Goal: Information Seeking & Learning: Learn about a topic

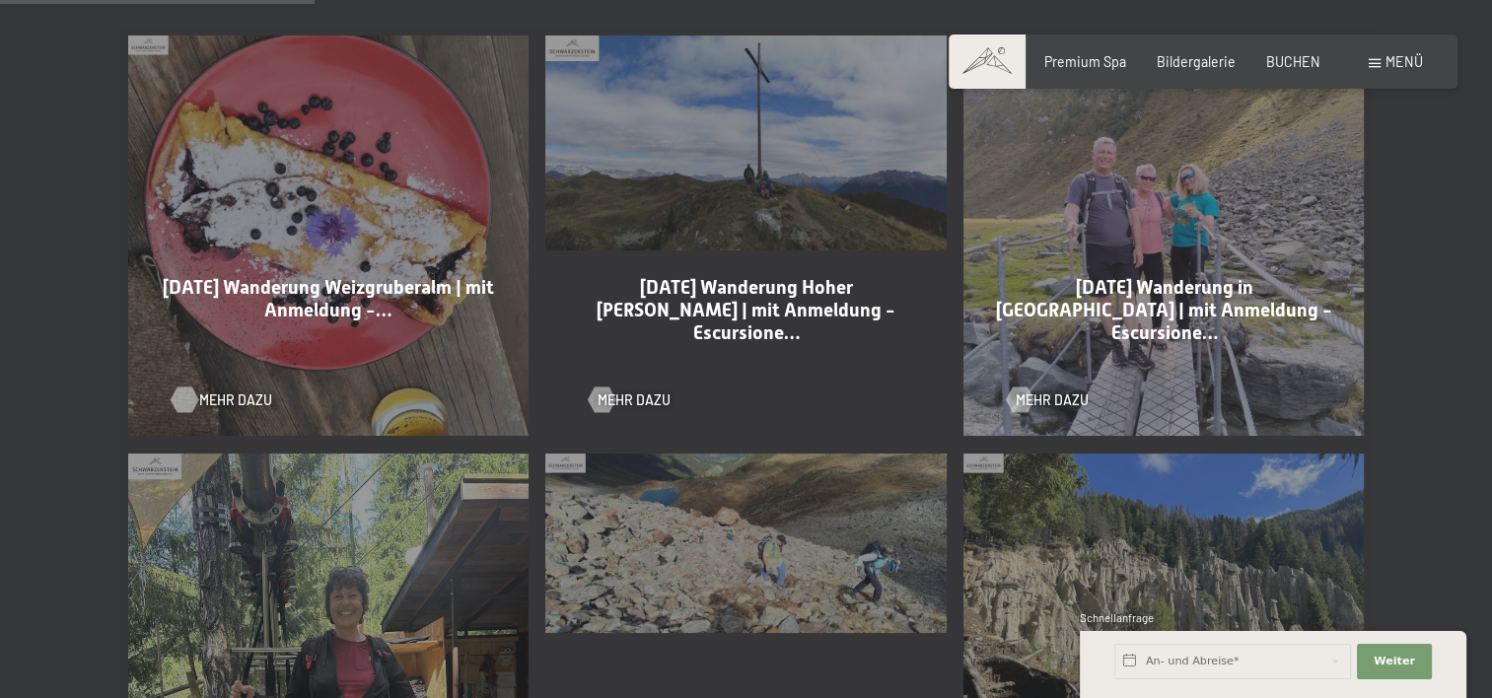
click at [233, 399] on span "Mehr dazu" at bounding box center [235, 401] width 73 height 20
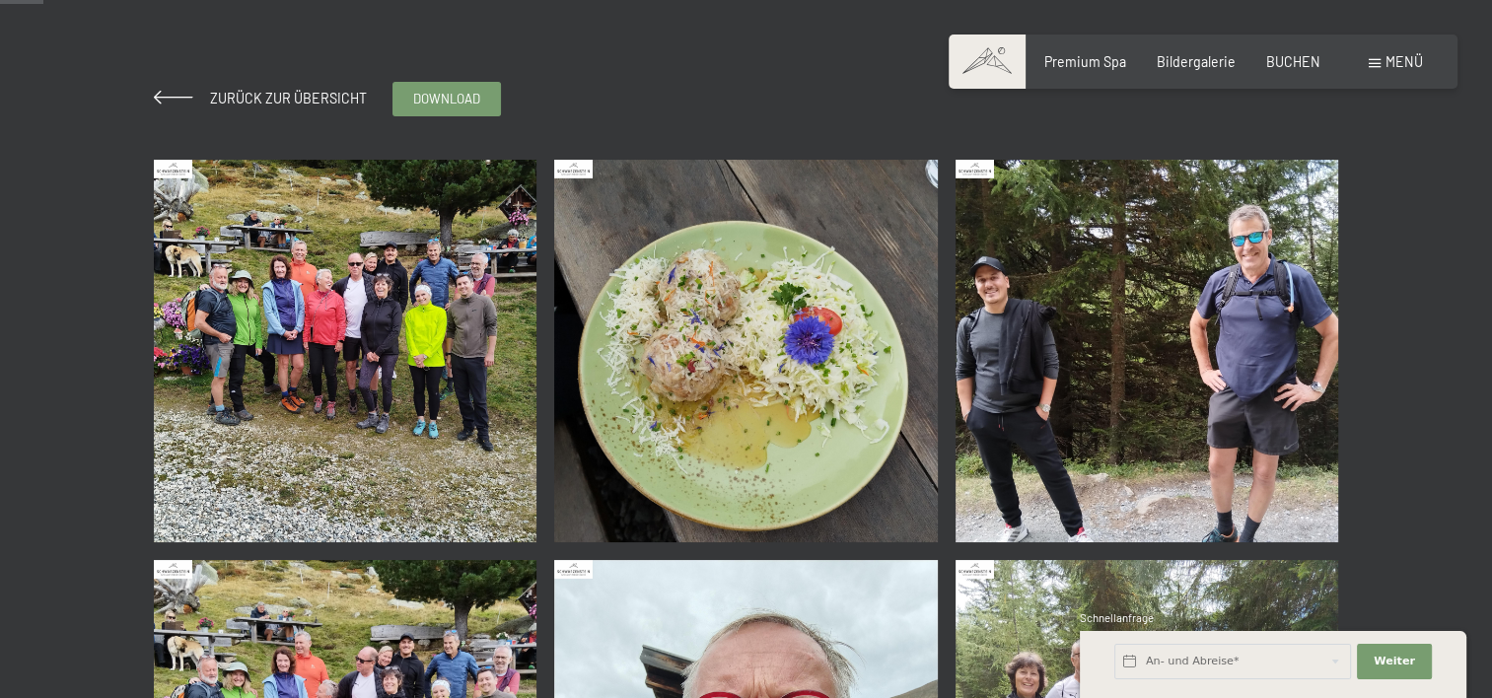
scroll to position [296, 0]
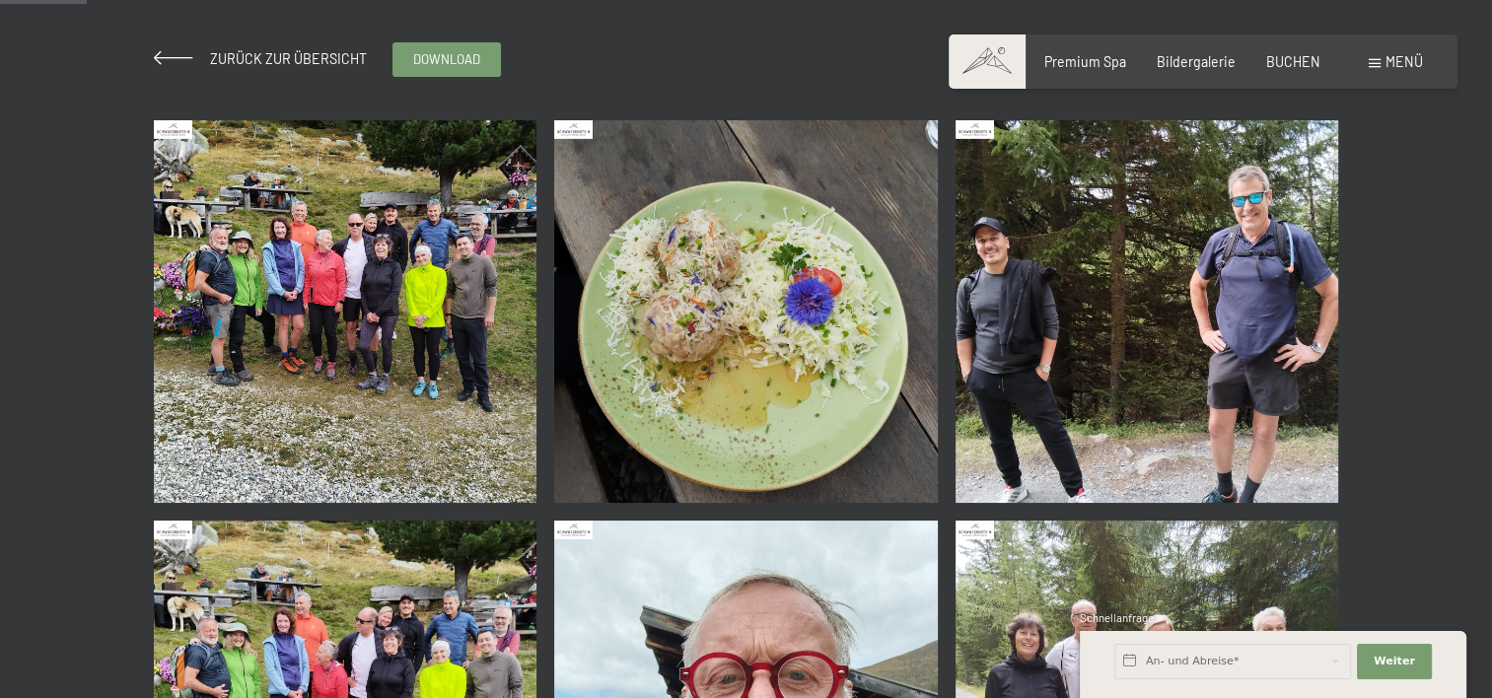
click at [311, 331] on img at bounding box center [346, 312] width 384 height 384
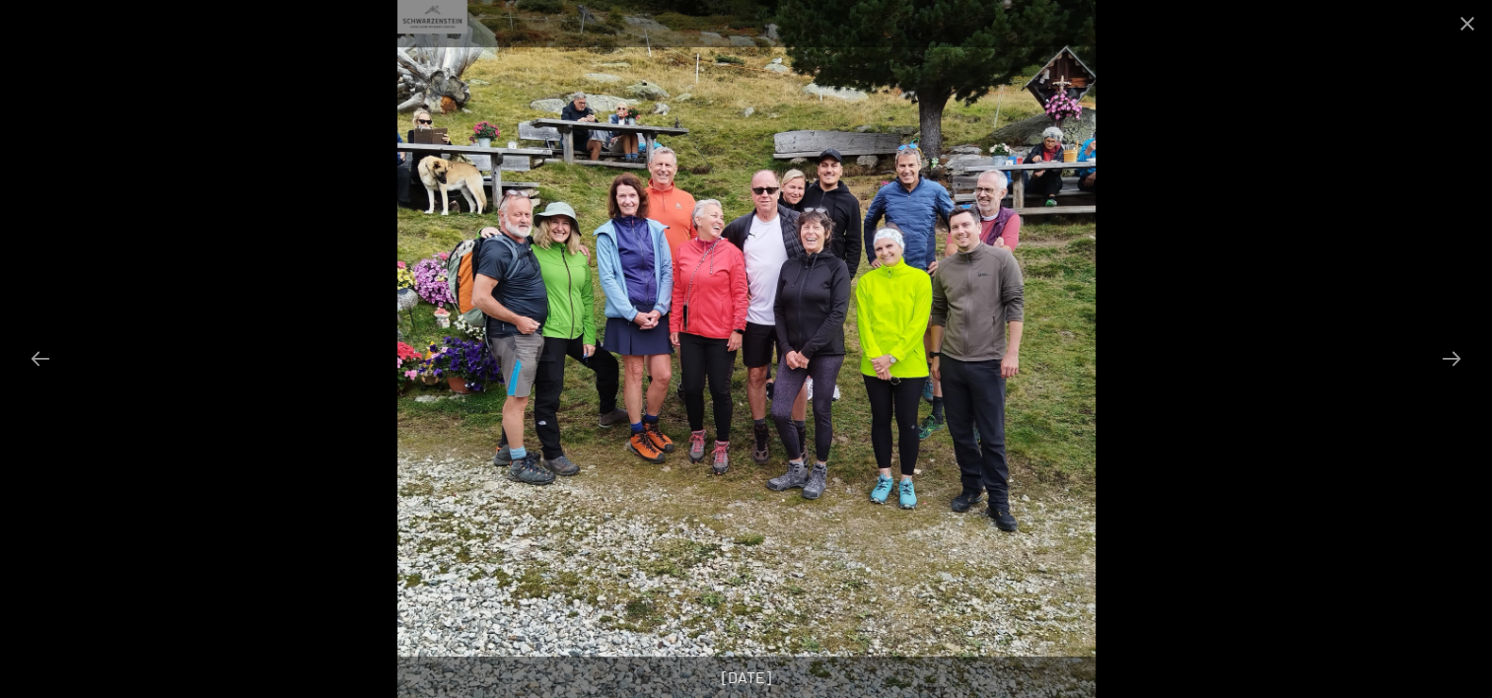
scroll to position [986, 0]
click at [43, 356] on button "Previous slide" at bounding box center [40, 358] width 41 height 38
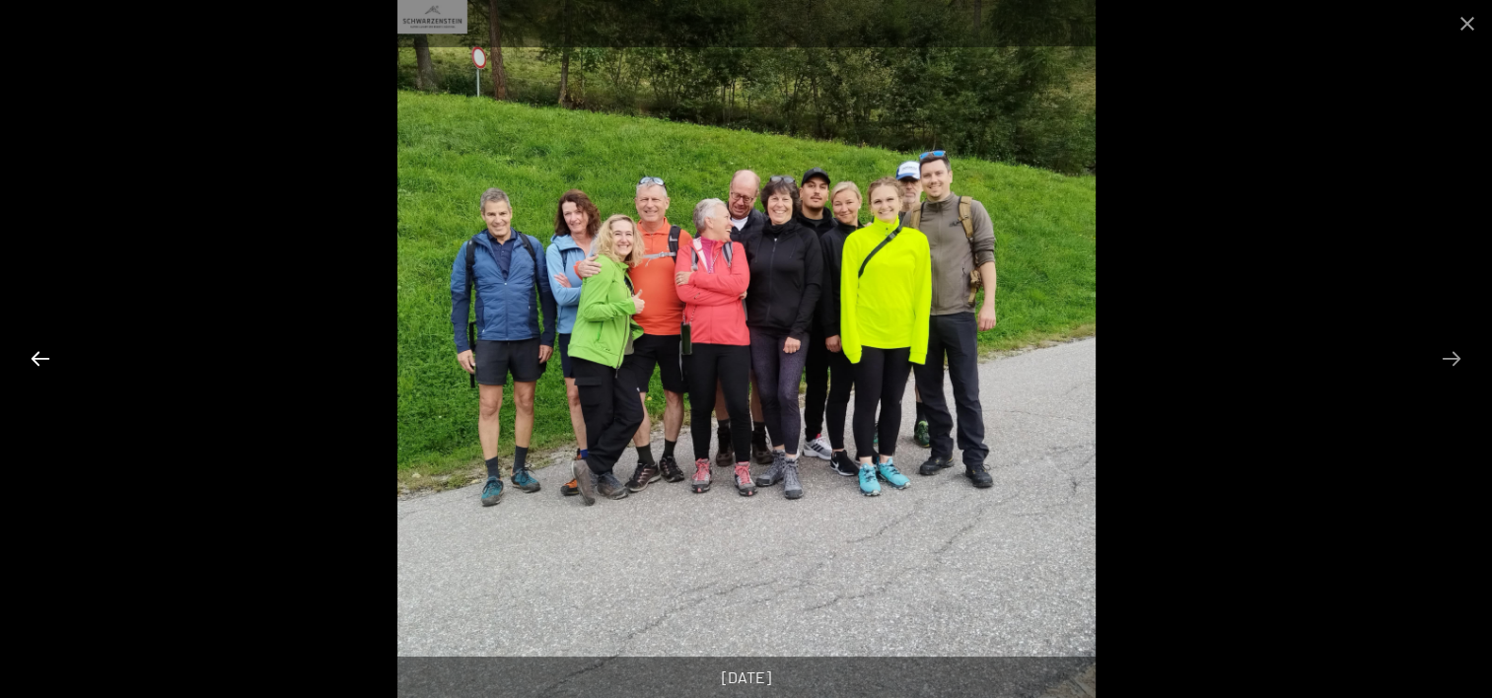
click at [42, 357] on button "Previous slide" at bounding box center [40, 358] width 41 height 38
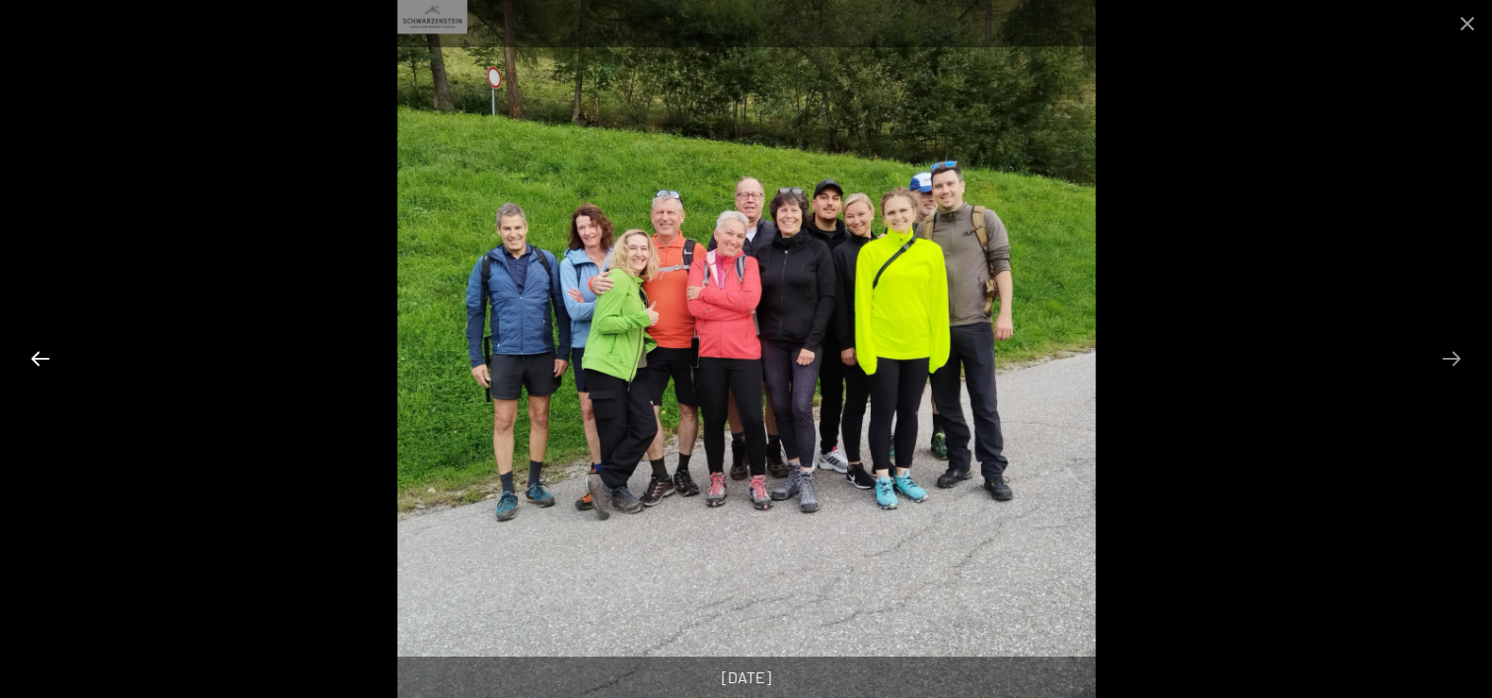
click at [42, 357] on button "Previous slide" at bounding box center [40, 358] width 41 height 38
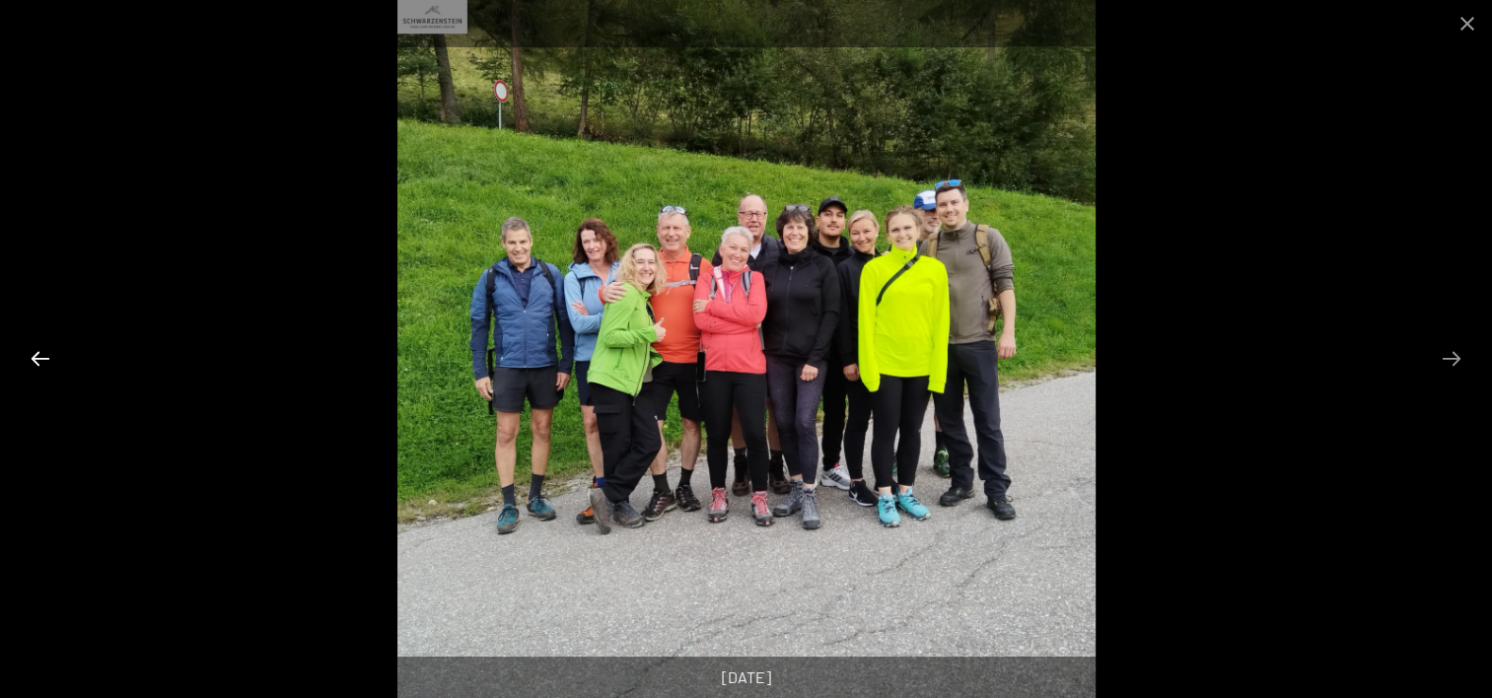
click at [42, 357] on button "Previous slide" at bounding box center [40, 358] width 41 height 38
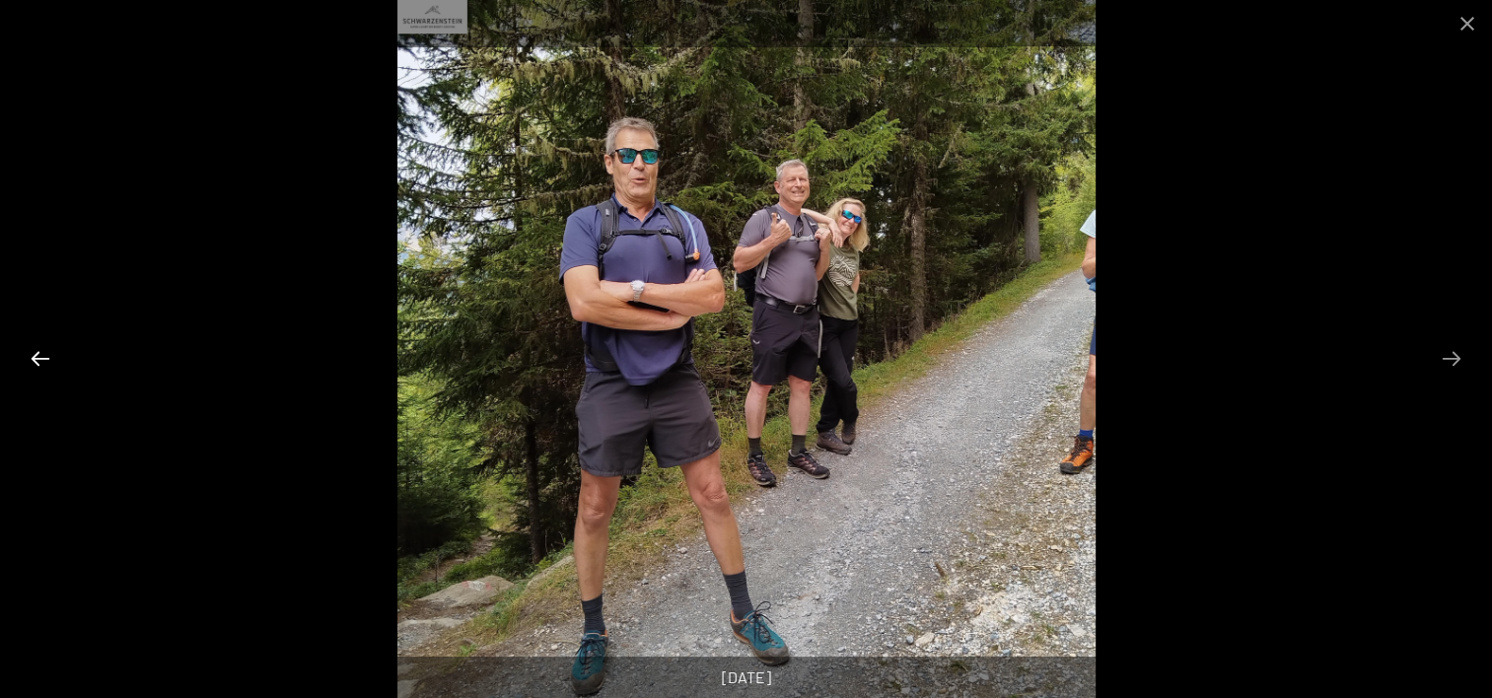
click at [42, 357] on button "Previous slide" at bounding box center [40, 358] width 41 height 38
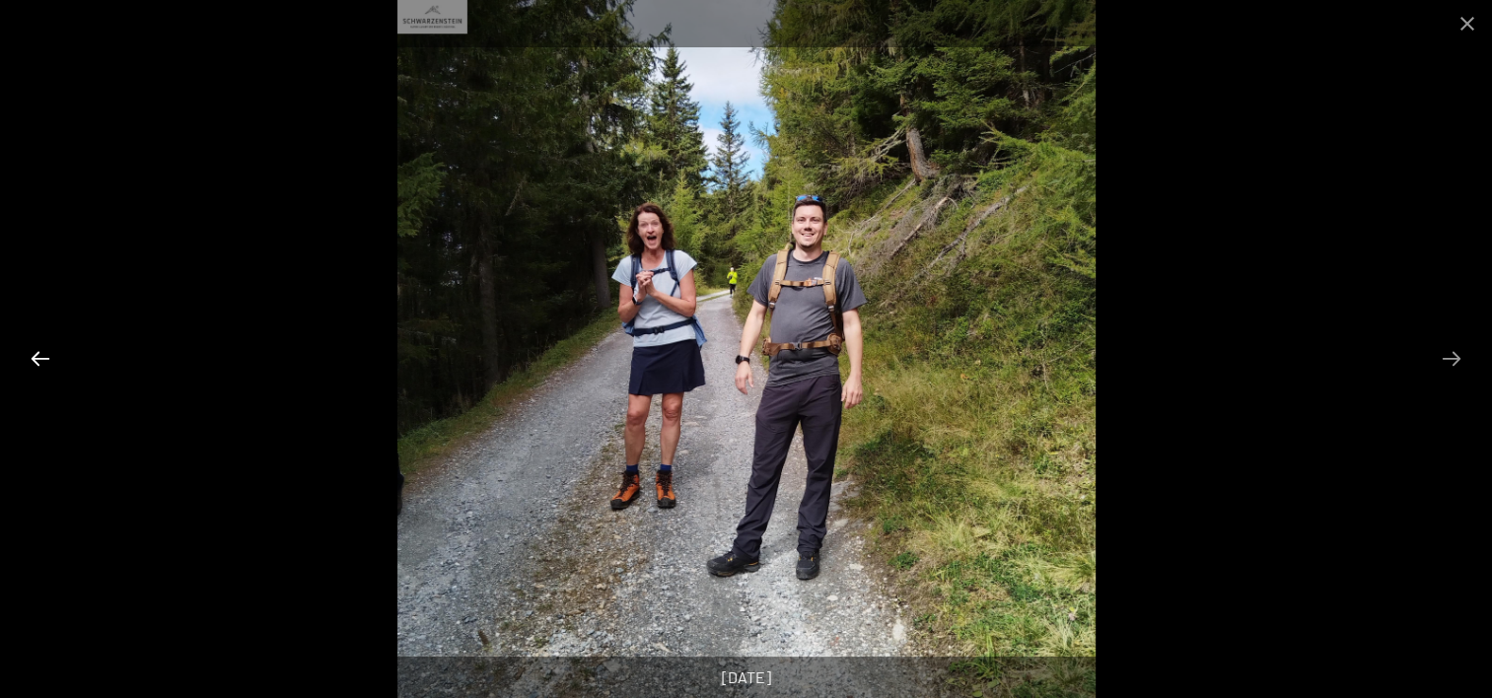
click at [42, 357] on button "Previous slide" at bounding box center [40, 358] width 41 height 38
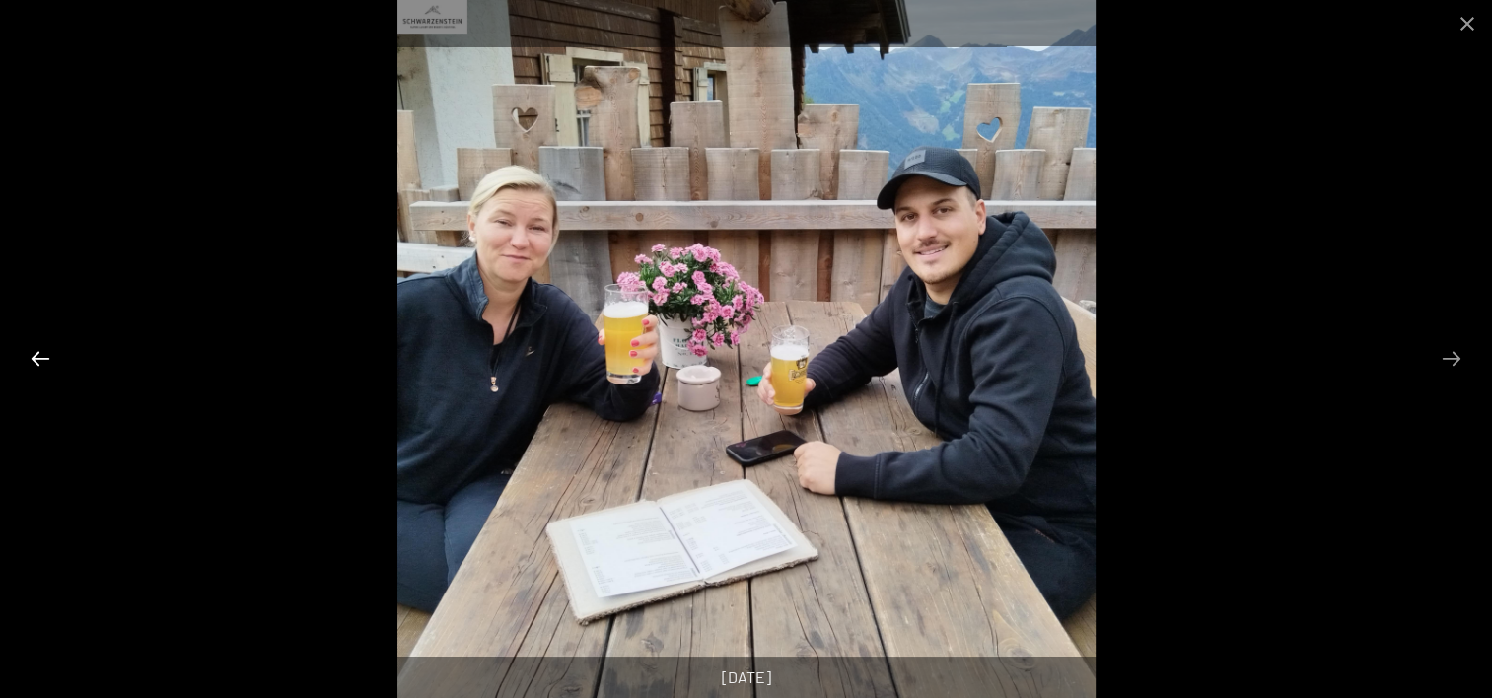
click at [42, 357] on button "Previous slide" at bounding box center [40, 358] width 41 height 38
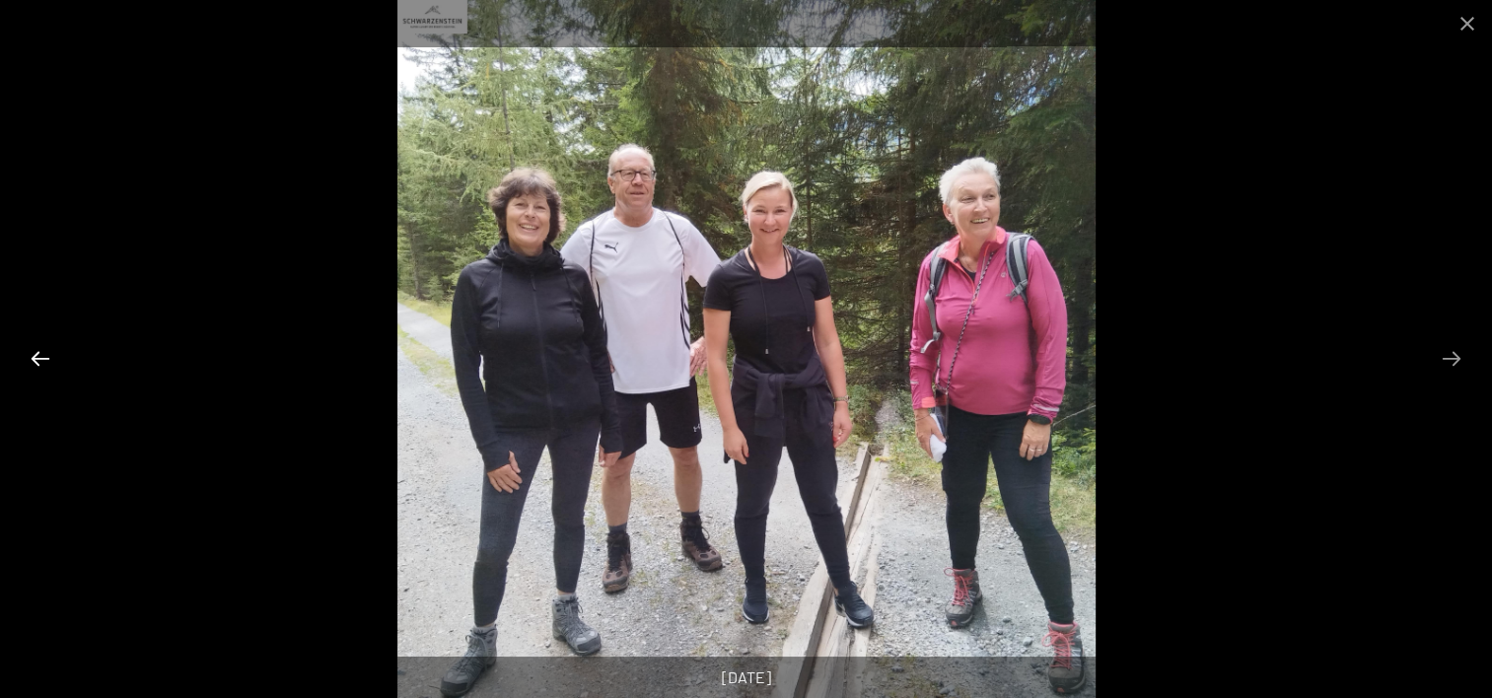
click at [42, 357] on button "Previous slide" at bounding box center [40, 358] width 41 height 38
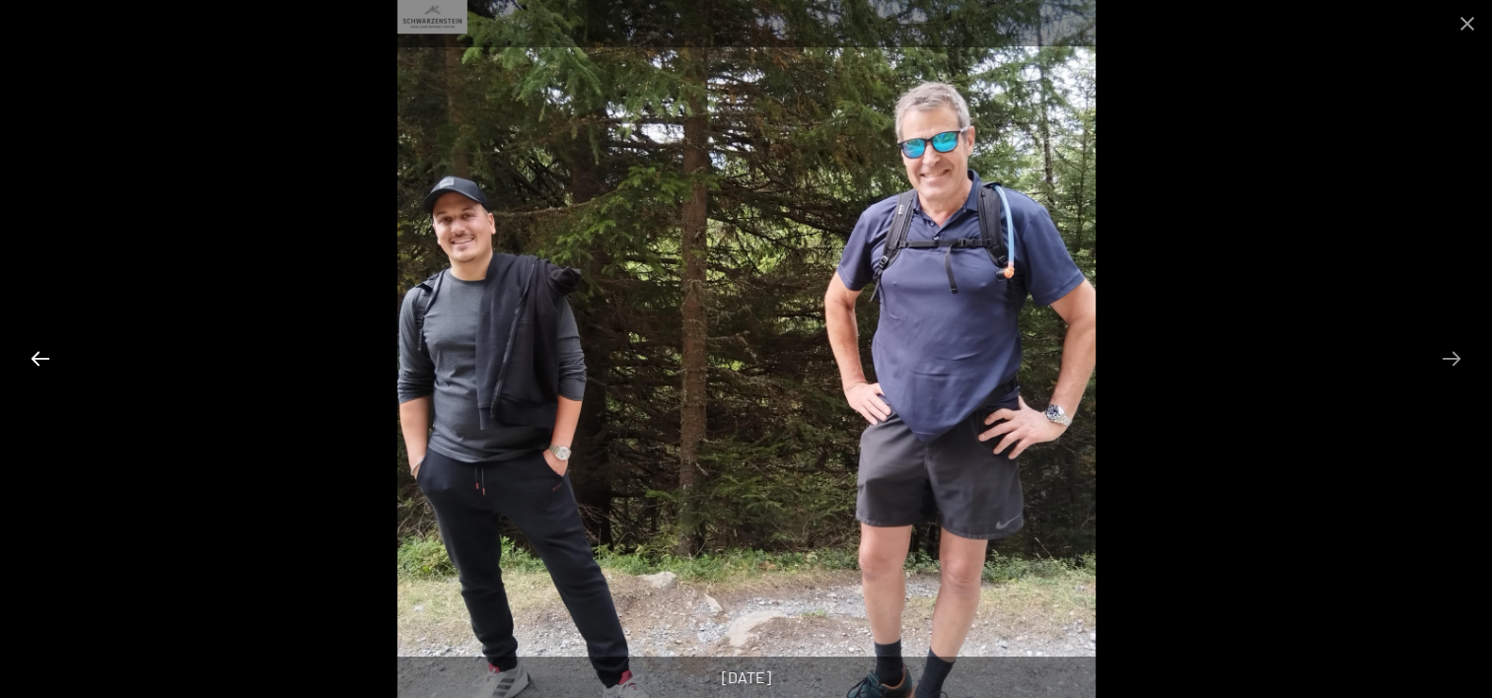
click at [42, 357] on button "Previous slide" at bounding box center [40, 358] width 41 height 38
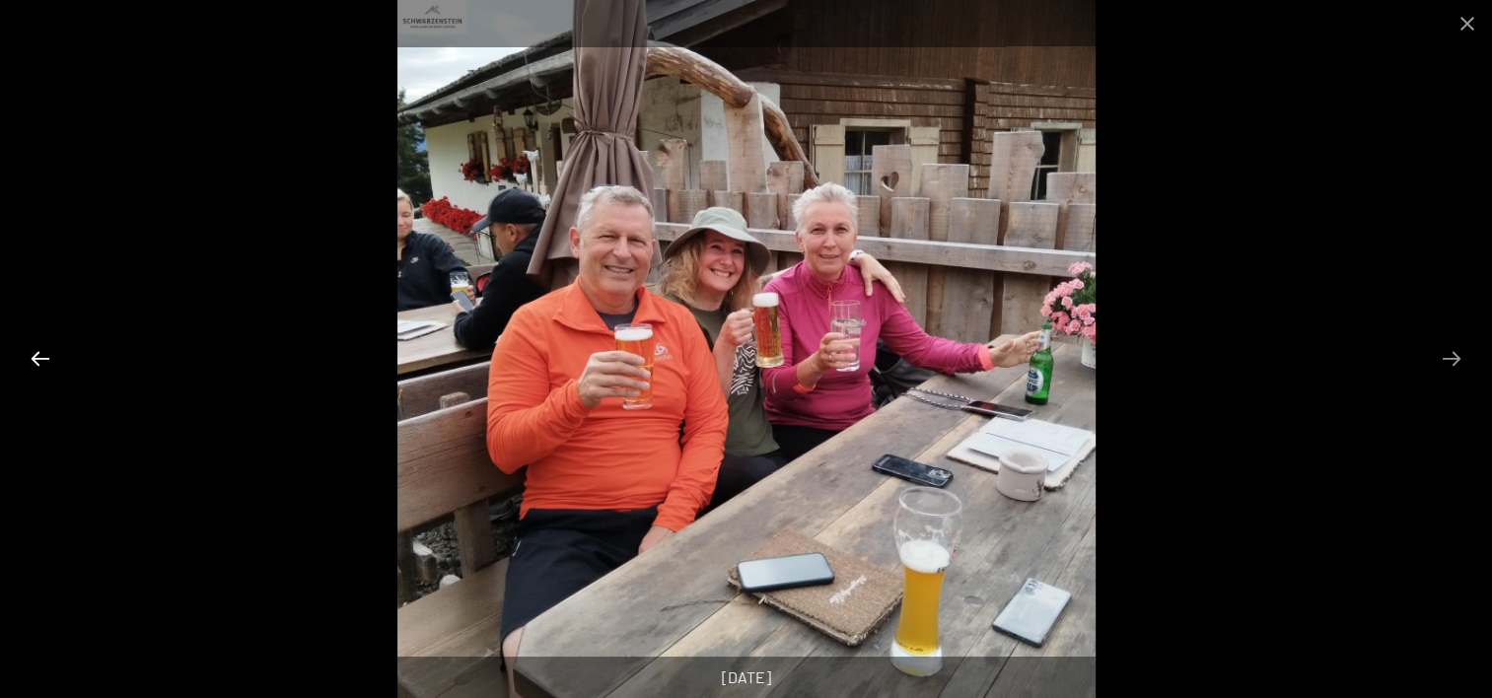
click at [42, 357] on button "Previous slide" at bounding box center [40, 358] width 41 height 38
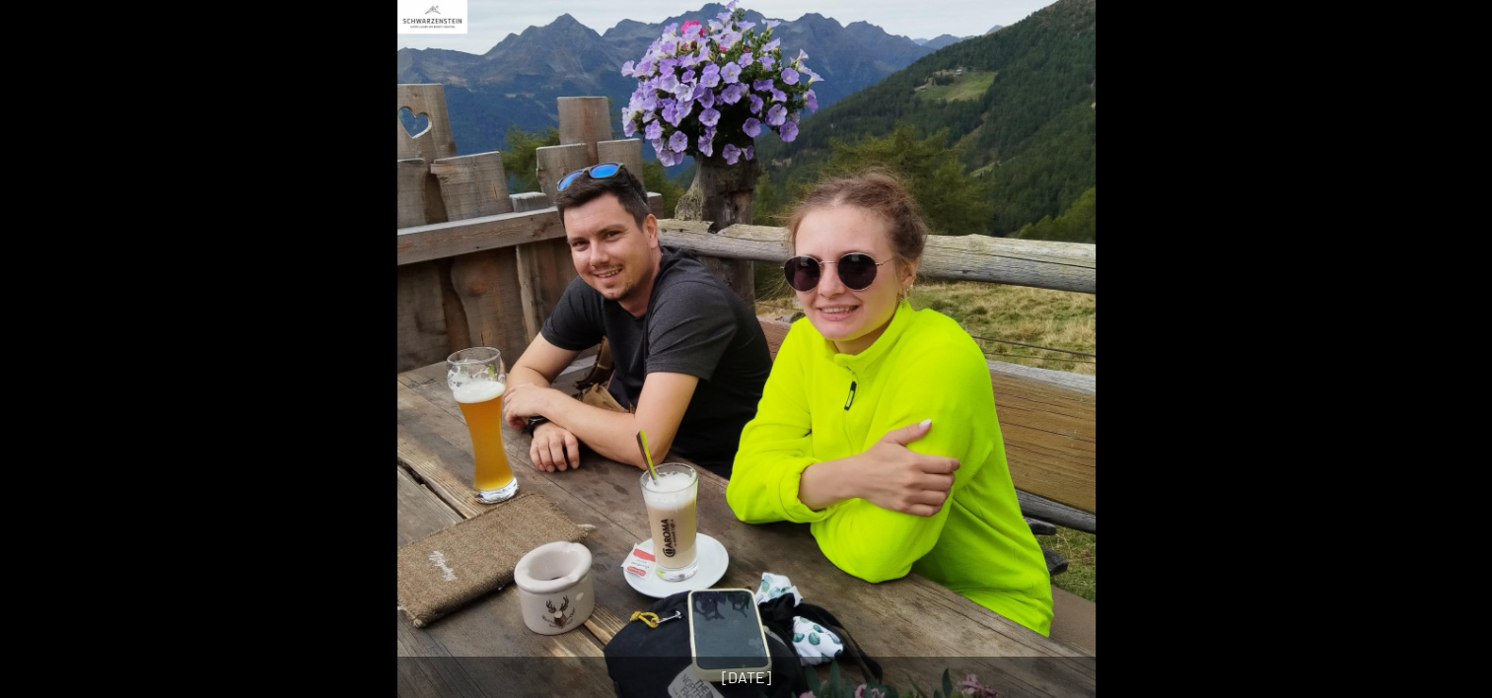
click at [42, 357] on button "Previous slide" at bounding box center [30, 358] width 41 height 38
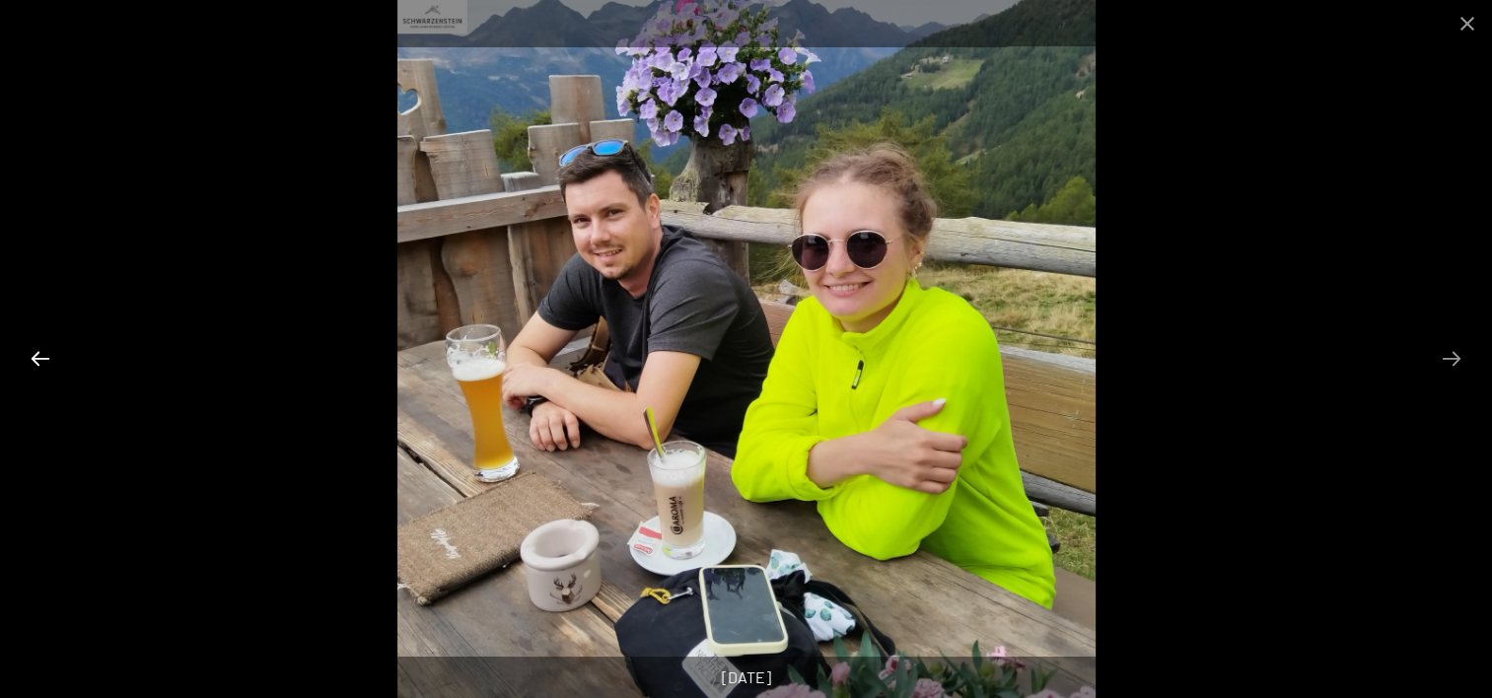
click at [42, 357] on button "Previous slide" at bounding box center [40, 358] width 41 height 38
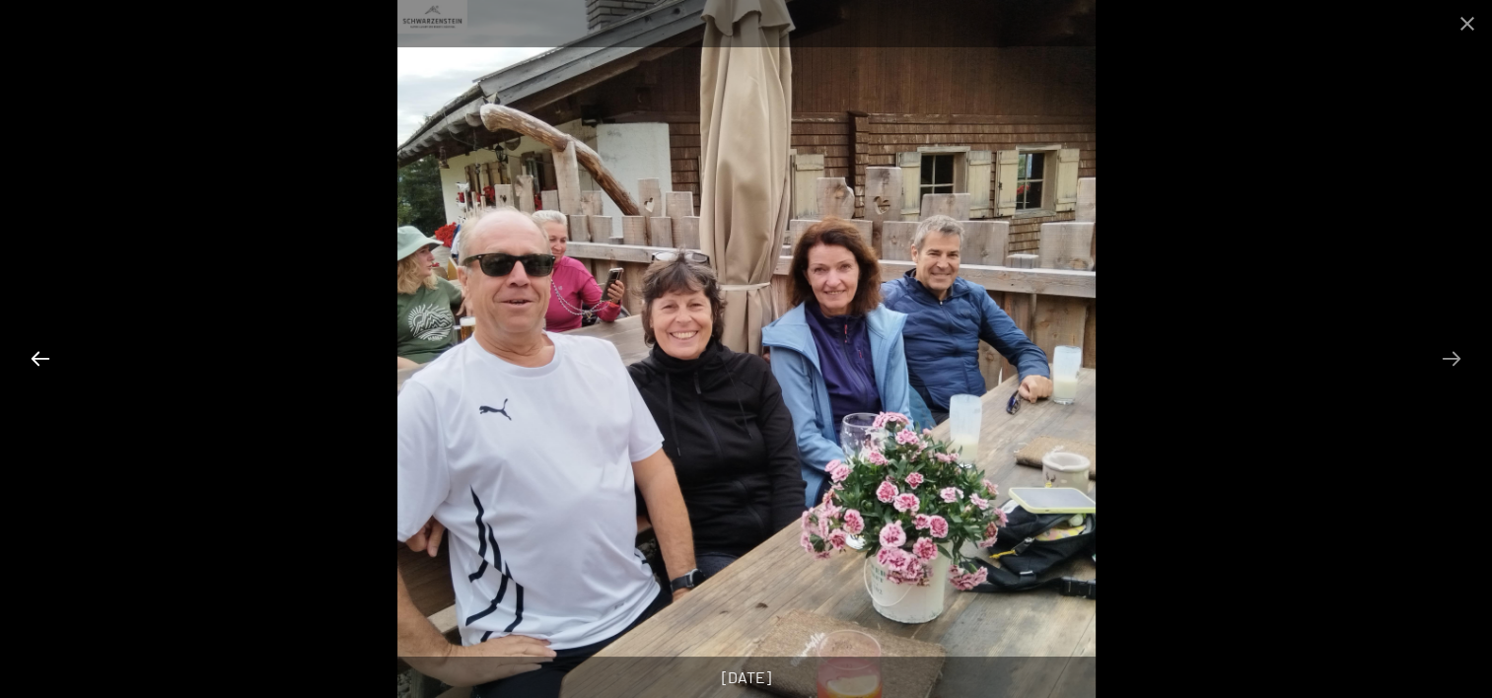
click at [42, 357] on button "Previous slide" at bounding box center [40, 358] width 41 height 38
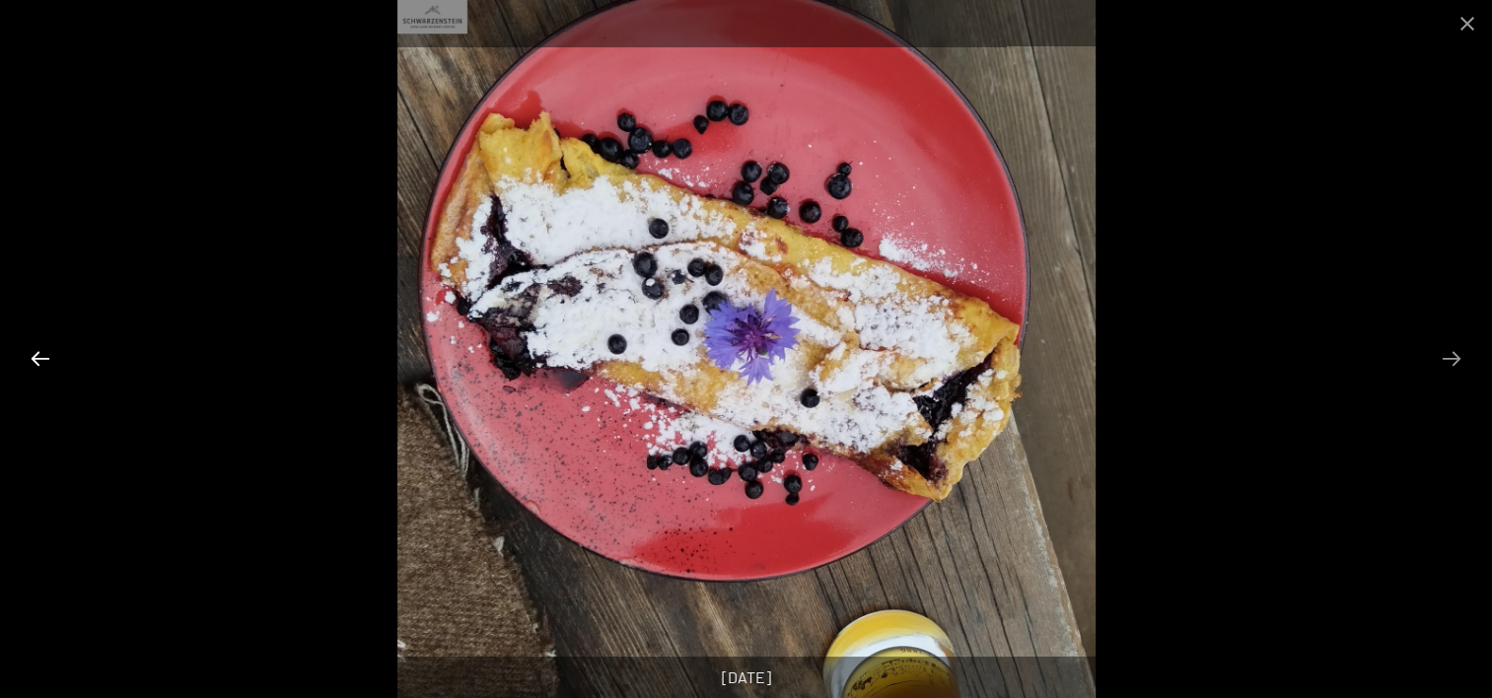
click at [42, 357] on button "Previous slide" at bounding box center [40, 358] width 41 height 38
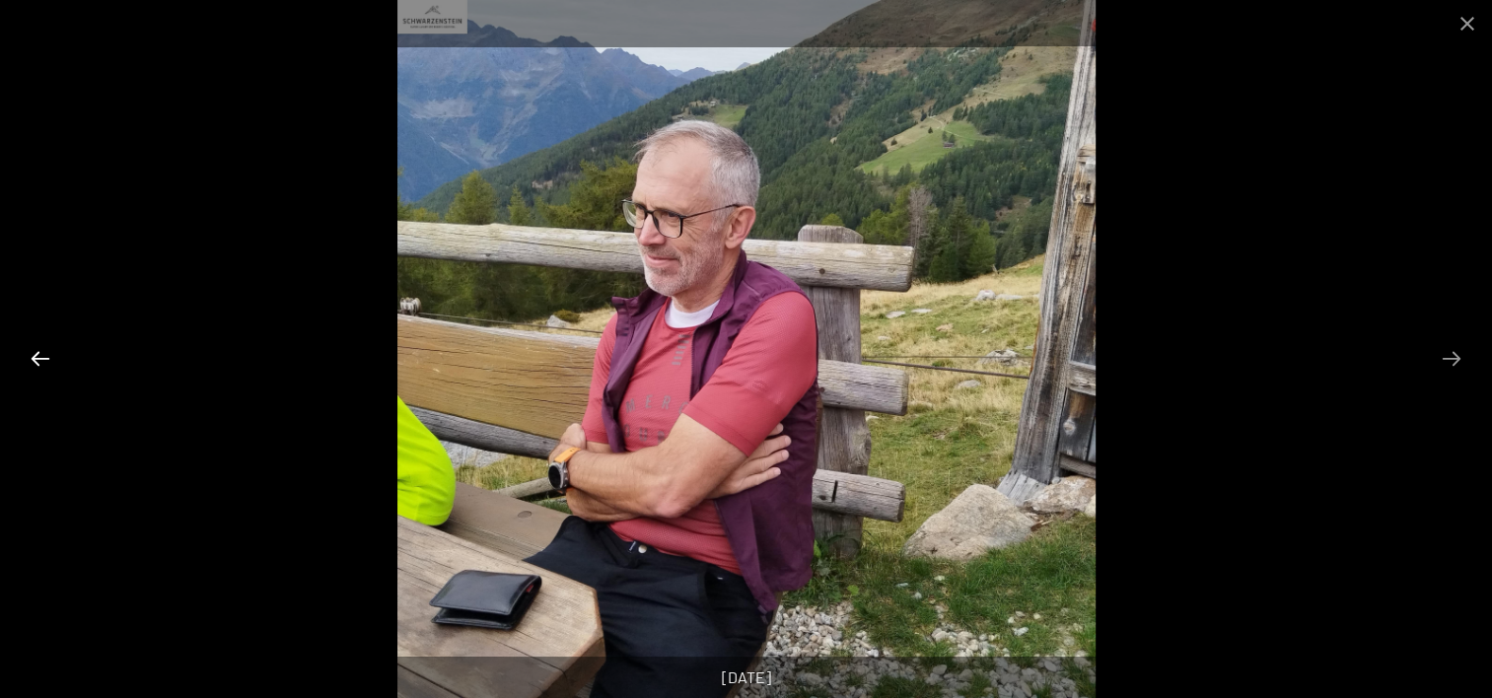
click at [42, 357] on button "Previous slide" at bounding box center [40, 358] width 41 height 38
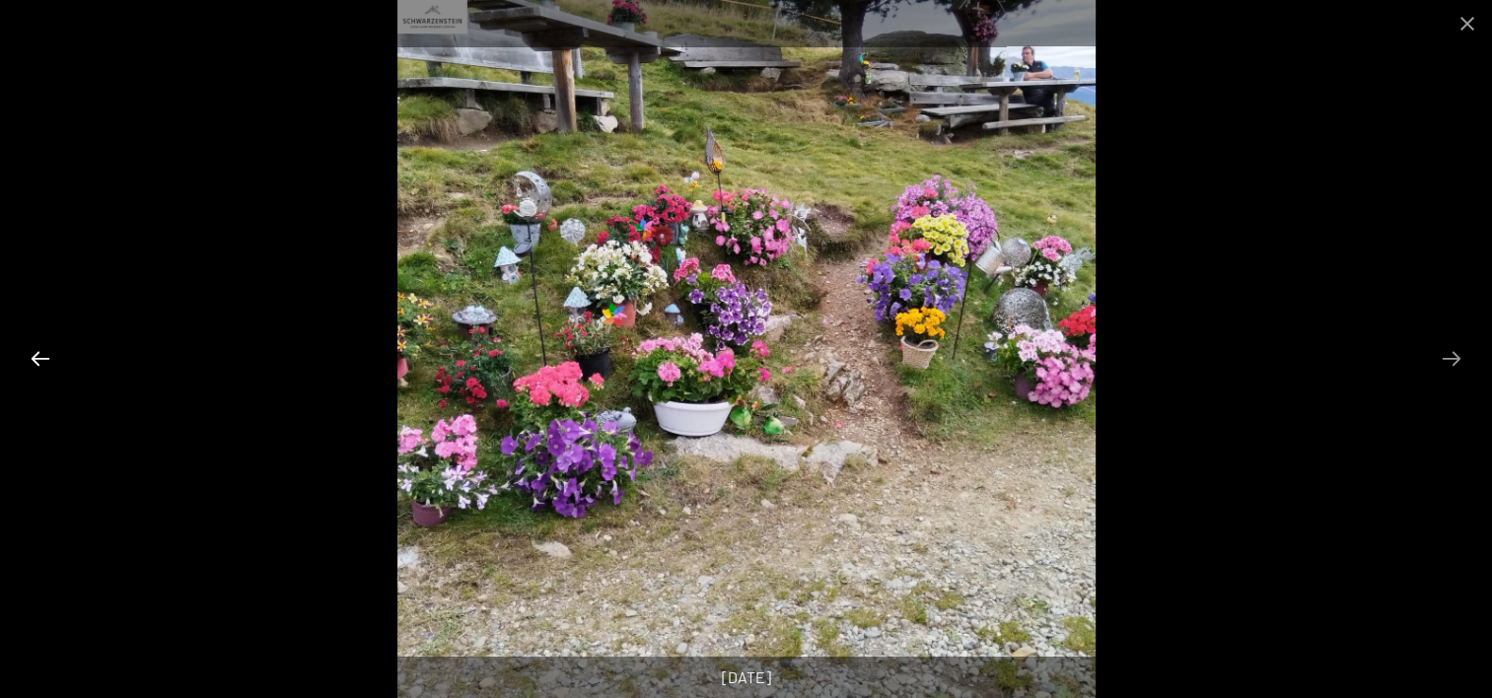
click at [42, 357] on button "Previous slide" at bounding box center [40, 358] width 41 height 38
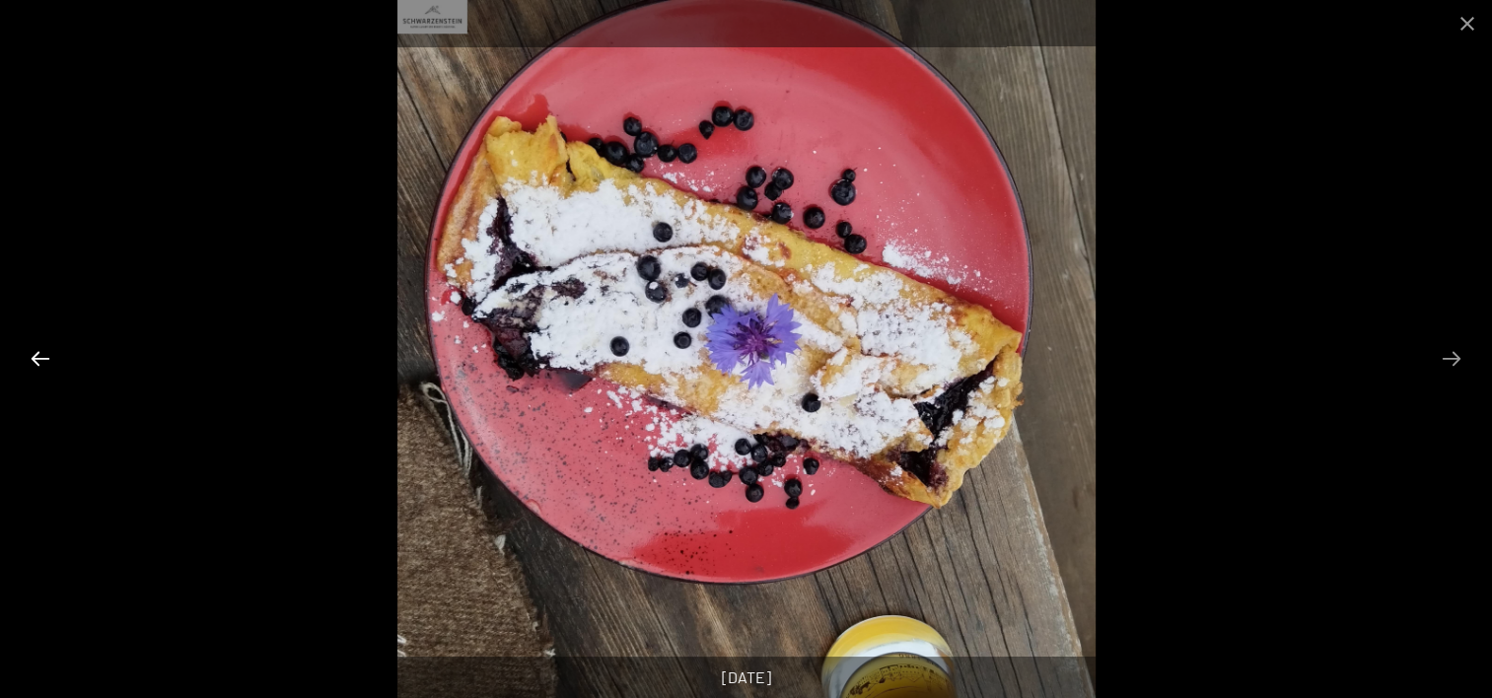
click at [42, 357] on button "Previous slide" at bounding box center [40, 358] width 41 height 38
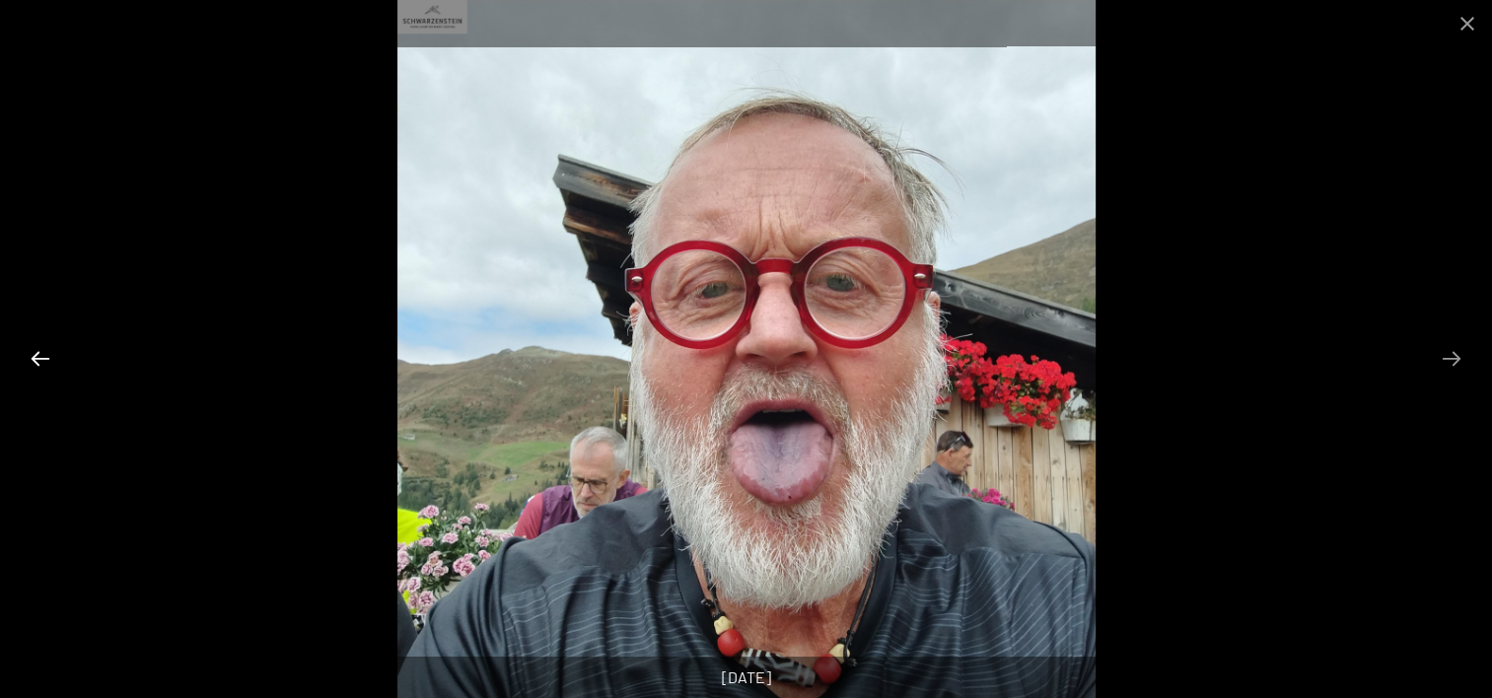
click at [42, 364] on button "Previous slide" at bounding box center [40, 358] width 41 height 38
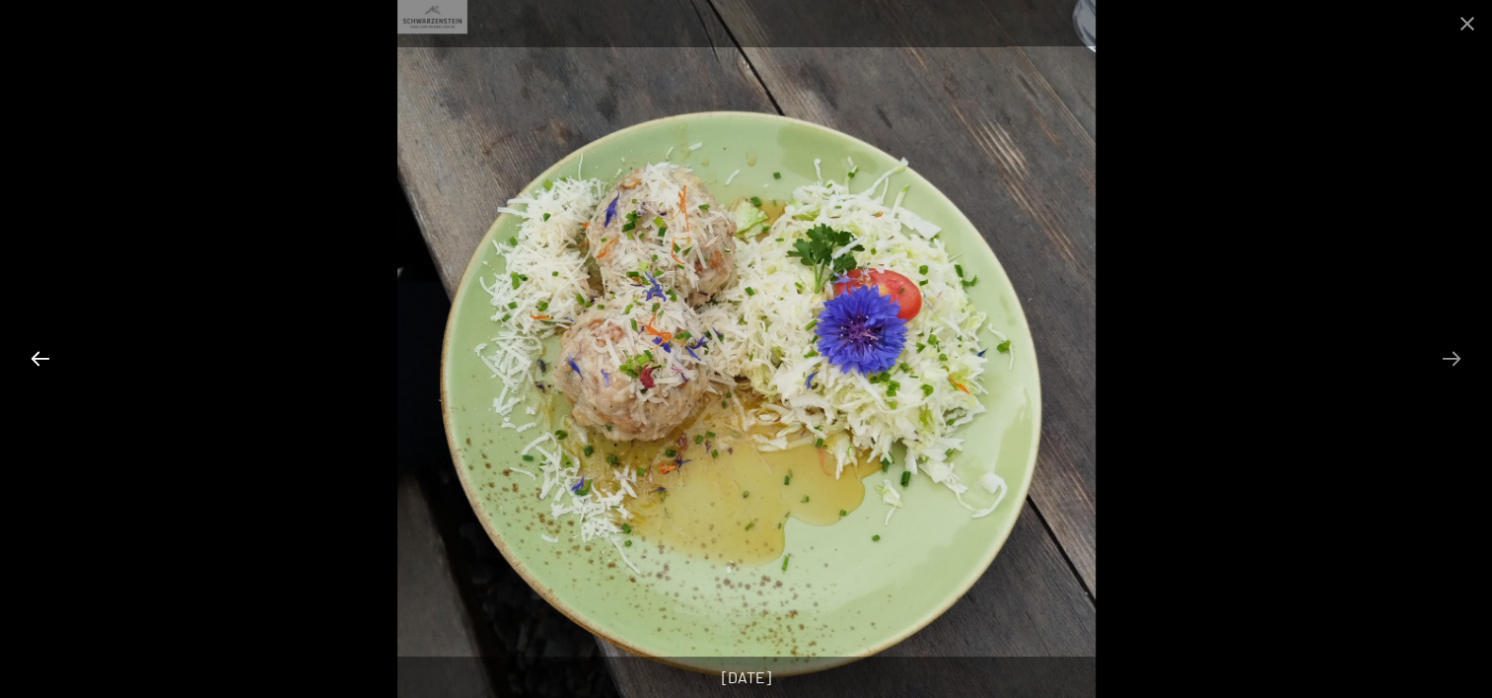
click at [41, 364] on button "Previous slide" at bounding box center [40, 358] width 41 height 38
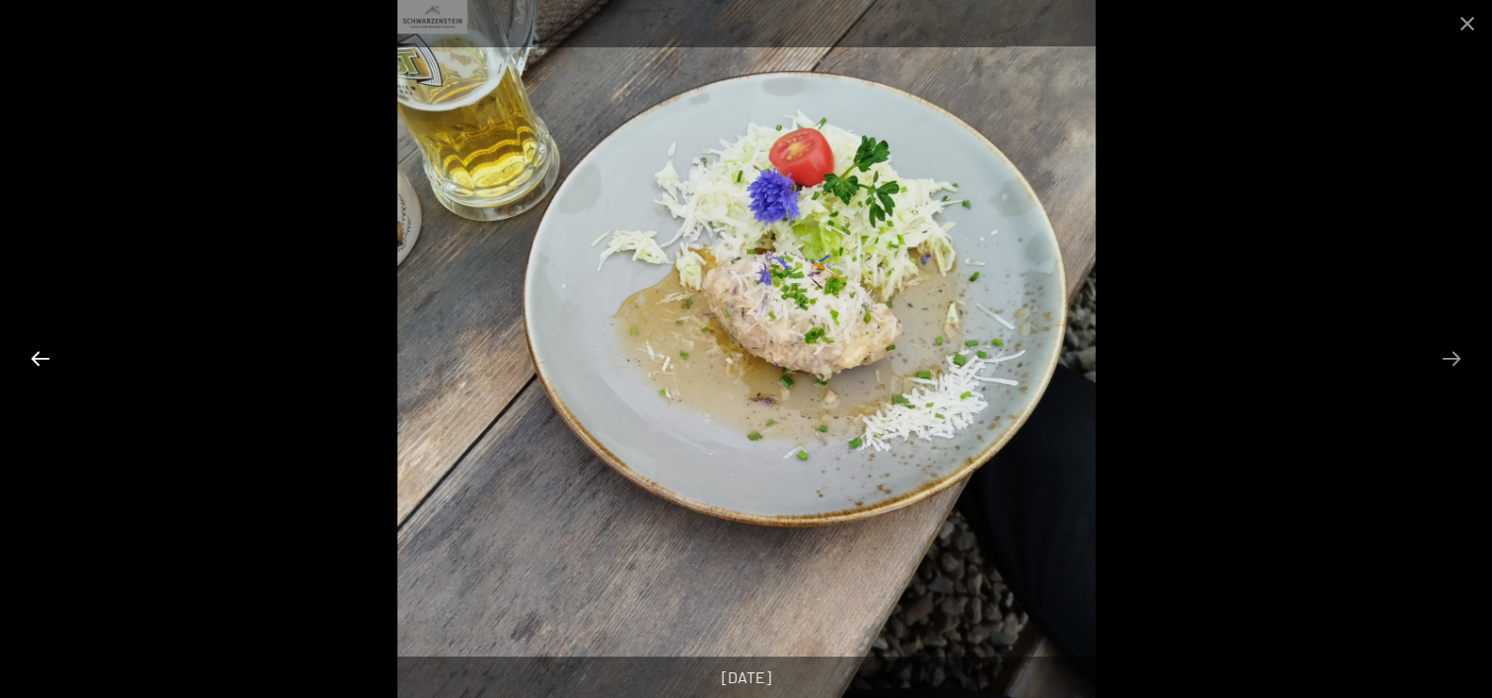
click at [41, 364] on button "Previous slide" at bounding box center [40, 358] width 41 height 38
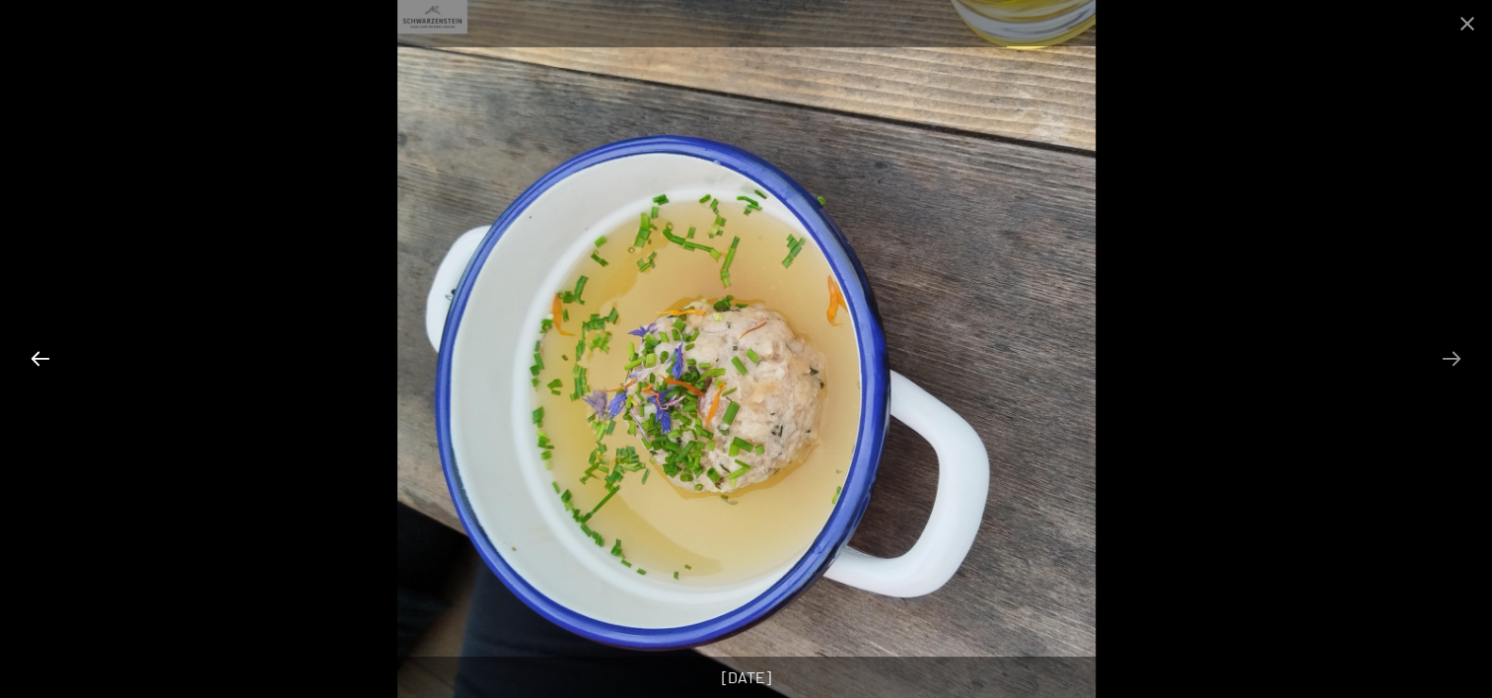
click at [41, 364] on button "Previous slide" at bounding box center [40, 358] width 41 height 38
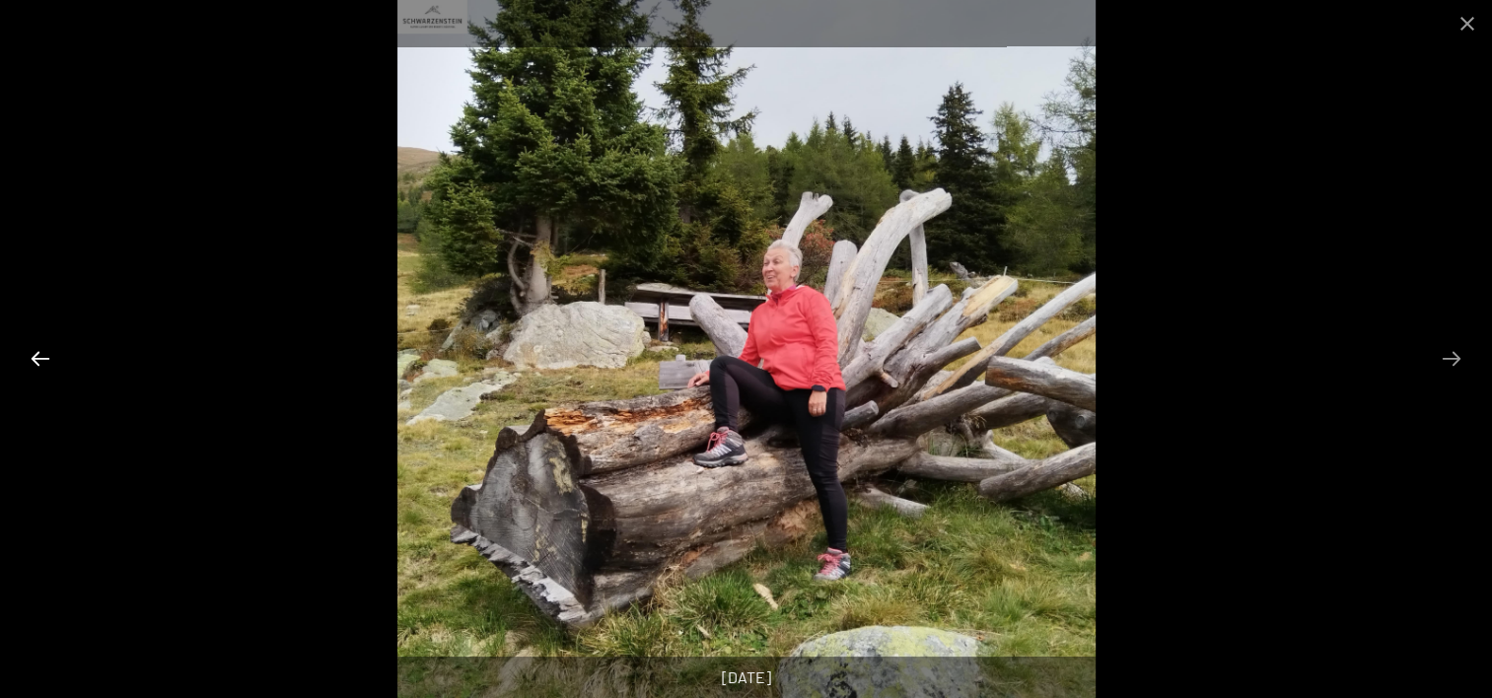
click at [41, 364] on button "Previous slide" at bounding box center [40, 358] width 41 height 38
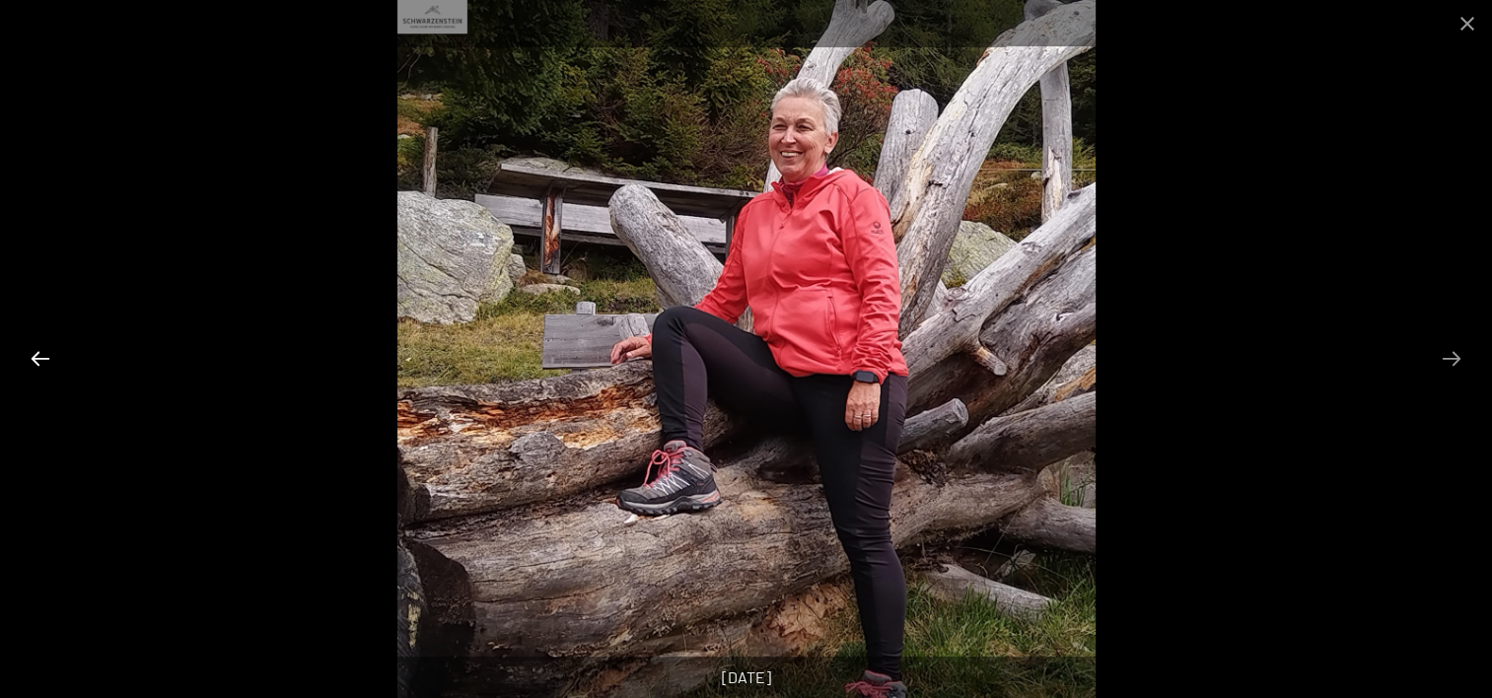
click at [41, 363] on button "Previous slide" at bounding box center [40, 358] width 41 height 38
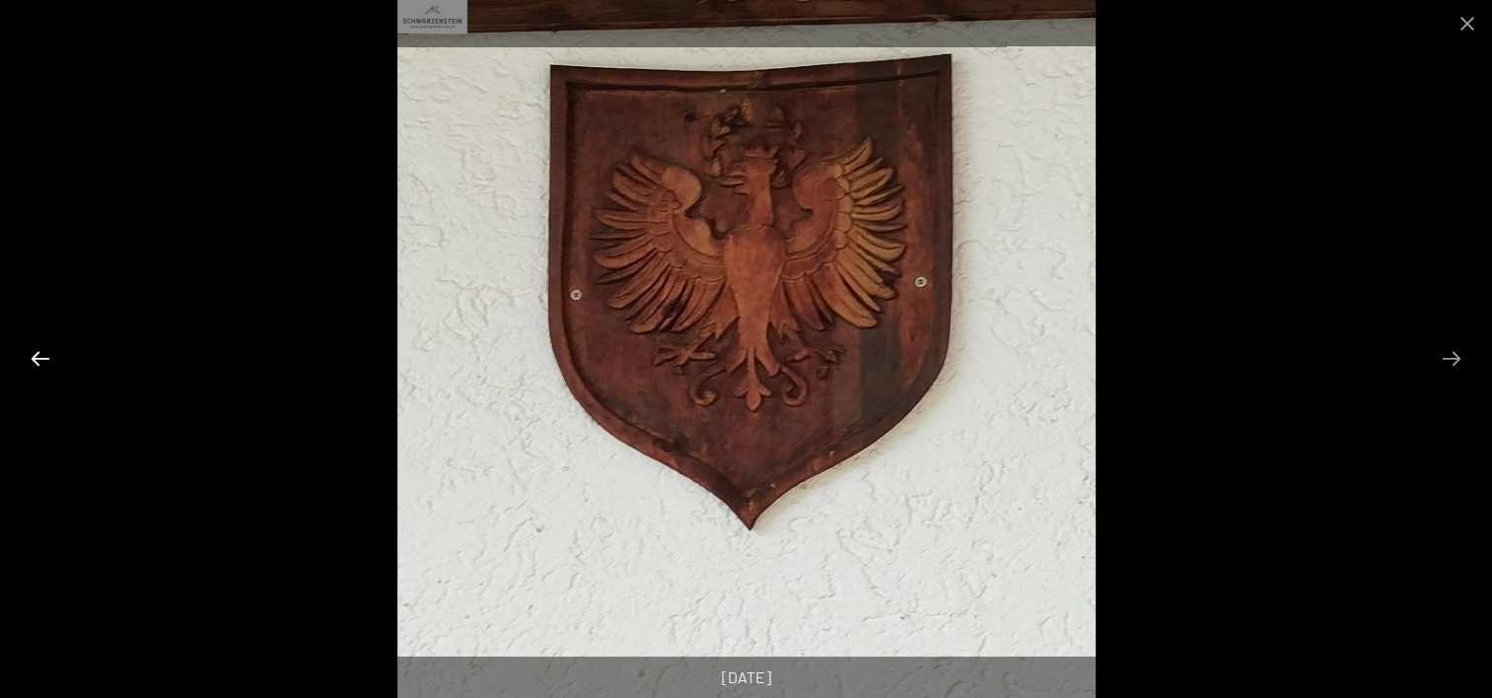
click at [41, 363] on button "Previous slide" at bounding box center [40, 358] width 41 height 38
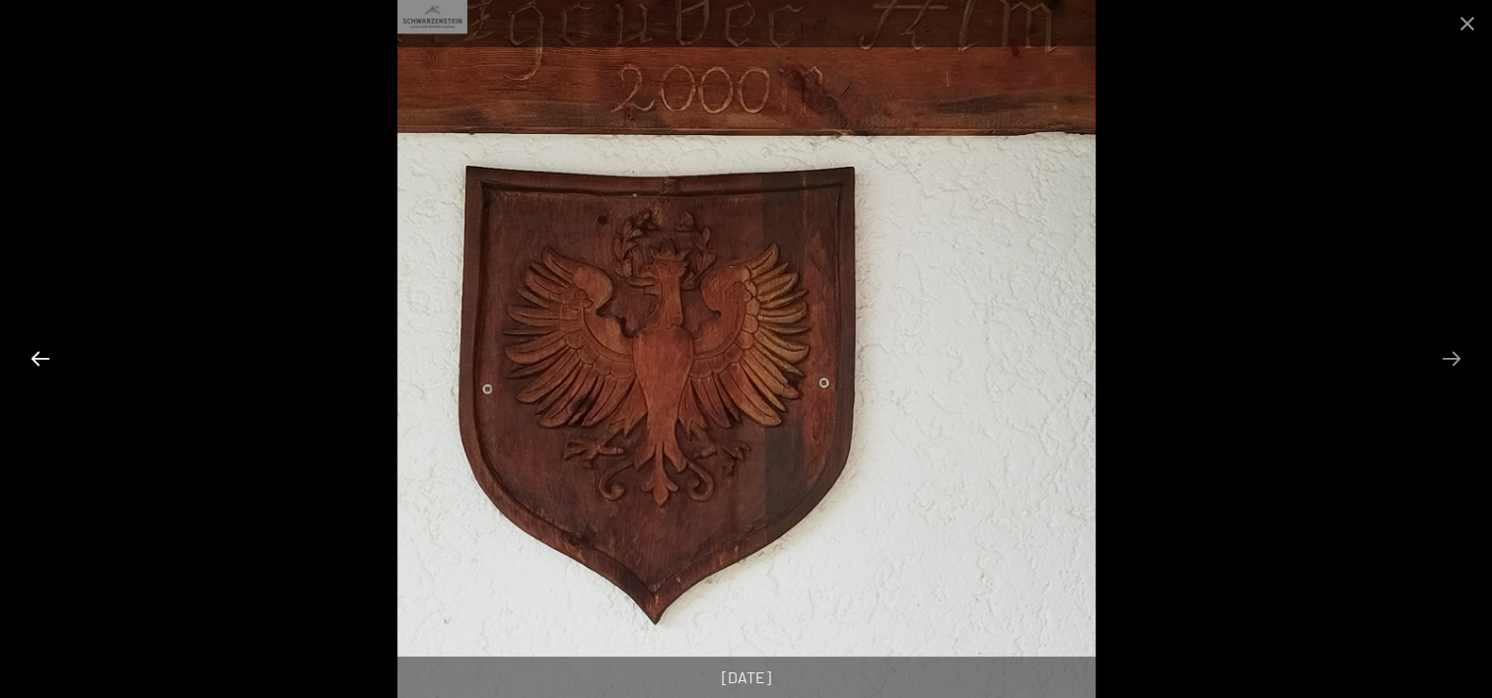
click at [41, 363] on button "Previous slide" at bounding box center [40, 358] width 41 height 38
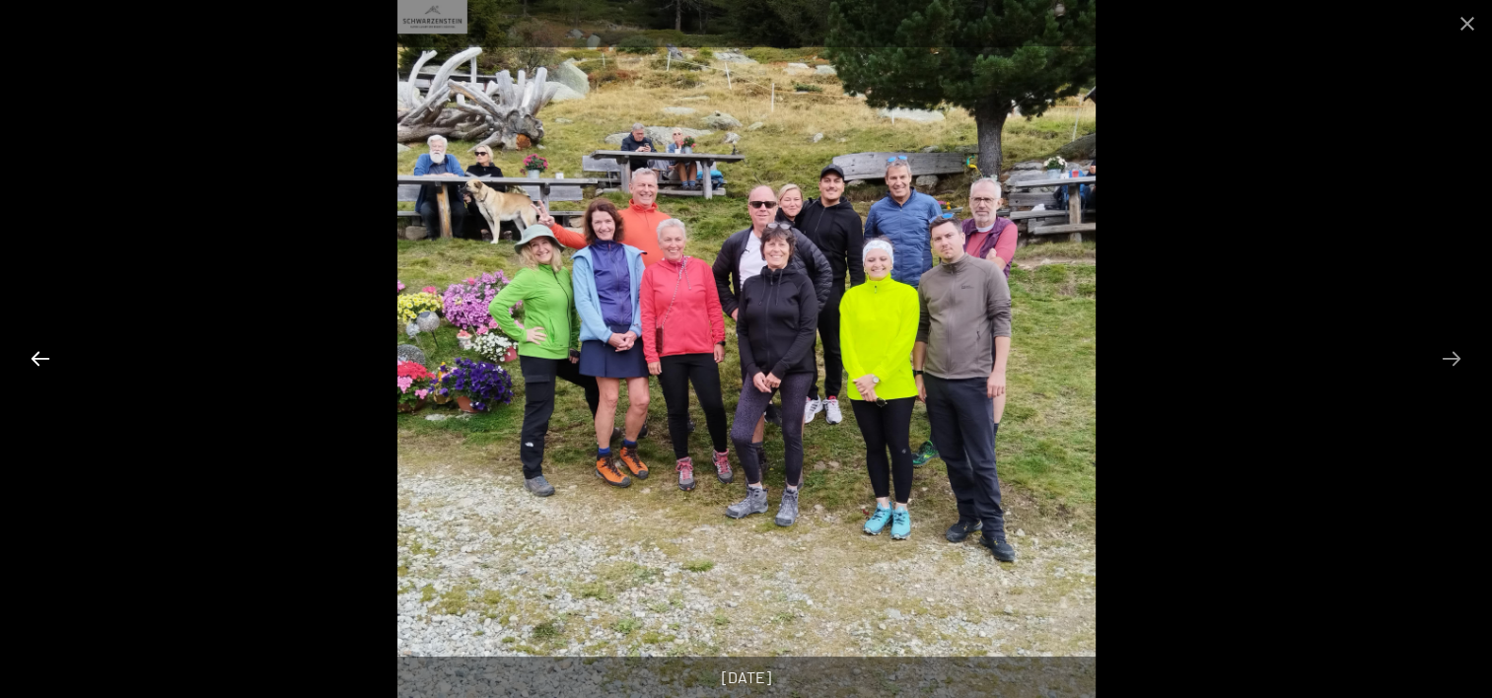
click at [41, 363] on button "Previous slide" at bounding box center [40, 358] width 41 height 38
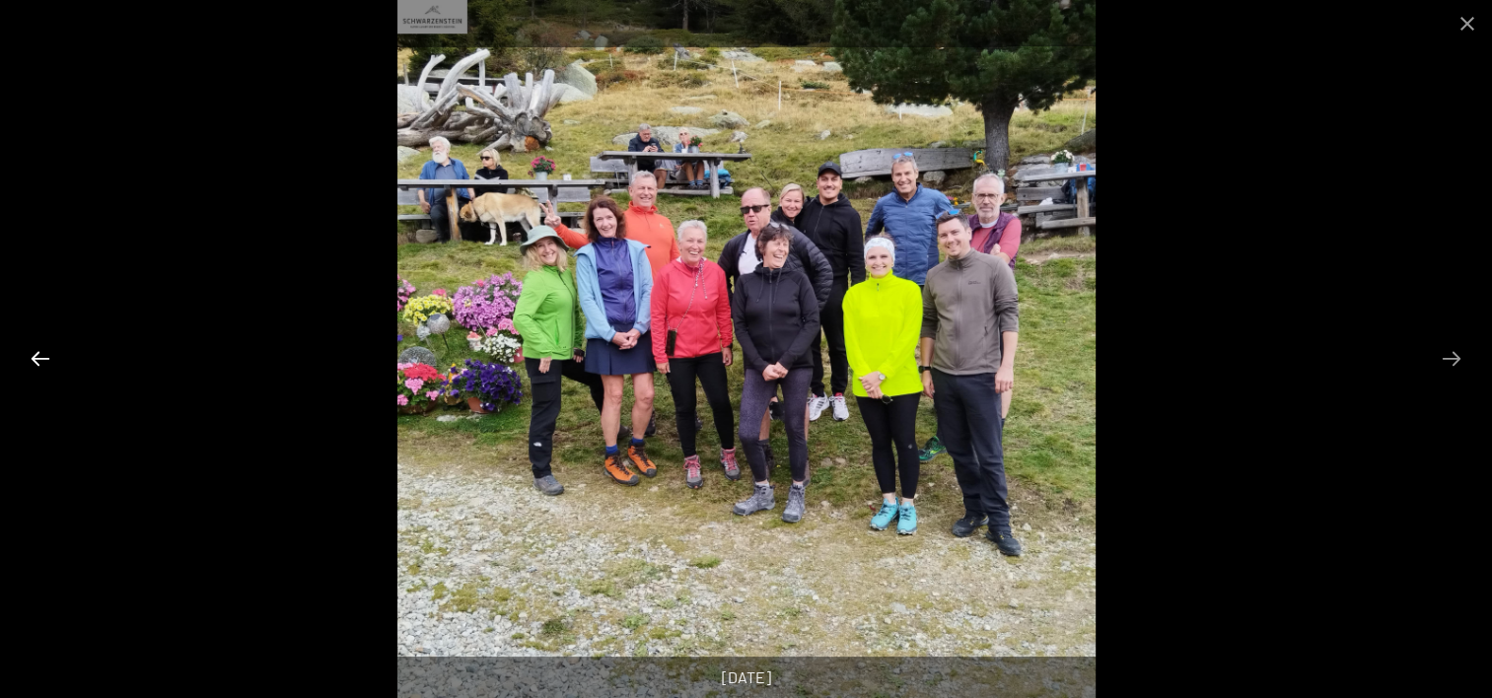
click at [41, 363] on button "Previous slide" at bounding box center [40, 358] width 41 height 38
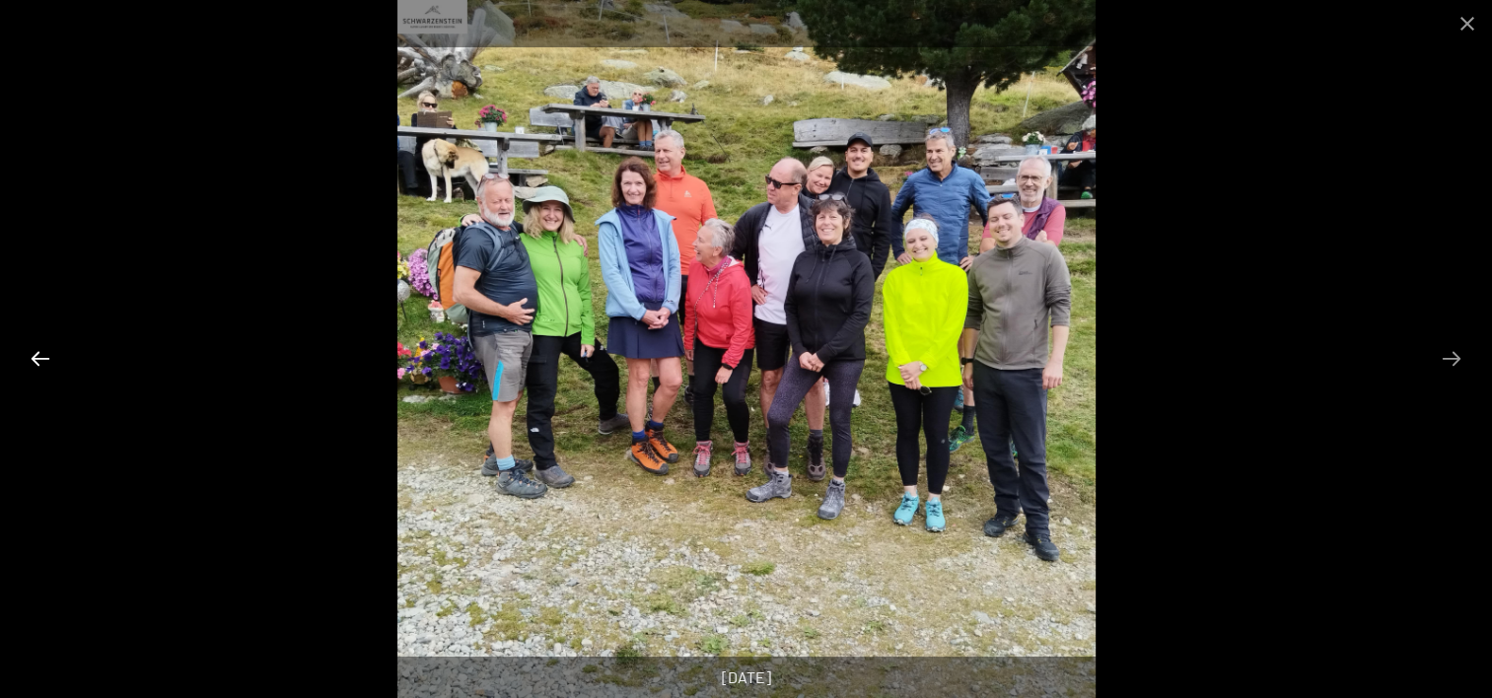
click at [41, 363] on button "Previous slide" at bounding box center [40, 358] width 41 height 38
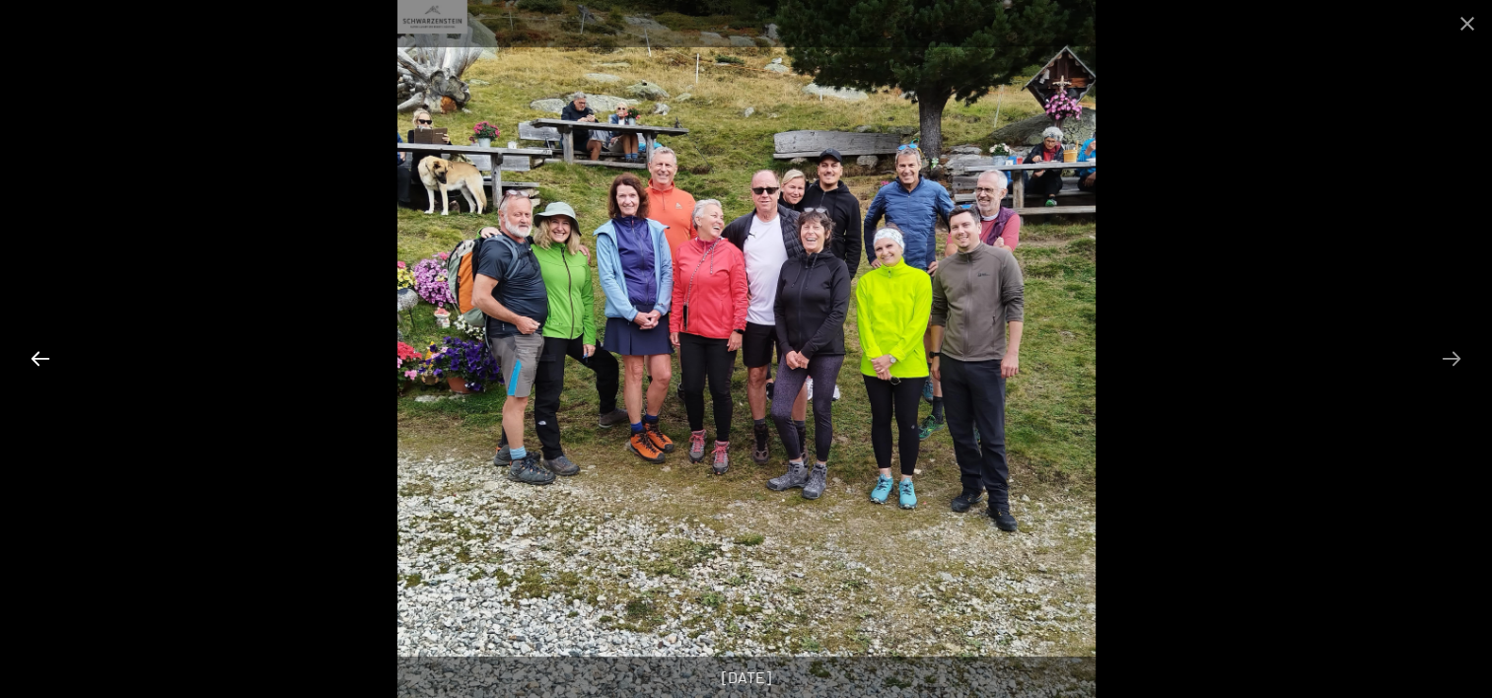
click at [41, 363] on button "Previous slide" at bounding box center [40, 358] width 41 height 38
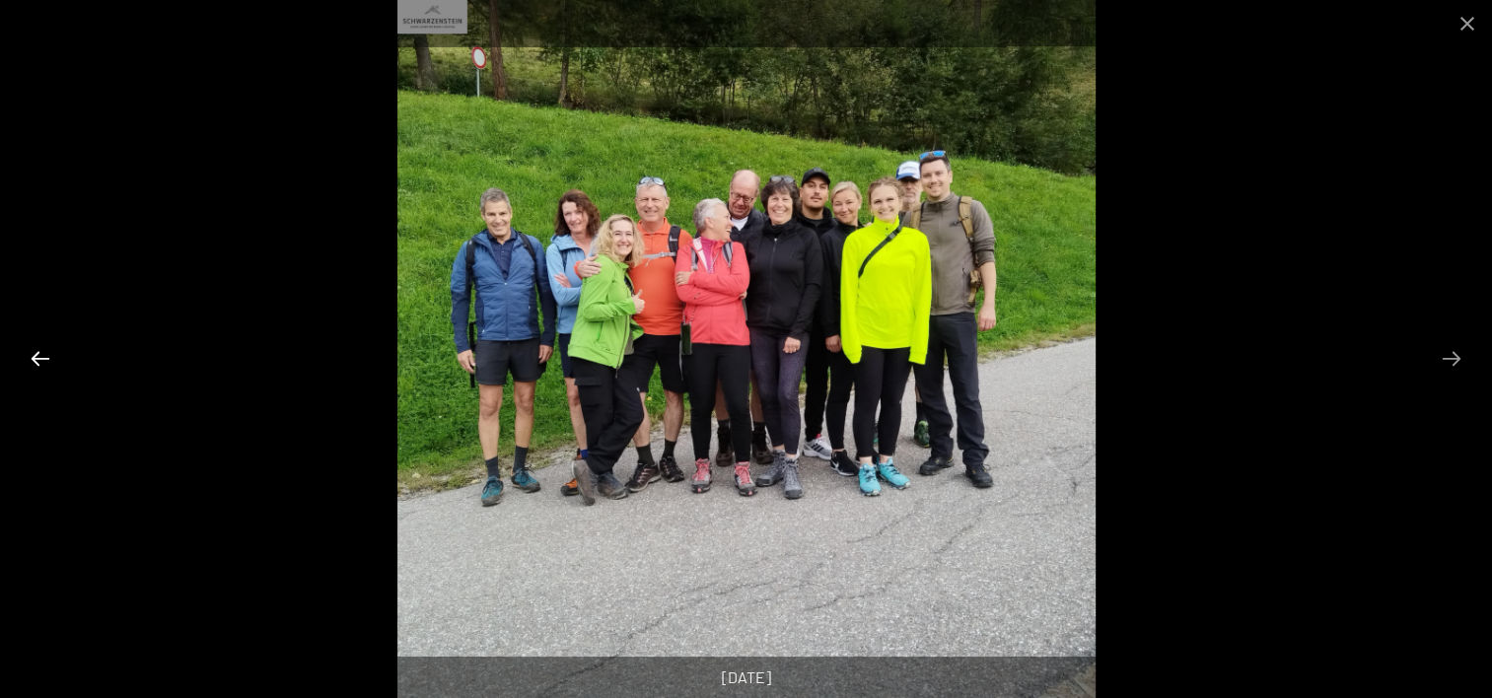
click at [41, 363] on button "Previous slide" at bounding box center [40, 358] width 41 height 38
click at [1469, 28] on button "Close gallery" at bounding box center [1467, 23] width 49 height 46
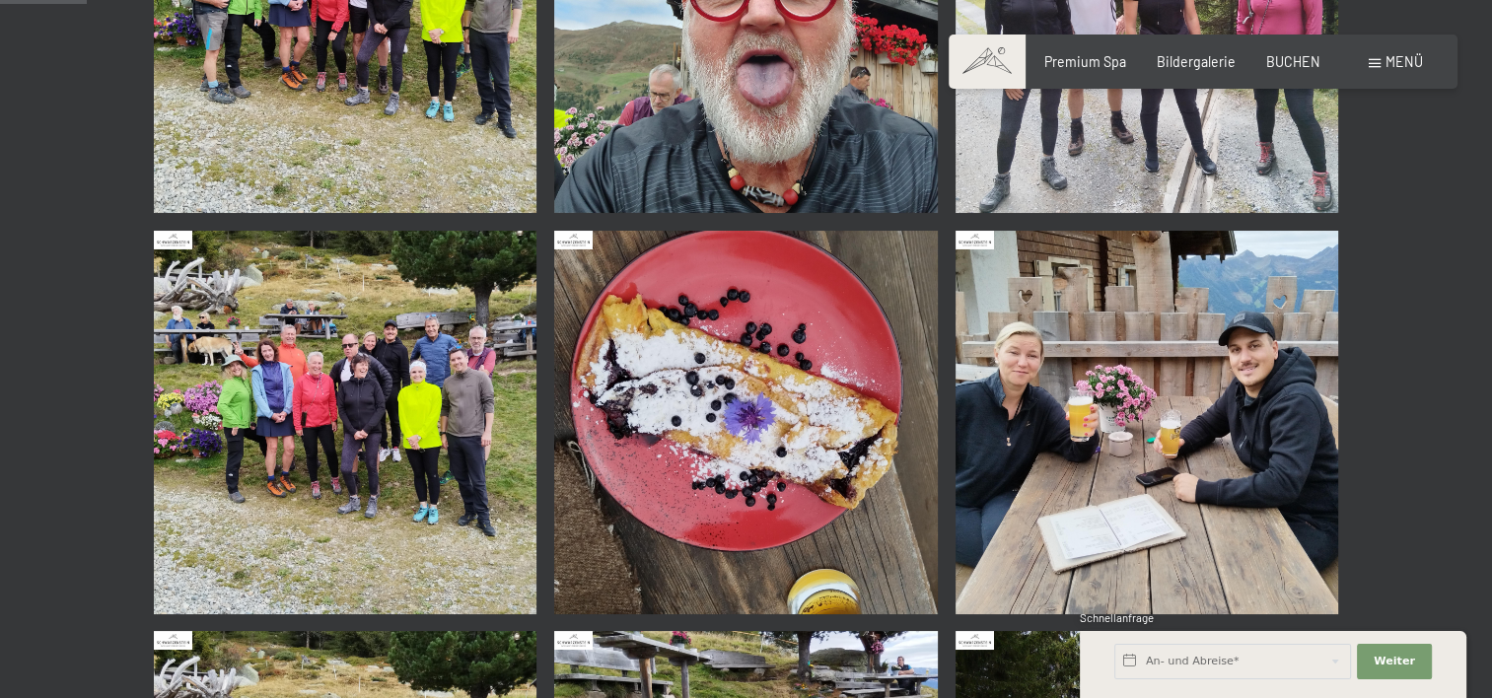
scroll to position [296, 0]
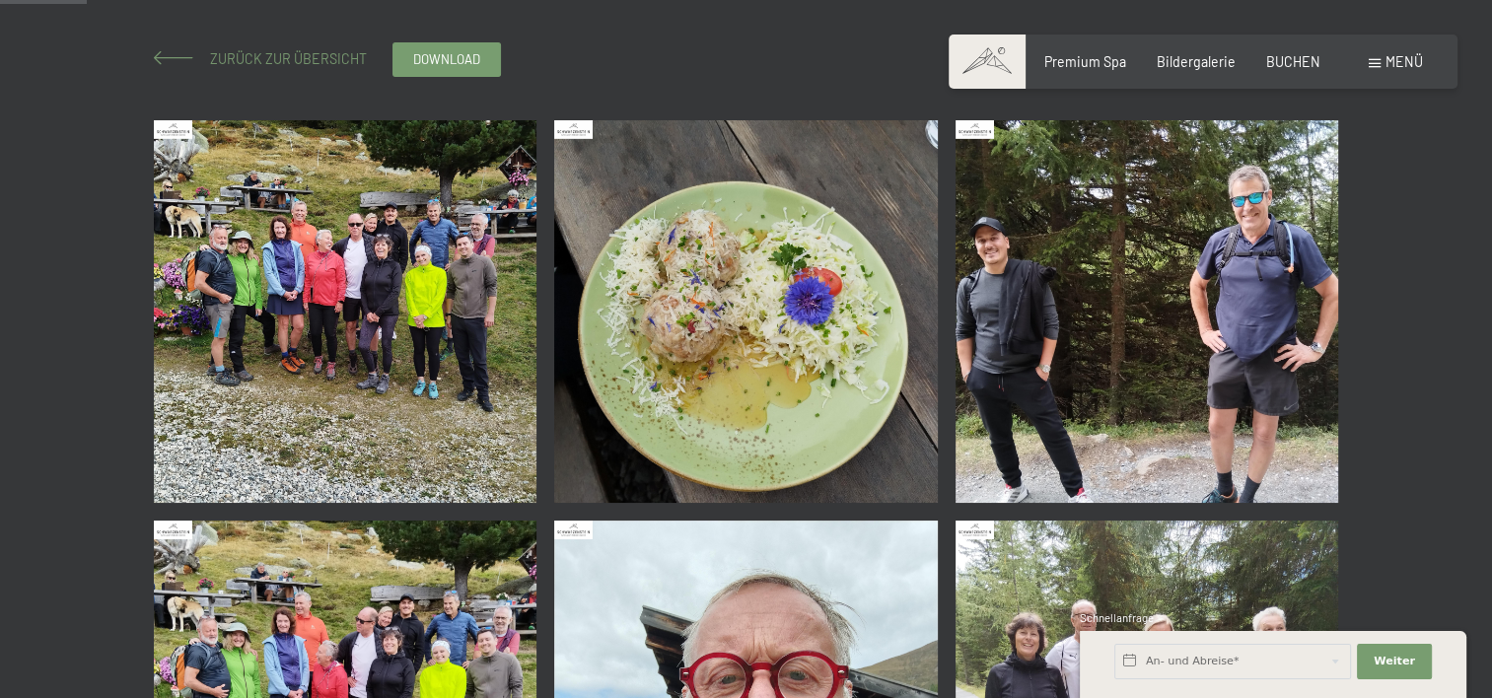
click at [179, 55] on span at bounding box center [173, 58] width 39 height 14
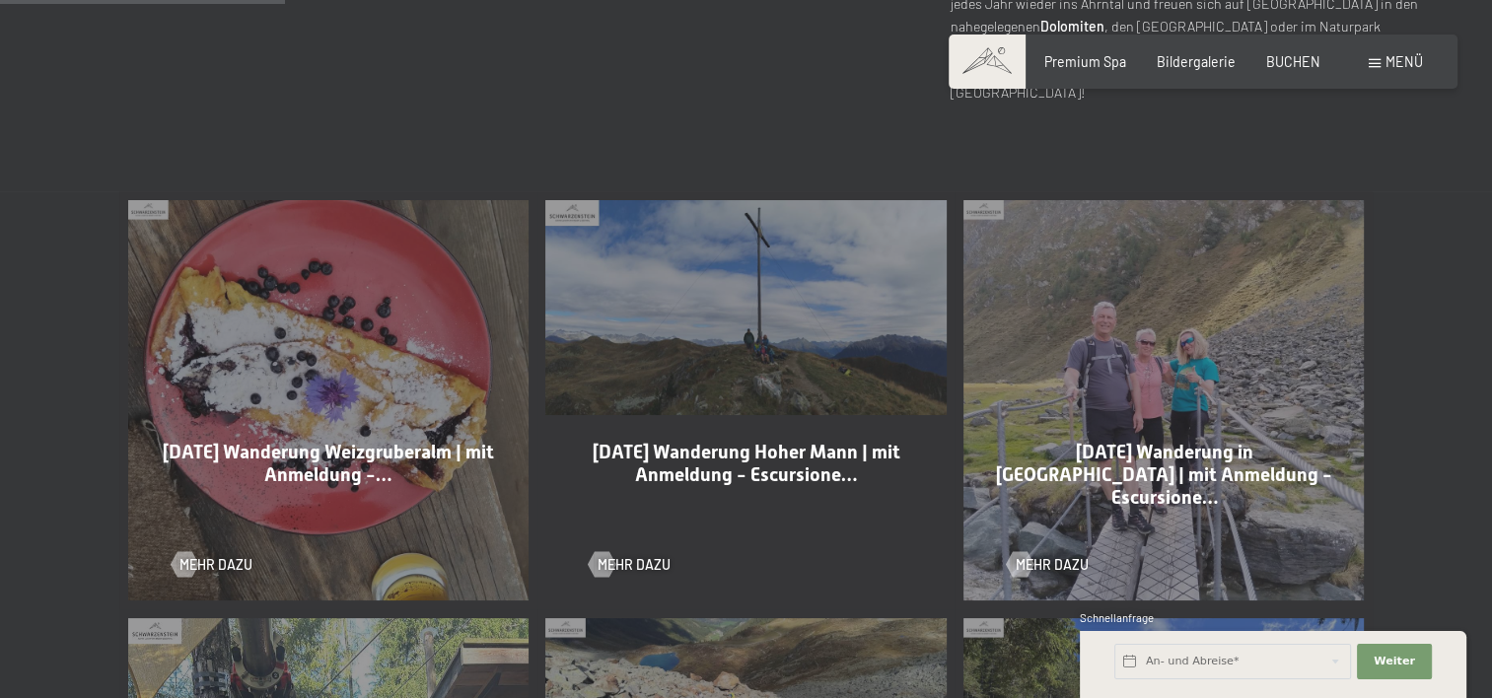
scroll to position [986, 0]
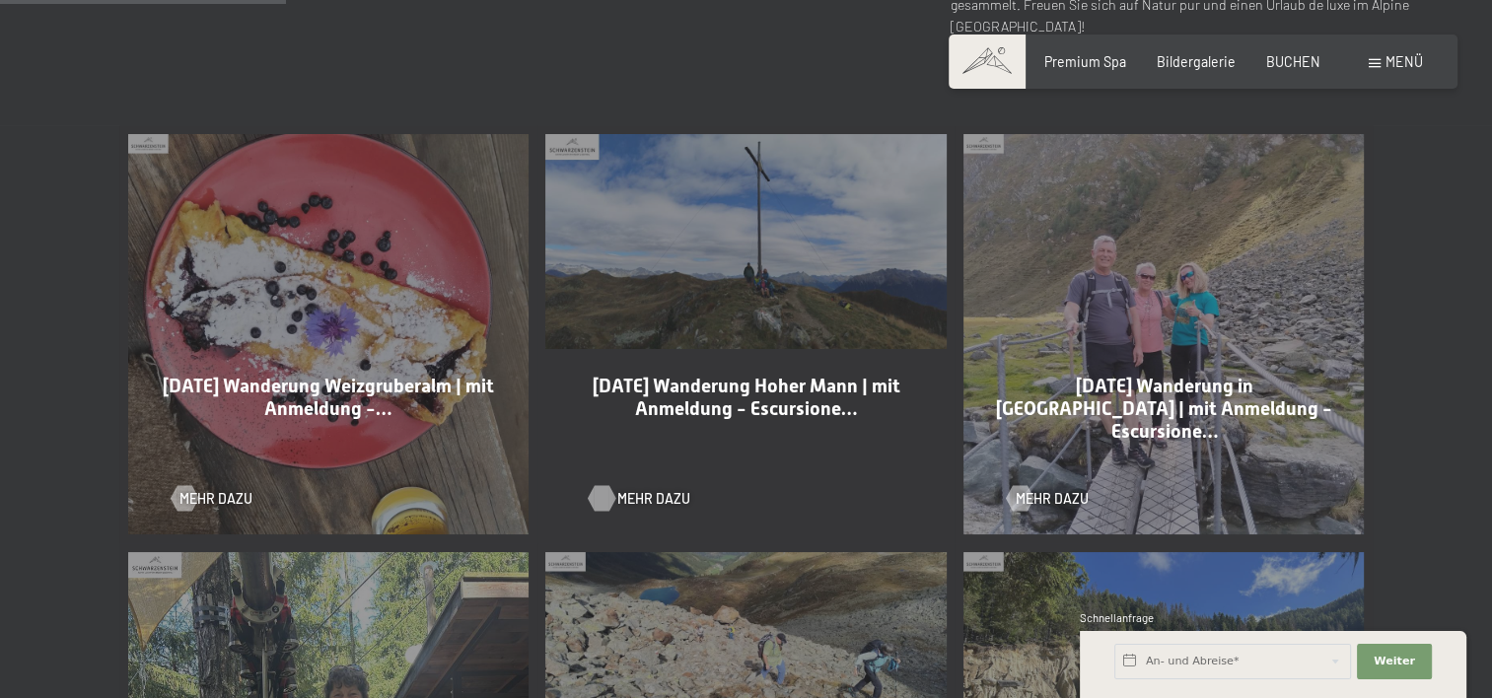
click at [636, 499] on span "Mehr dazu" at bounding box center [654, 499] width 73 height 20
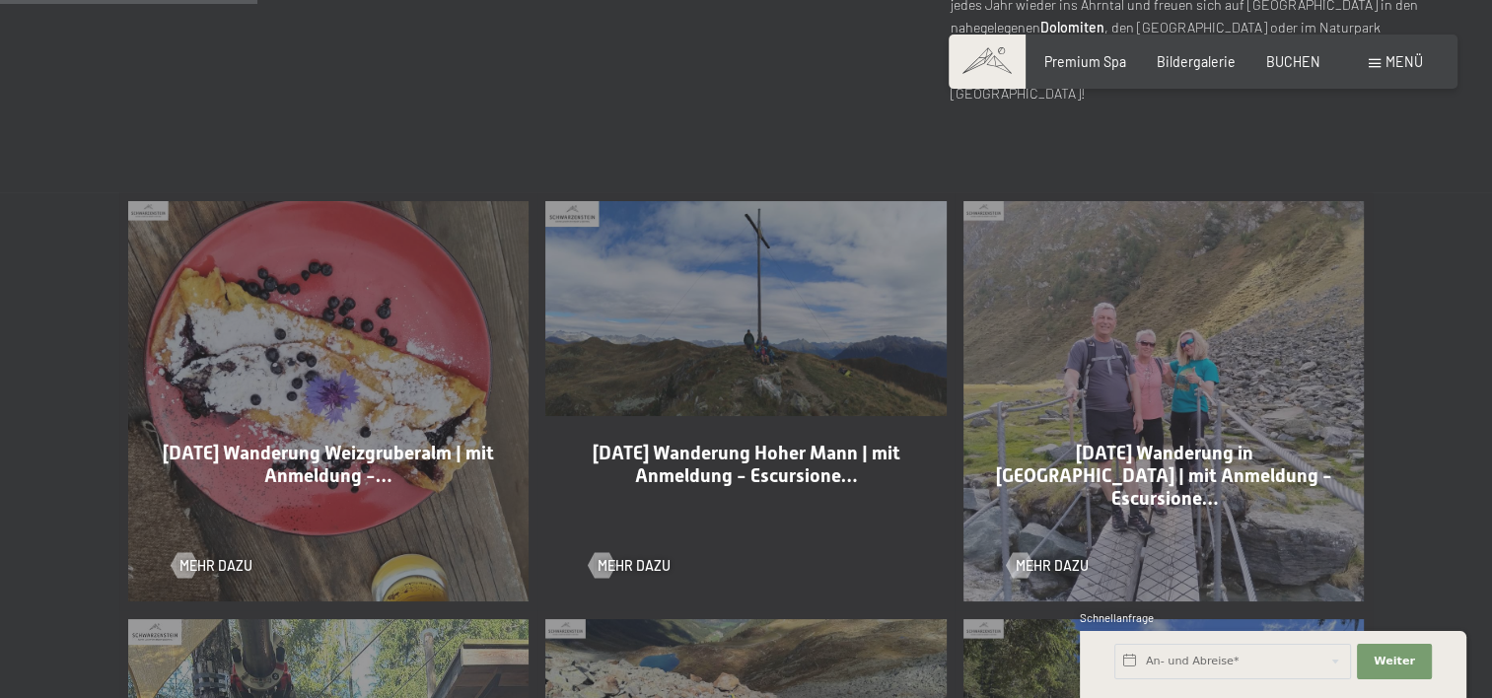
scroll to position [888, 0]
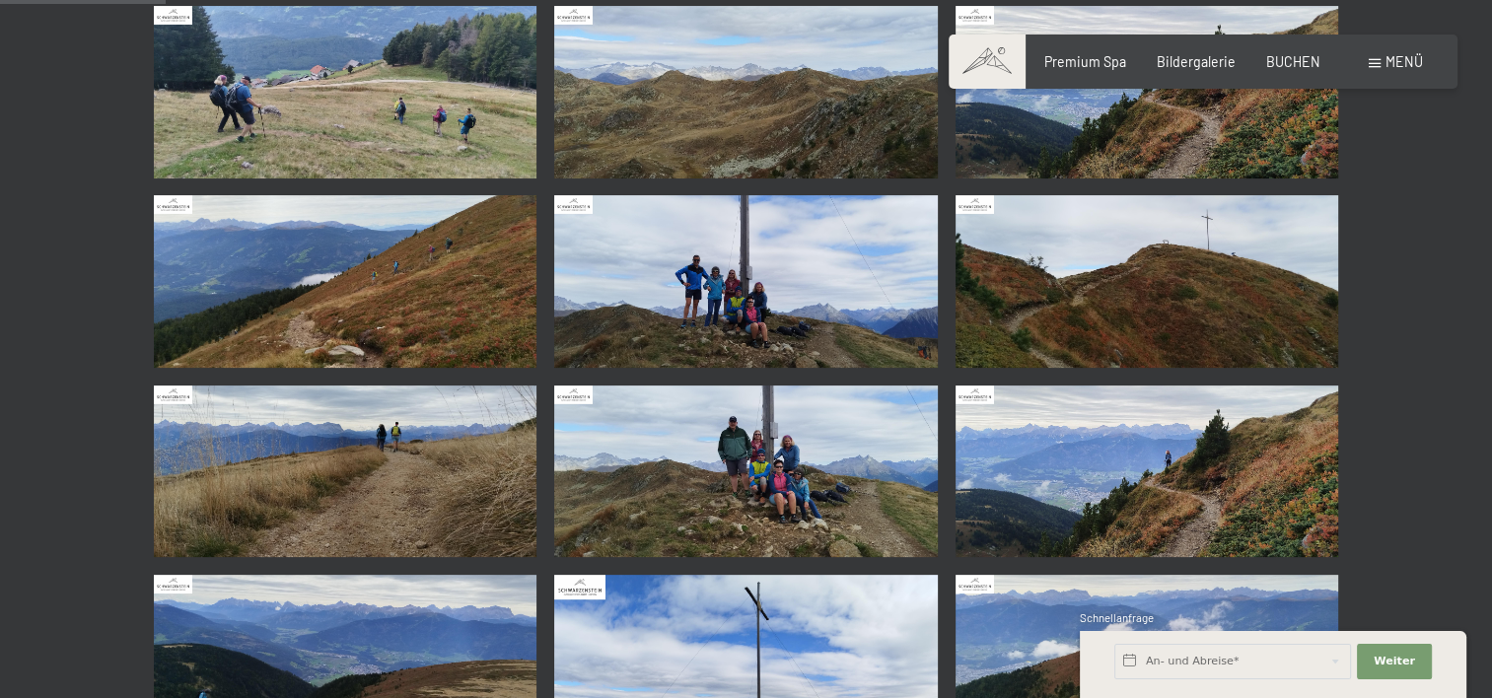
scroll to position [493, 0]
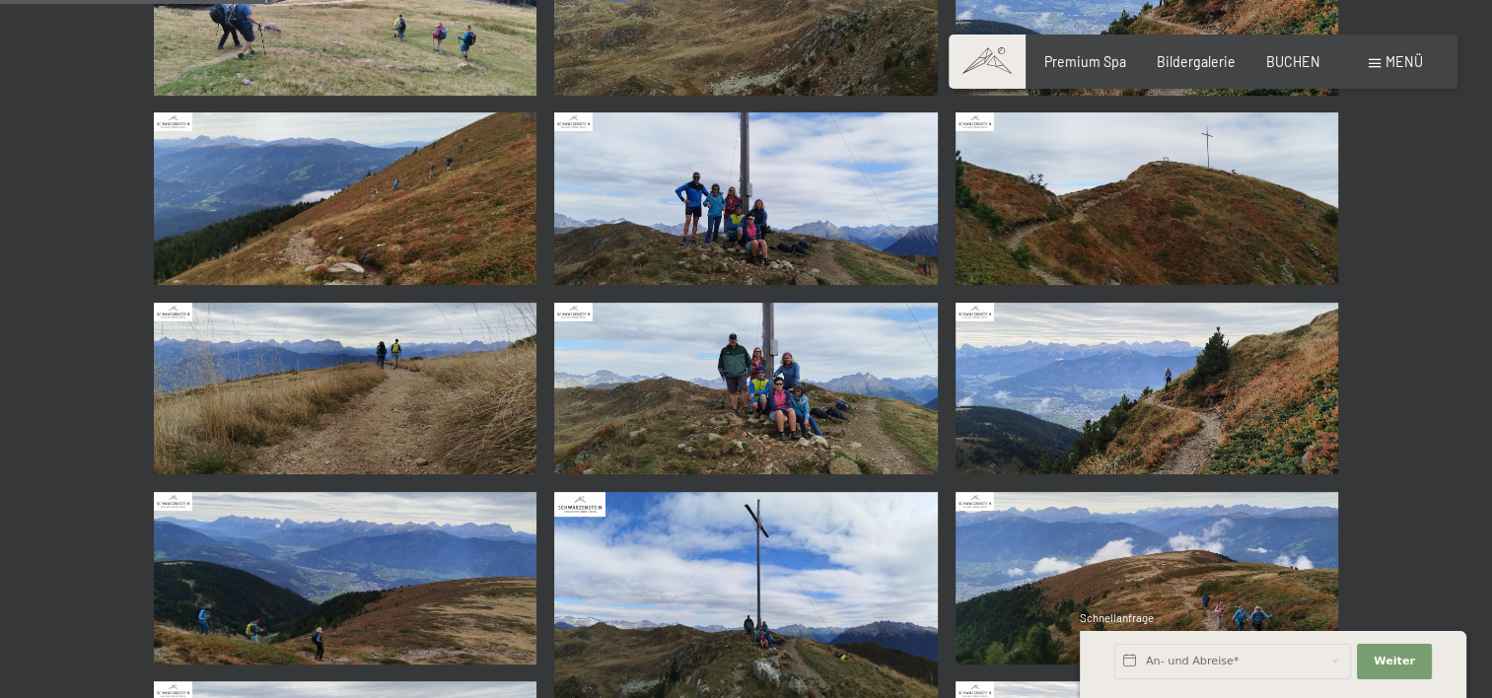
click at [679, 160] on img at bounding box center [746, 198] width 384 height 173
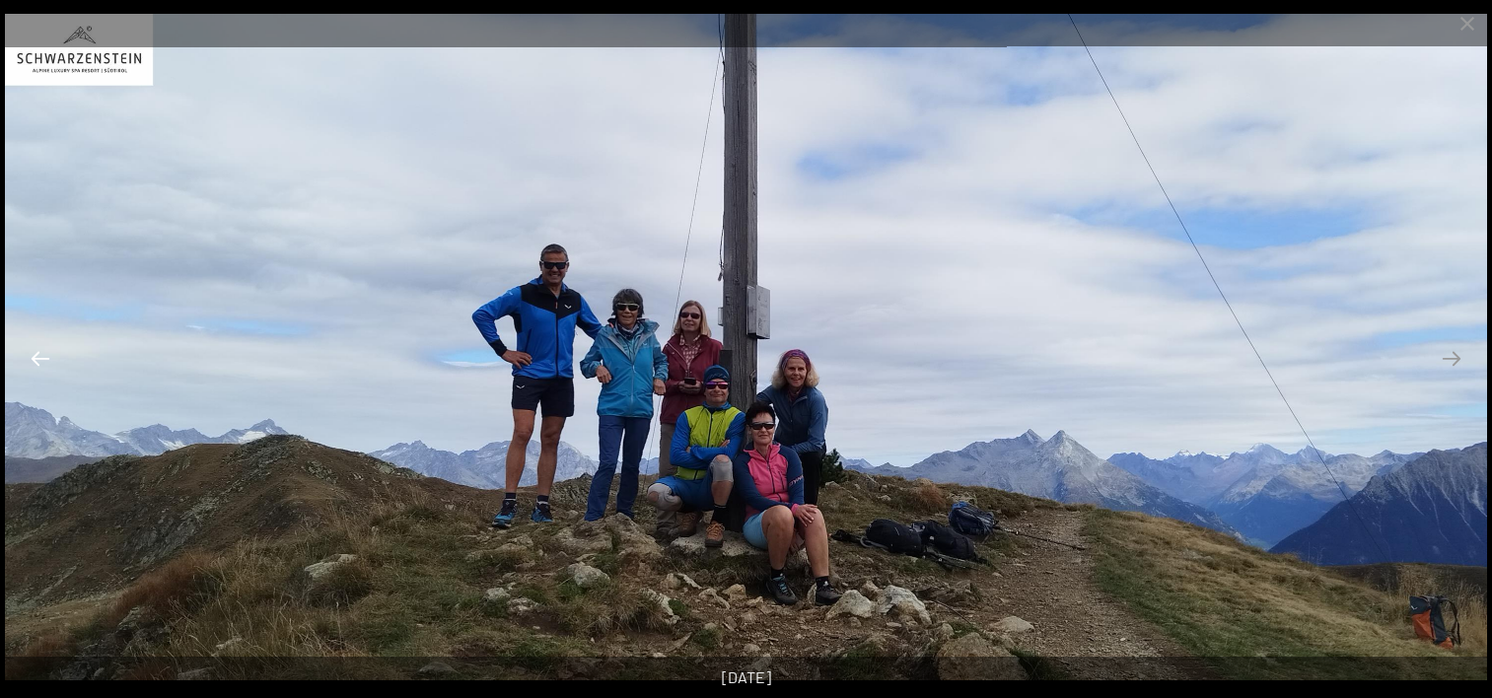
click at [28, 351] on button "Previous slide" at bounding box center [40, 358] width 41 height 38
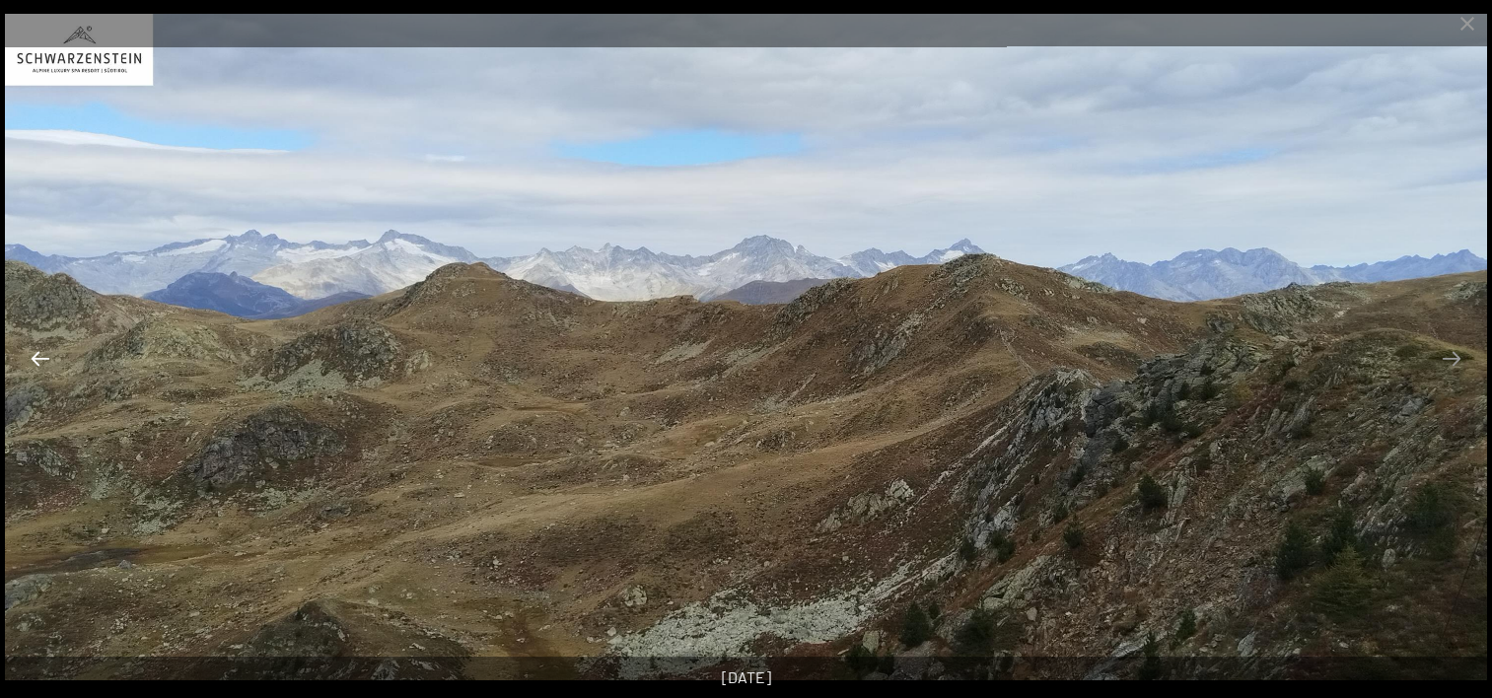
click at [28, 351] on button "Previous slide" at bounding box center [40, 358] width 41 height 38
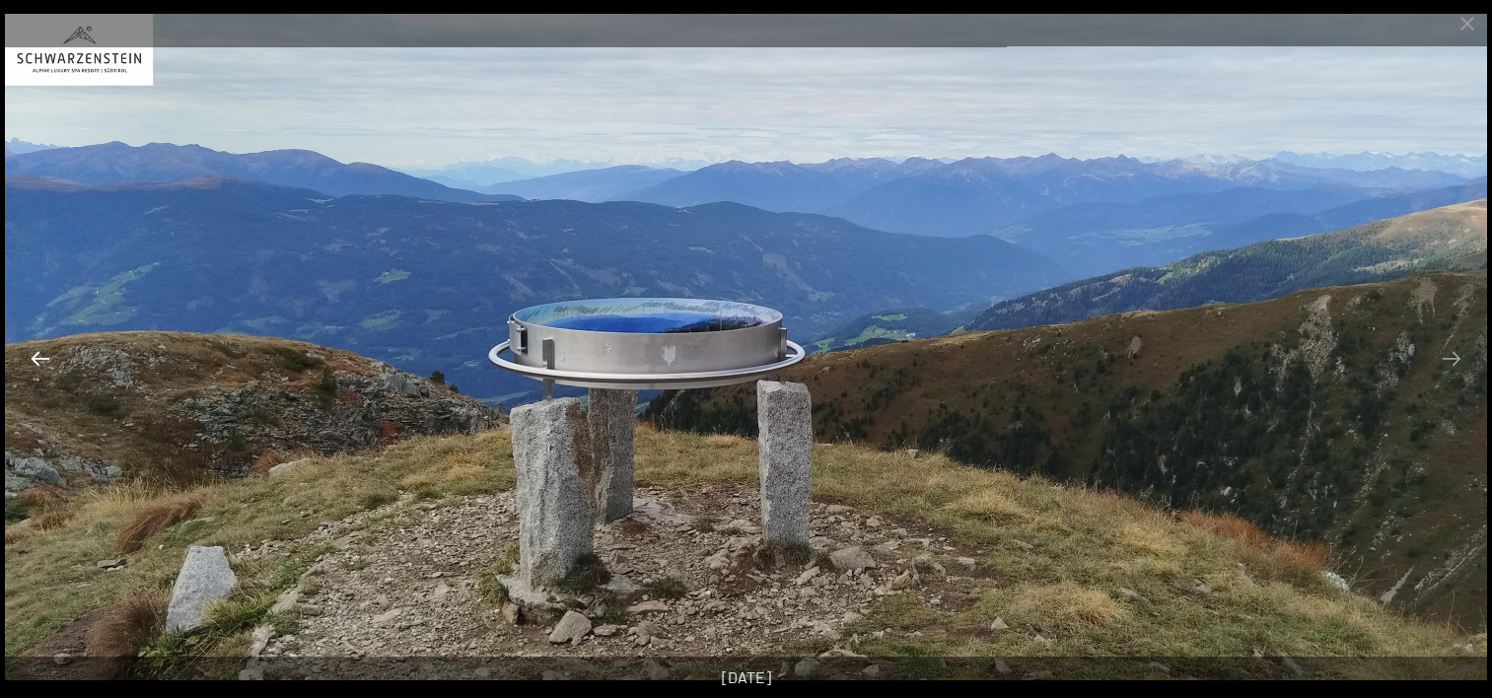
click at [28, 351] on button "Previous slide" at bounding box center [40, 358] width 41 height 38
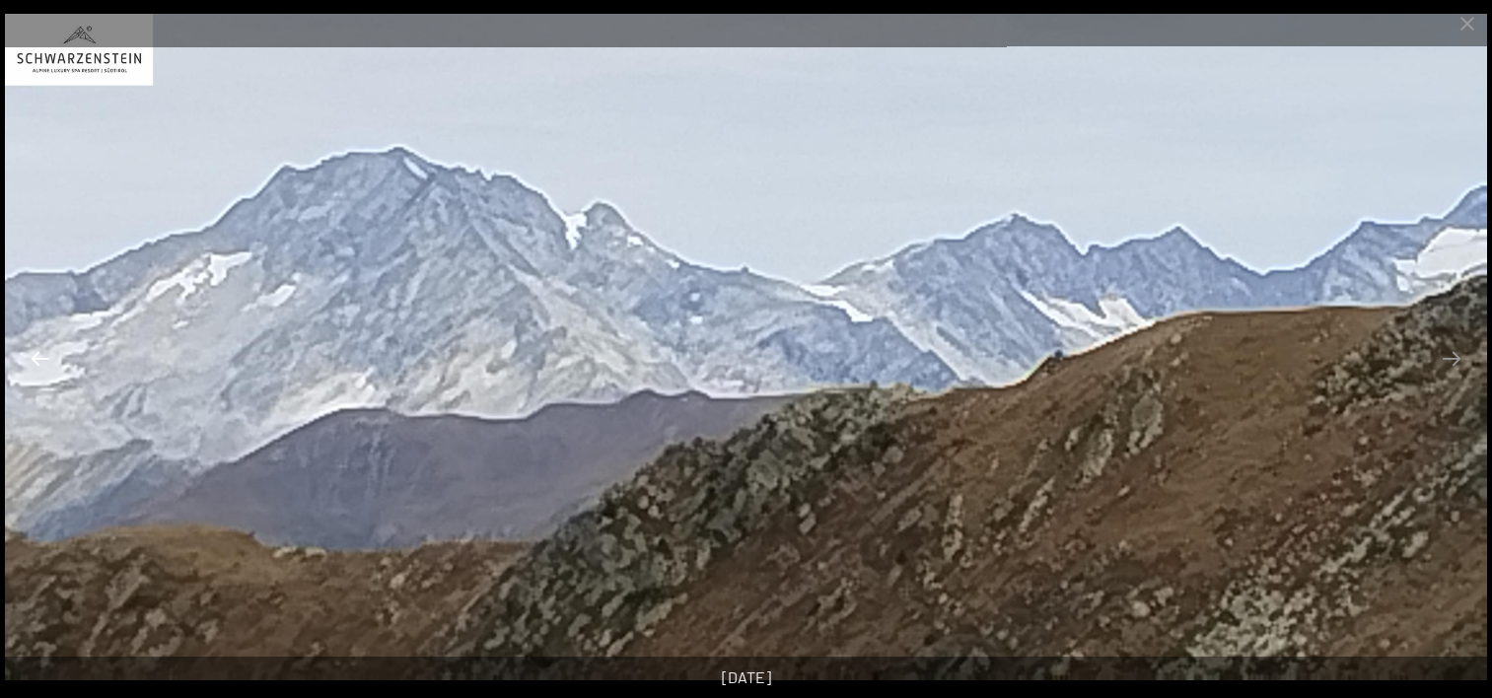
click at [28, 351] on button "Previous slide" at bounding box center [40, 358] width 41 height 38
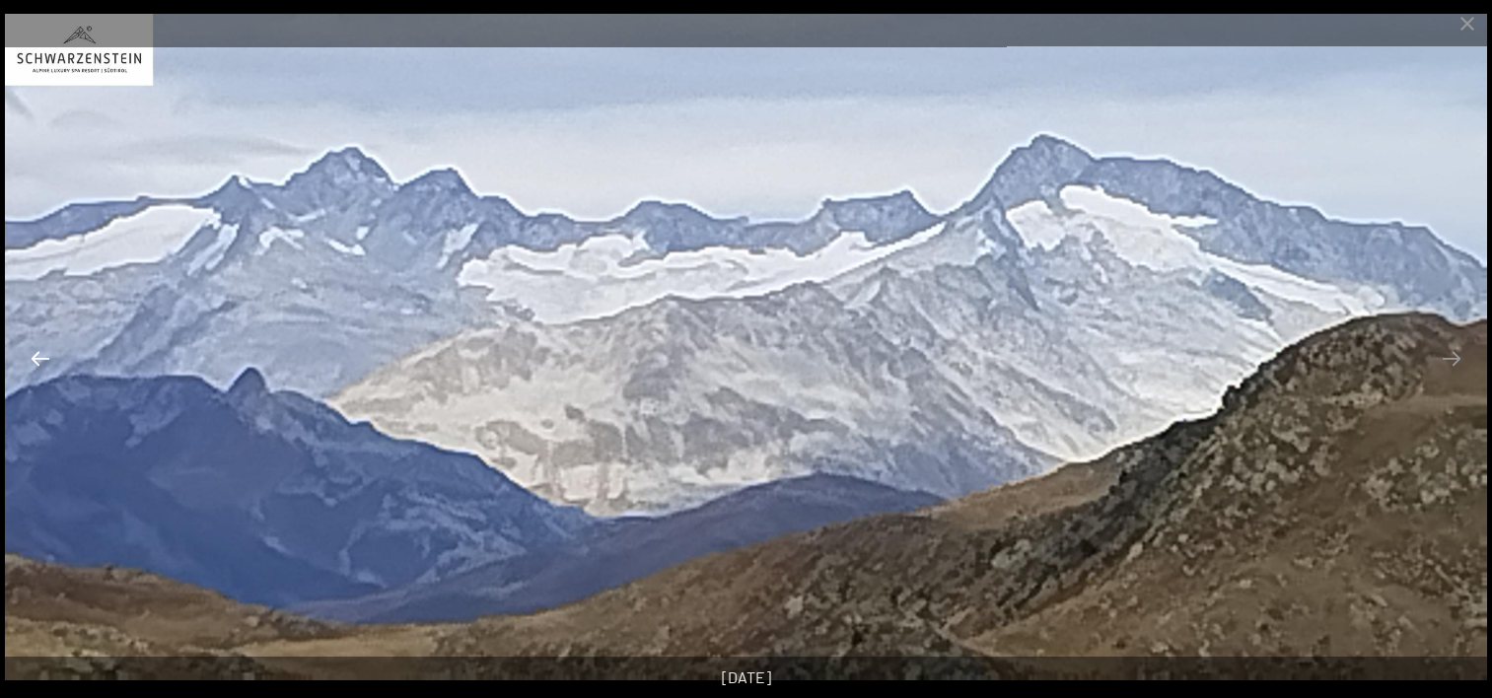
click at [28, 351] on button "Previous slide" at bounding box center [40, 358] width 41 height 38
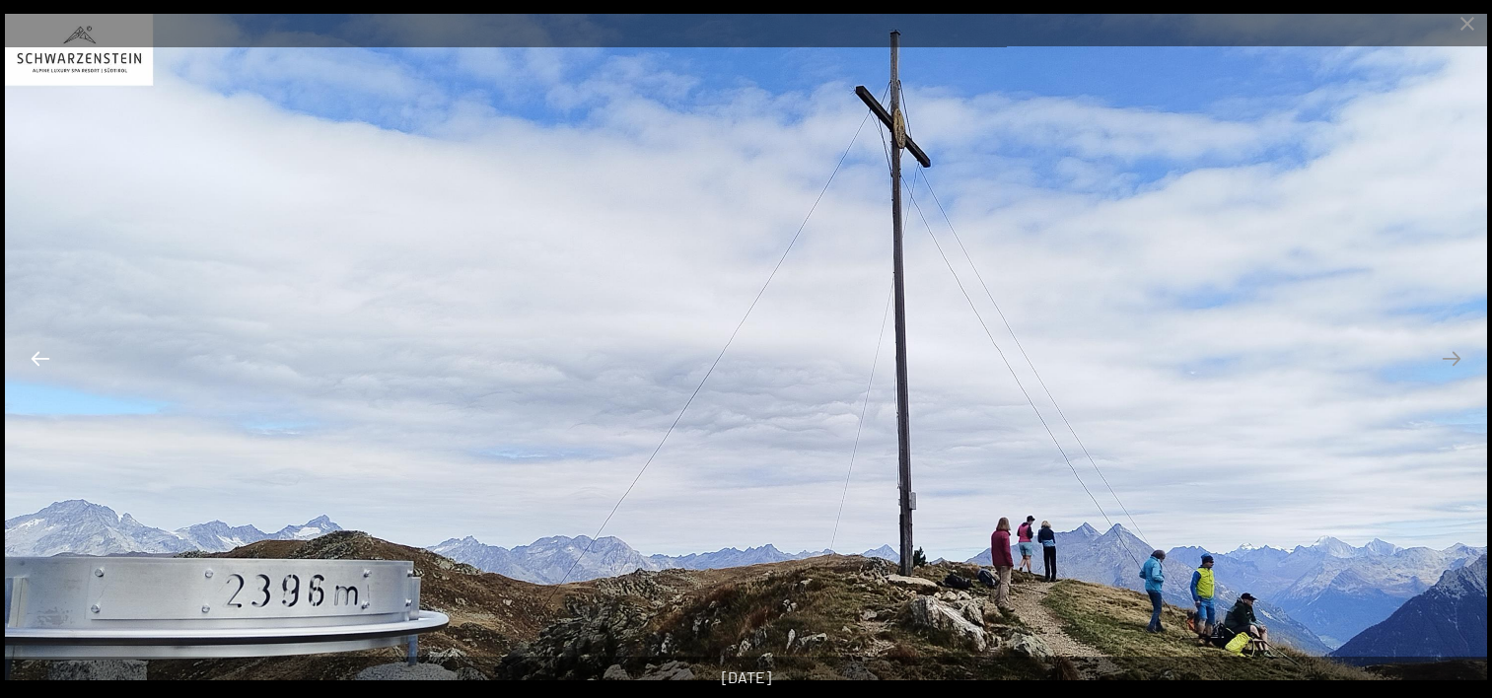
click at [28, 351] on button "Previous slide" at bounding box center [40, 358] width 41 height 38
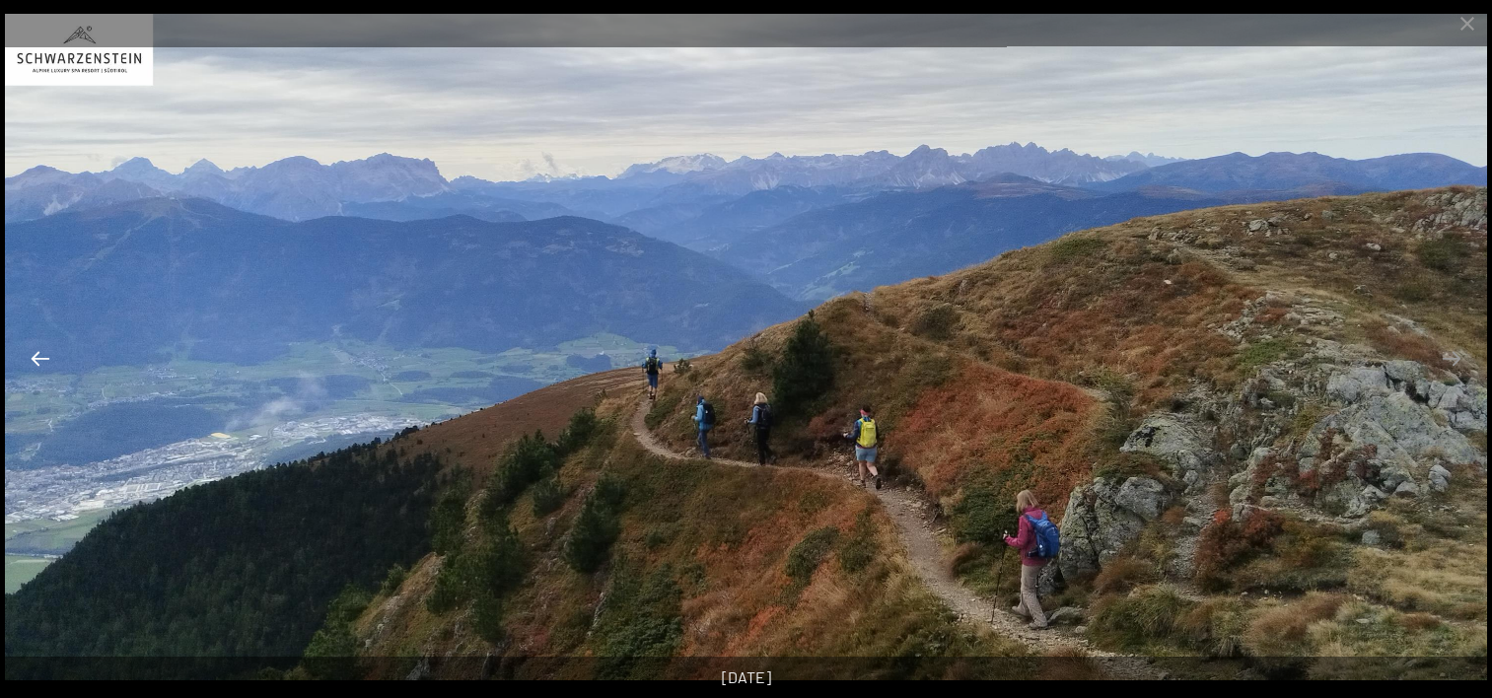
click at [28, 351] on button "Previous slide" at bounding box center [40, 358] width 41 height 38
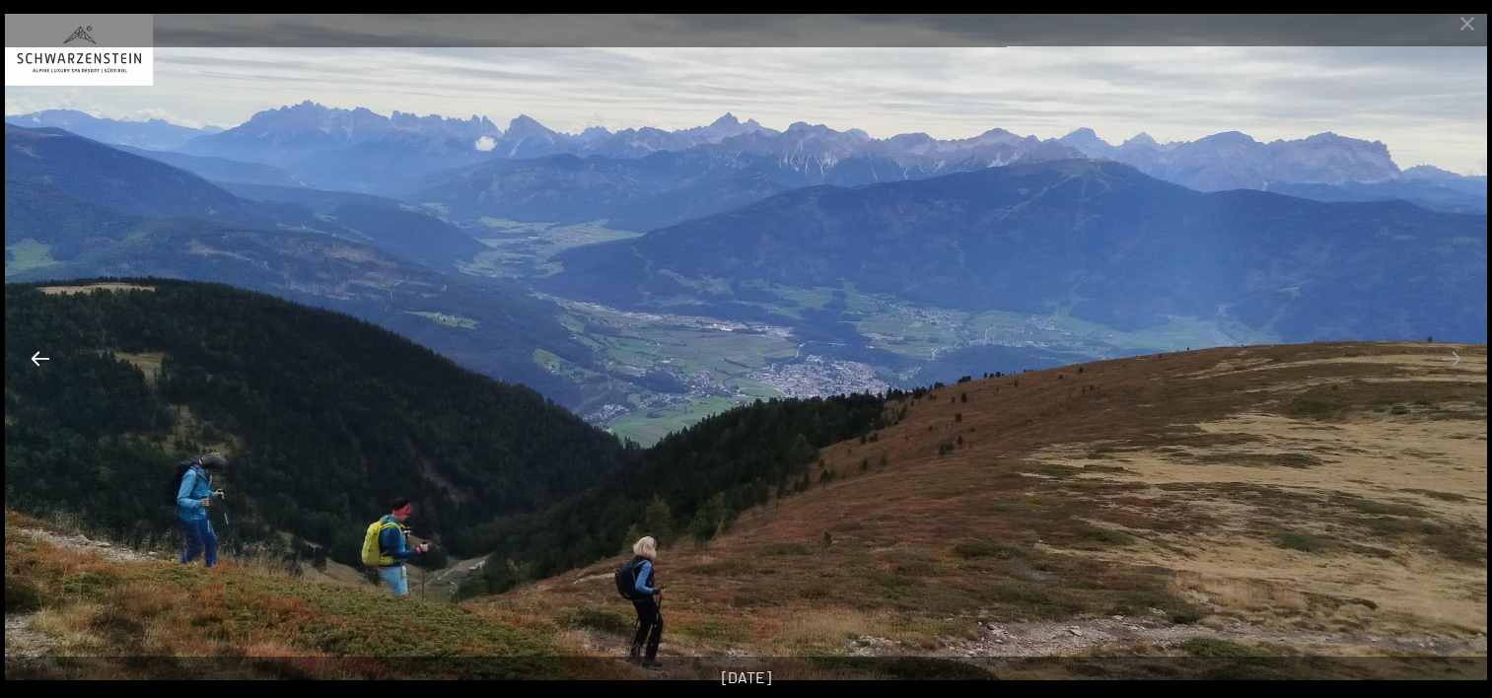
click at [28, 351] on button "Previous slide" at bounding box center [40, 358] width 41 height 38
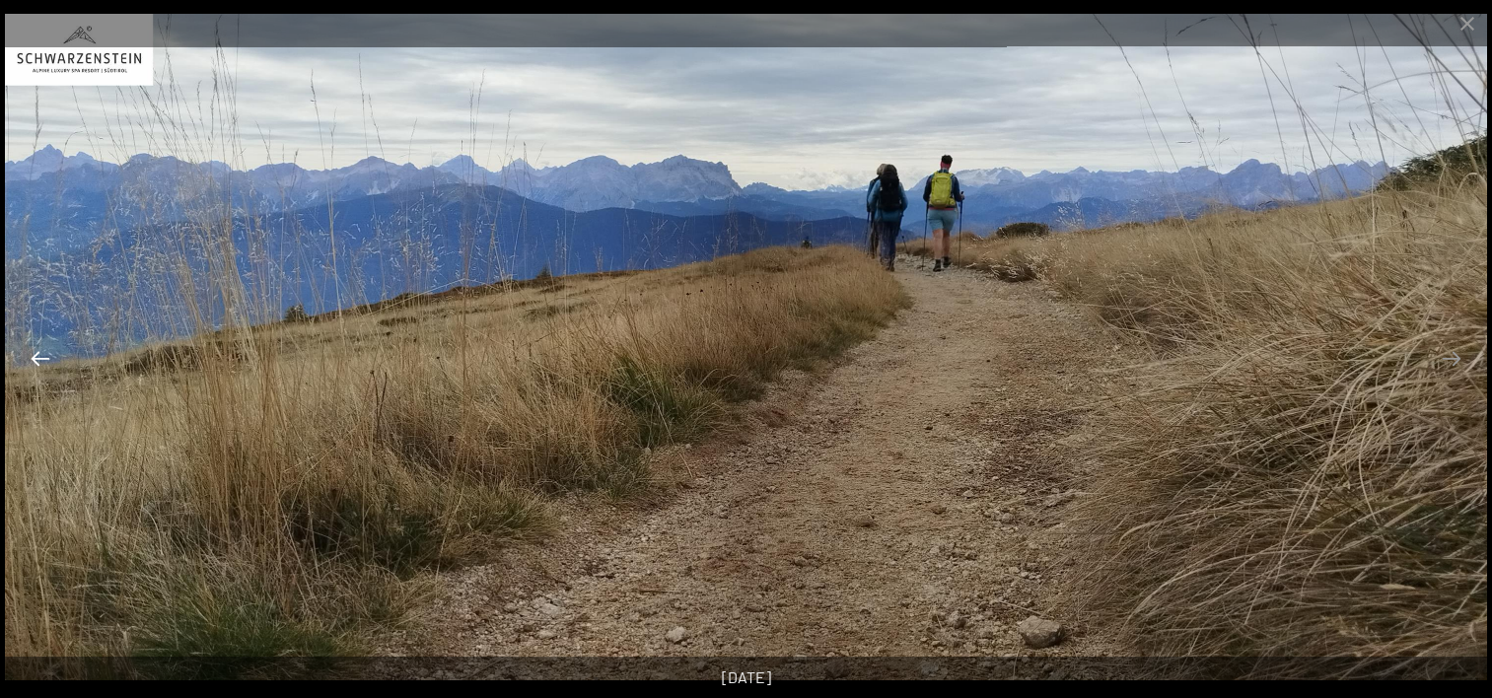
click at [28, 351] on button "Previous slide" at bounding box center [40, 358] width 41 height 38
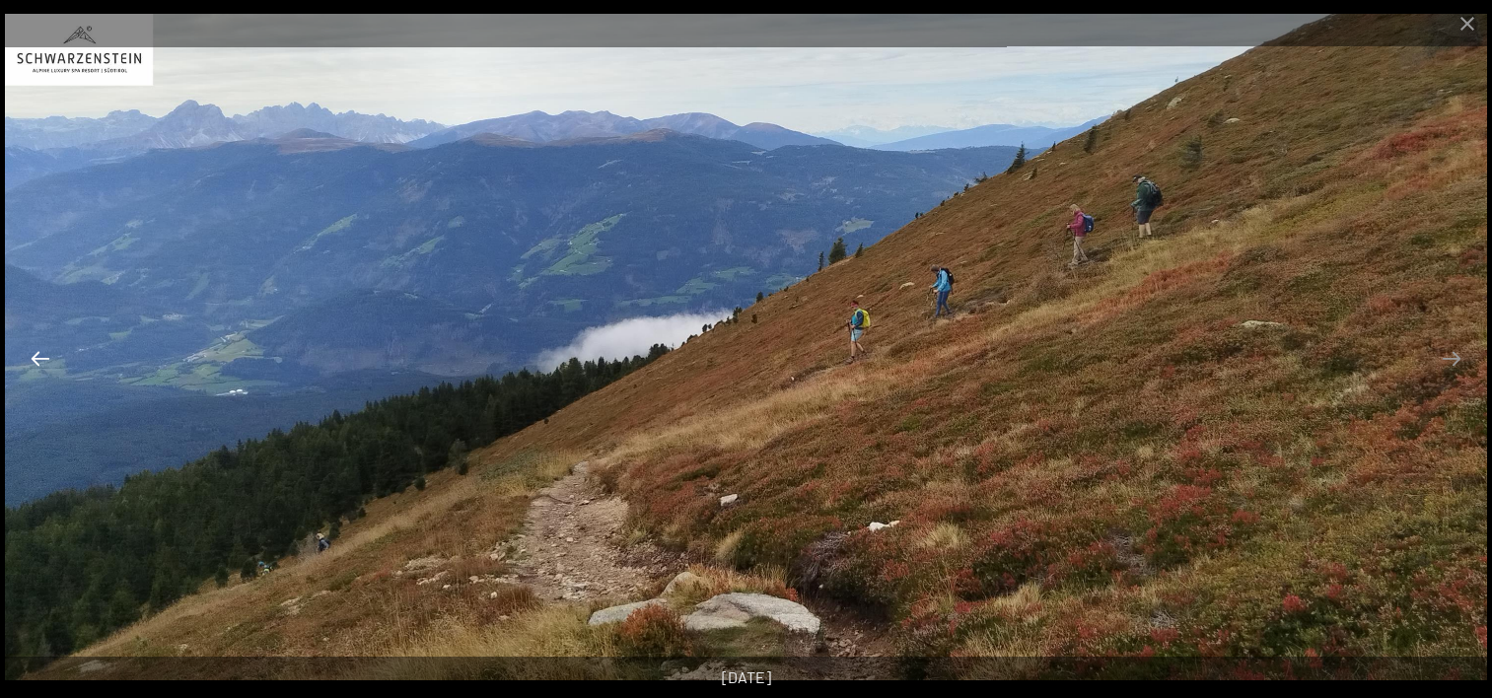
click at [28, 351] on button "Previous slide" at bounding box center [40, 358] width 41 height 38
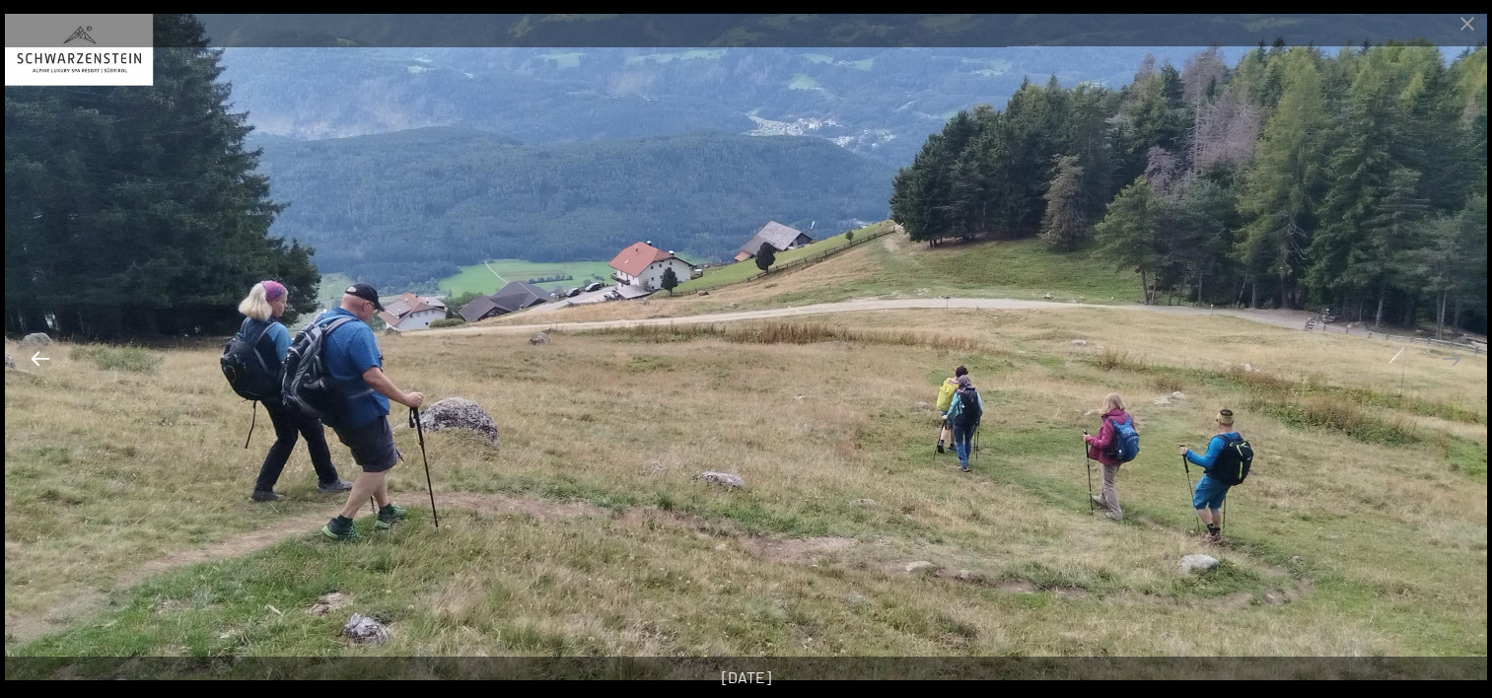
click at [28, 351] on button "Previous slide" at bounding box center [40, 358] width 41 height 38
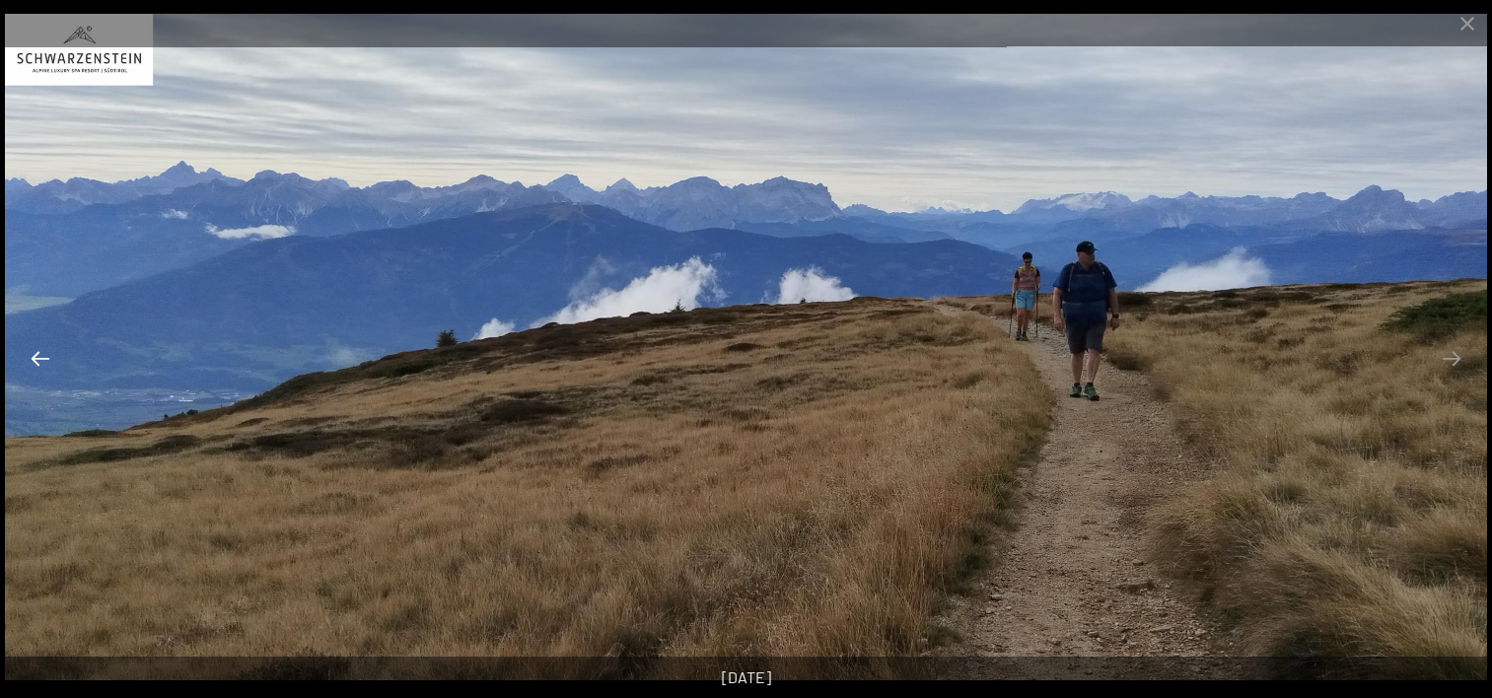
click at [28, 351] on button "Previous slide" at bounding box center [40, 358] width 41 height 38
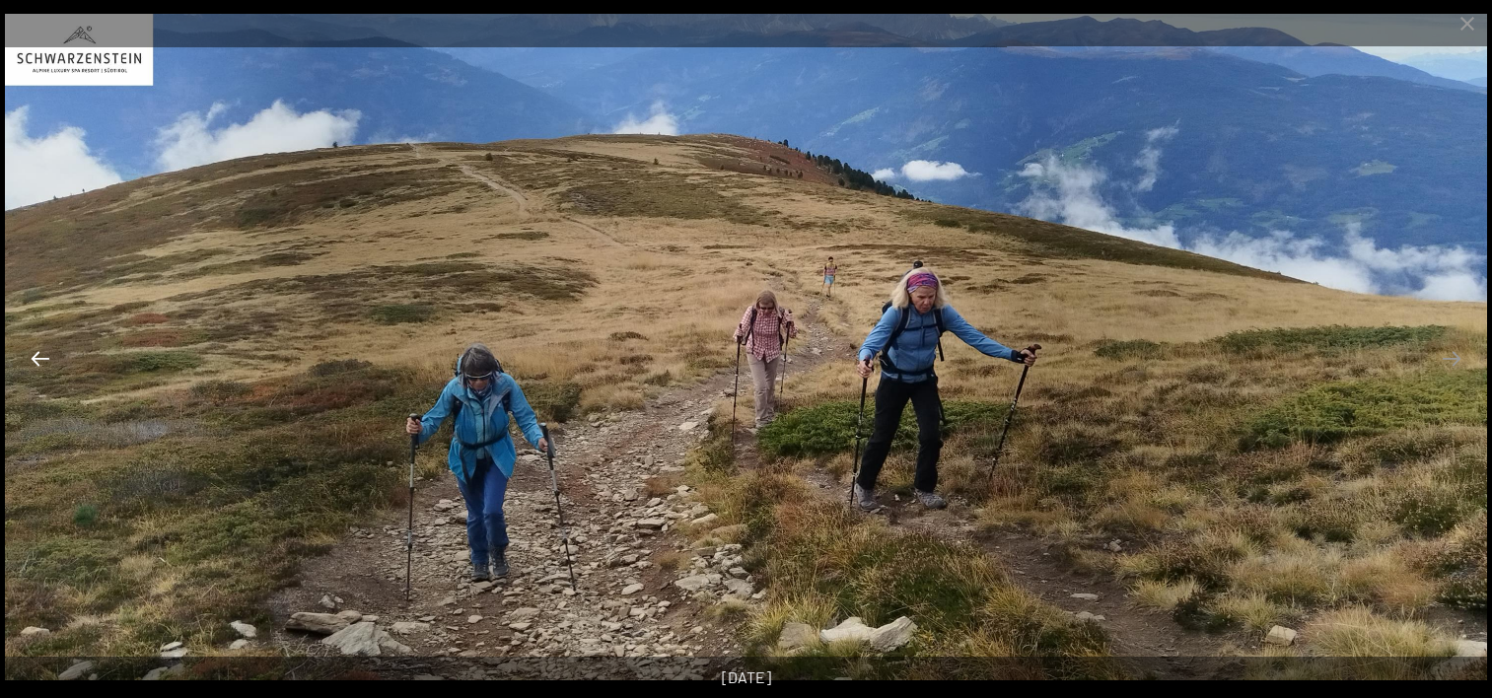
click at [28, 351] on button "Previous slide" at bounding box center [40, 358] width 41 height 38
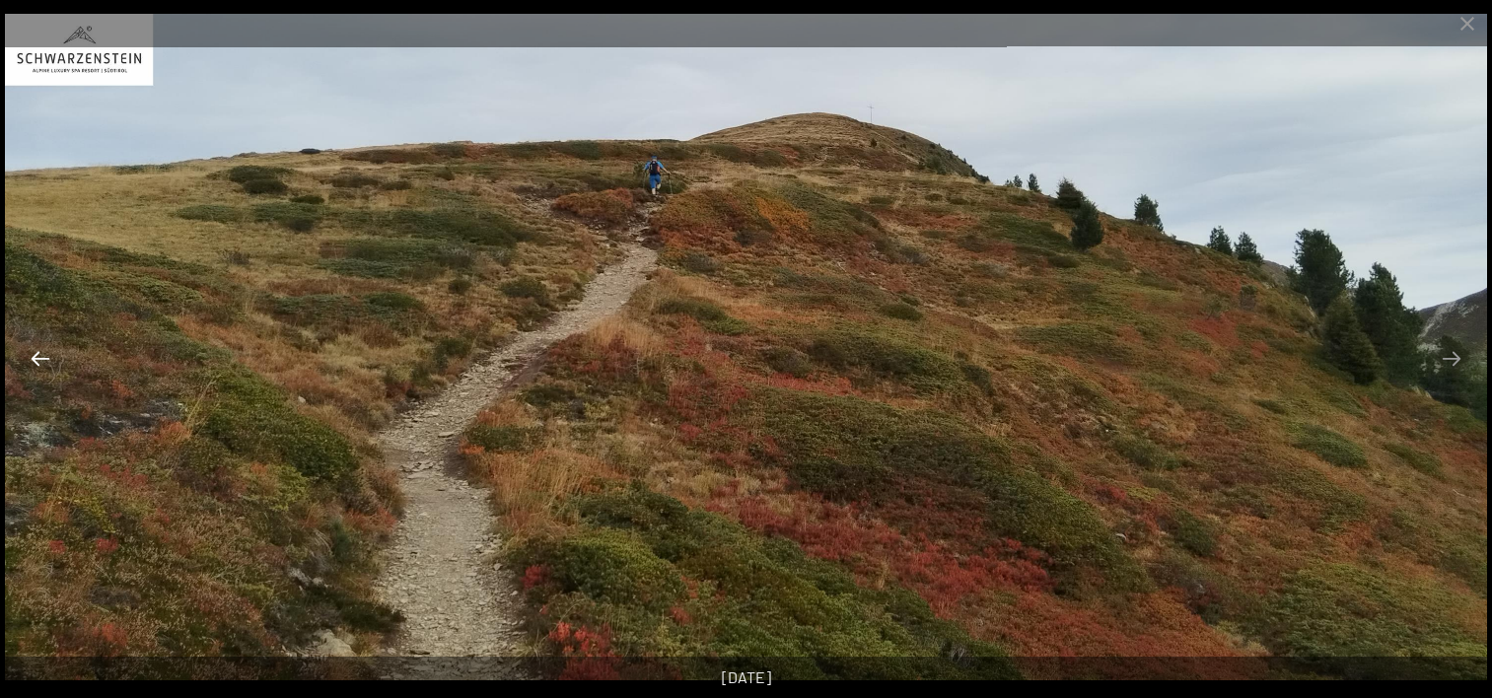
click at [28, 351] on button "Previous slide" at bounding box center [40, 358] width 41 height 38
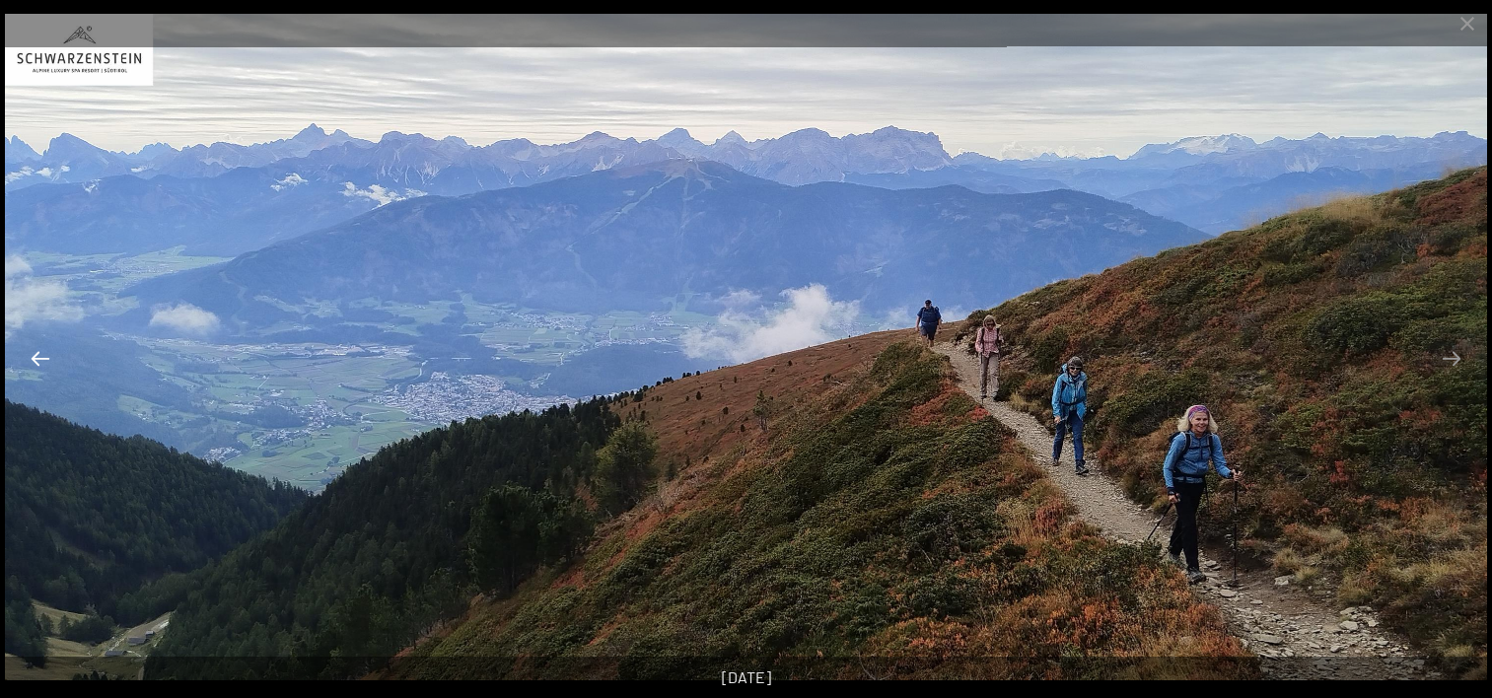
click at [28, 351] on button "Previous slide" at bounding box center [40, 358] width 41 height 38
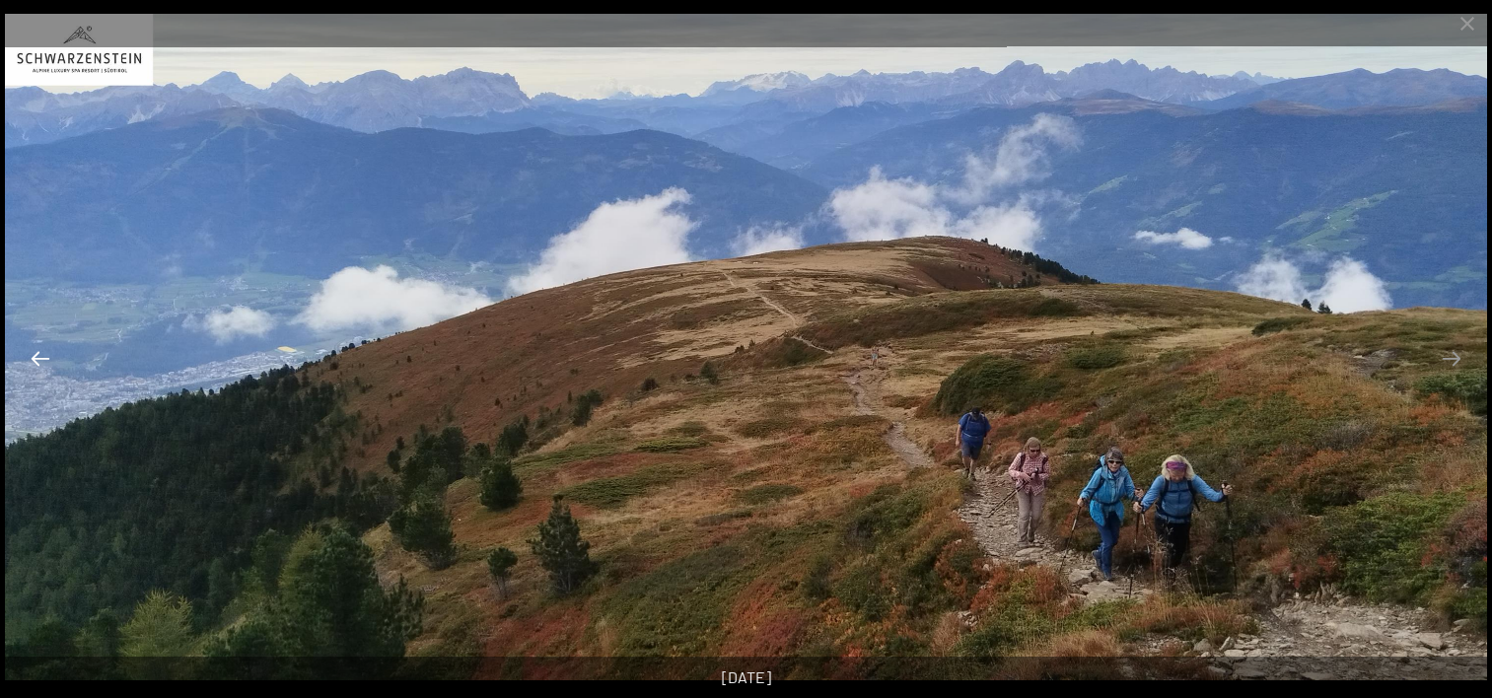
click at [28, 351] on button "Previous slide" at bounding box center [40, 358] width 41 height 38
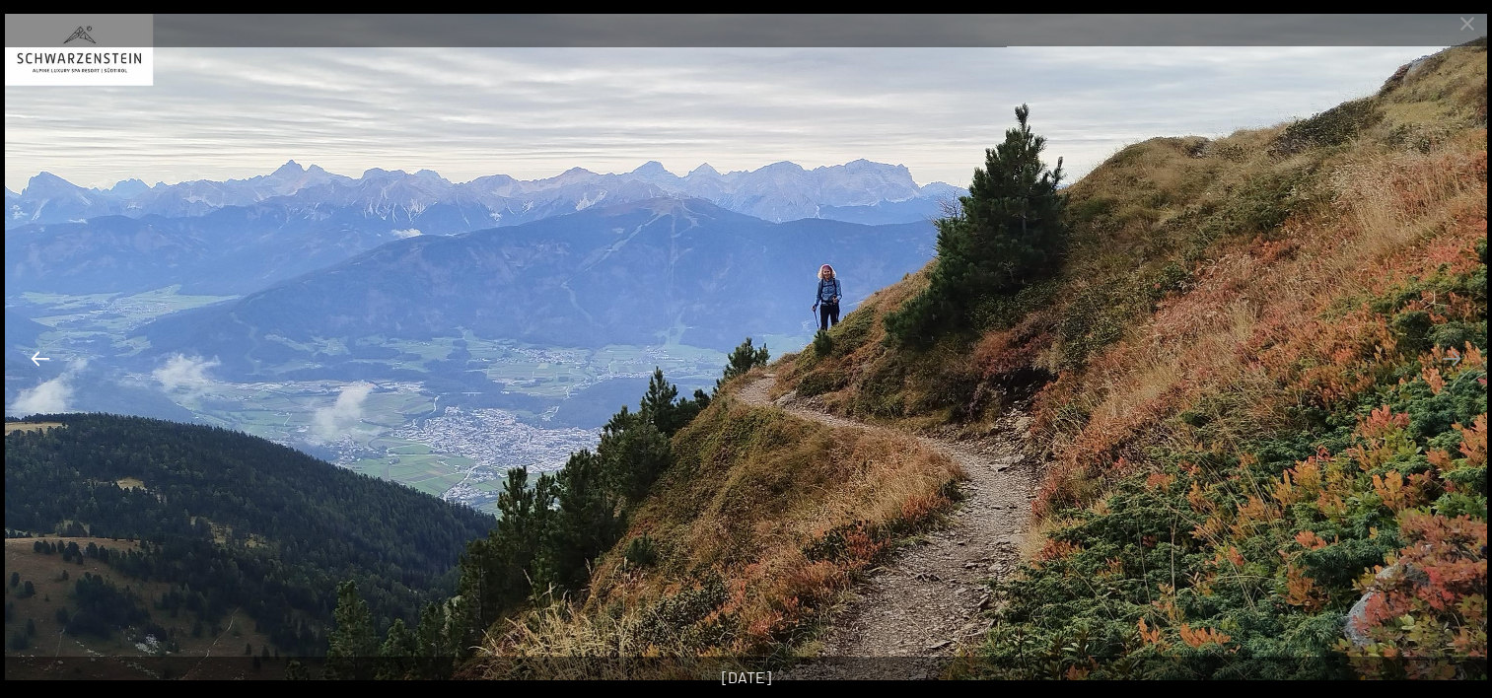
click at [28, 351] on button "Previous slide" at bounding box center [40, 358] width 41 height 38
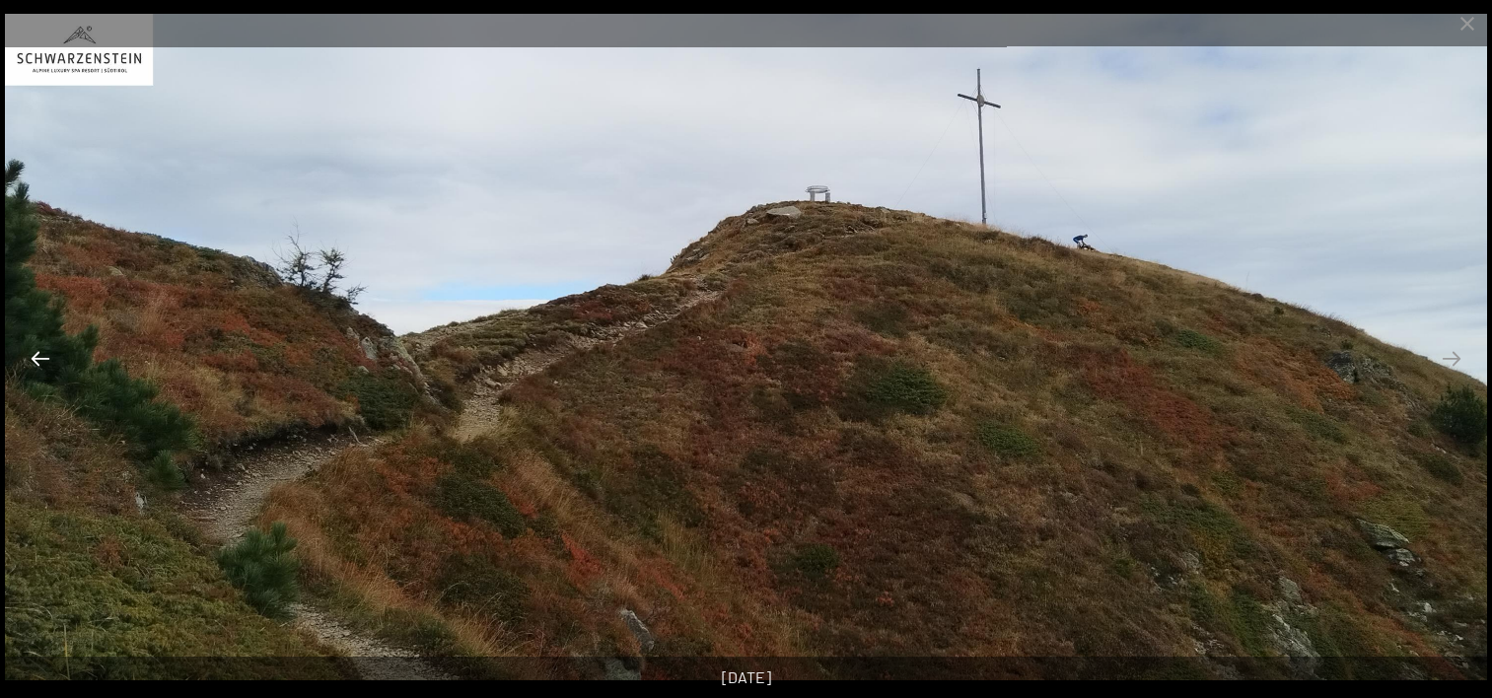
click at [28, 351] on button "Previous slide" at bounding box center [40, 358] width 41 height 38
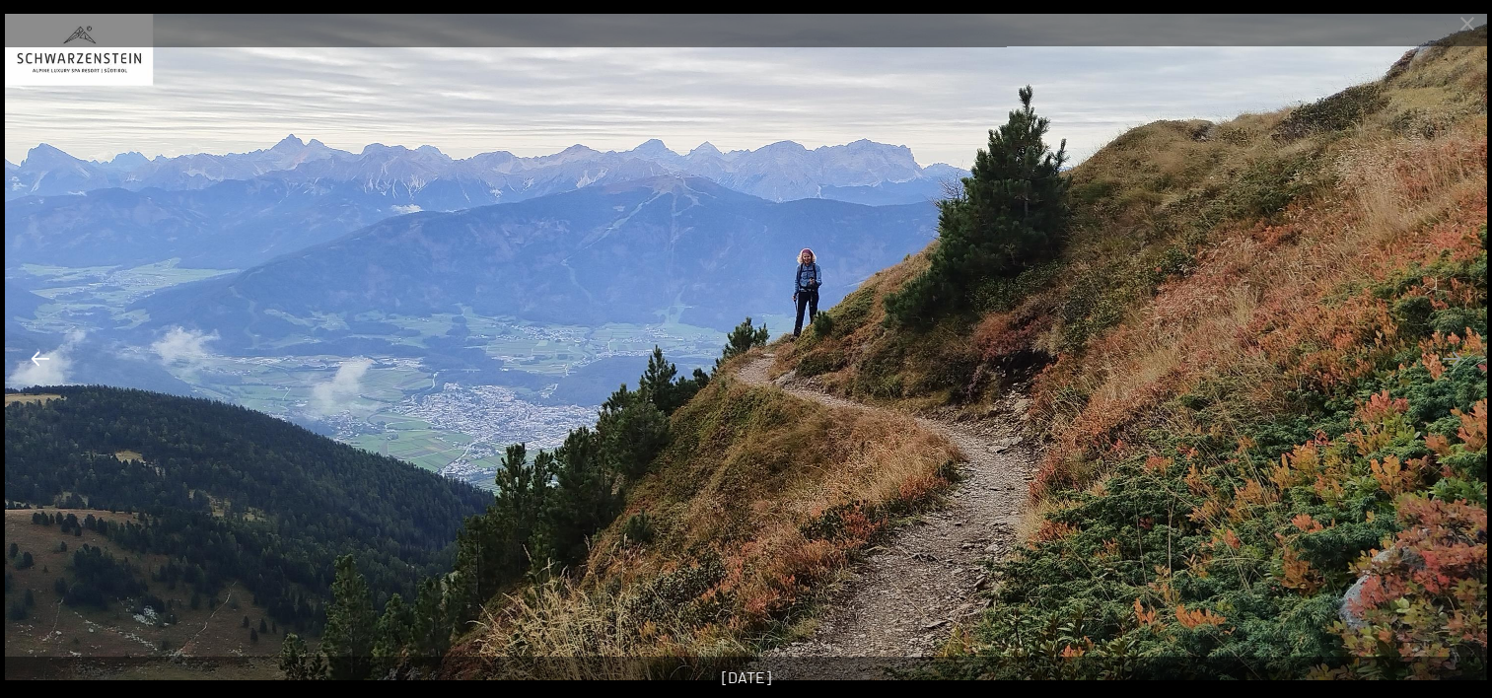
click at [28, 351] on button "Previous slide" at bounding box center [40, 358] width 41 height 38
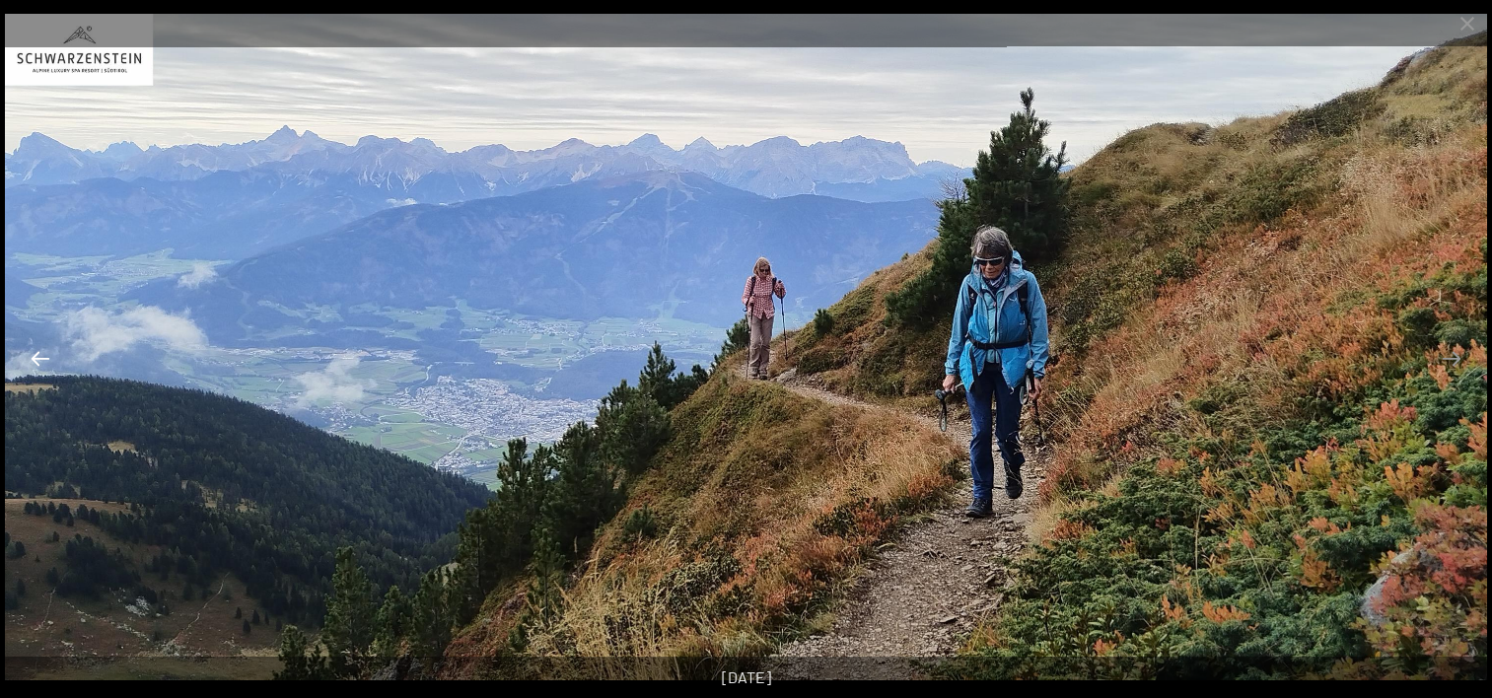
click at [28, 351] on button "Previous slide" at bounding box center [40, 358] width 41 height 38
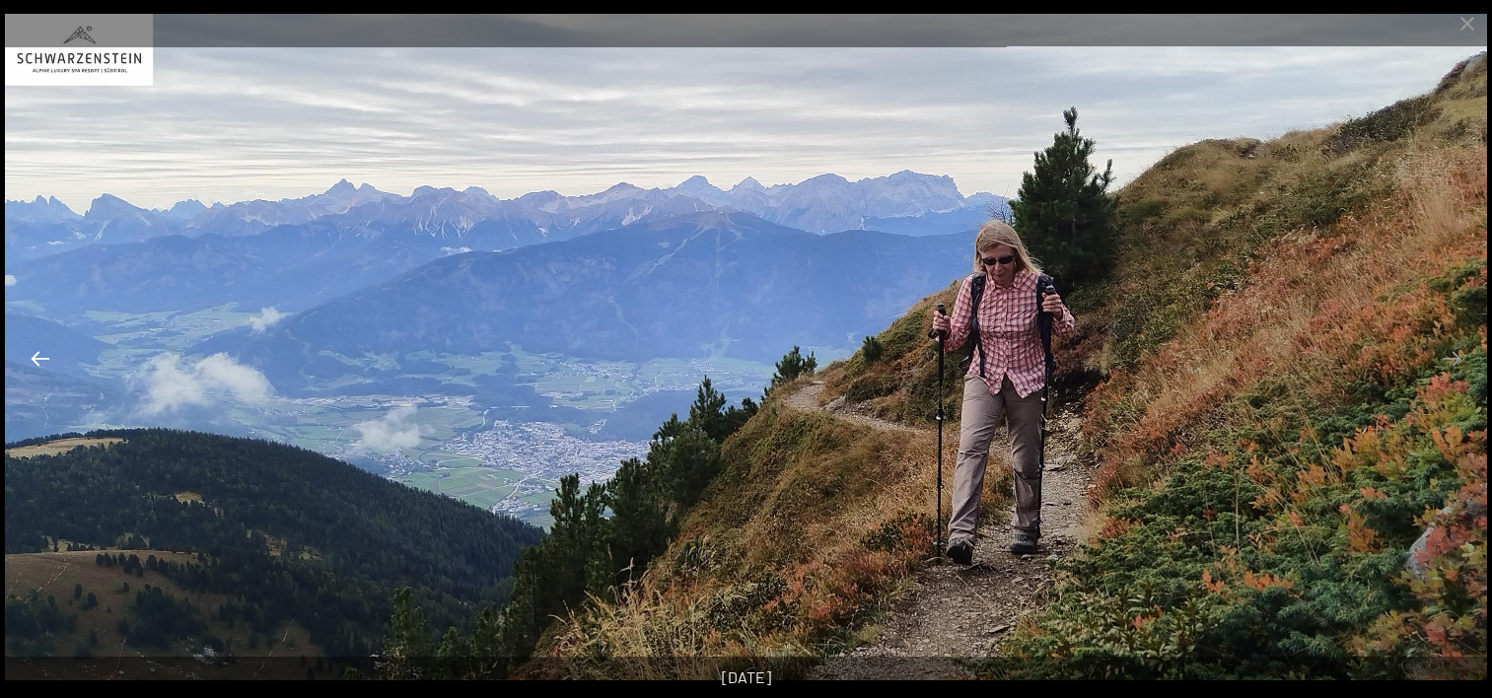
click at [28, 351] on button "Previous slide" at bounding box center [40, 358] width 41 height 38
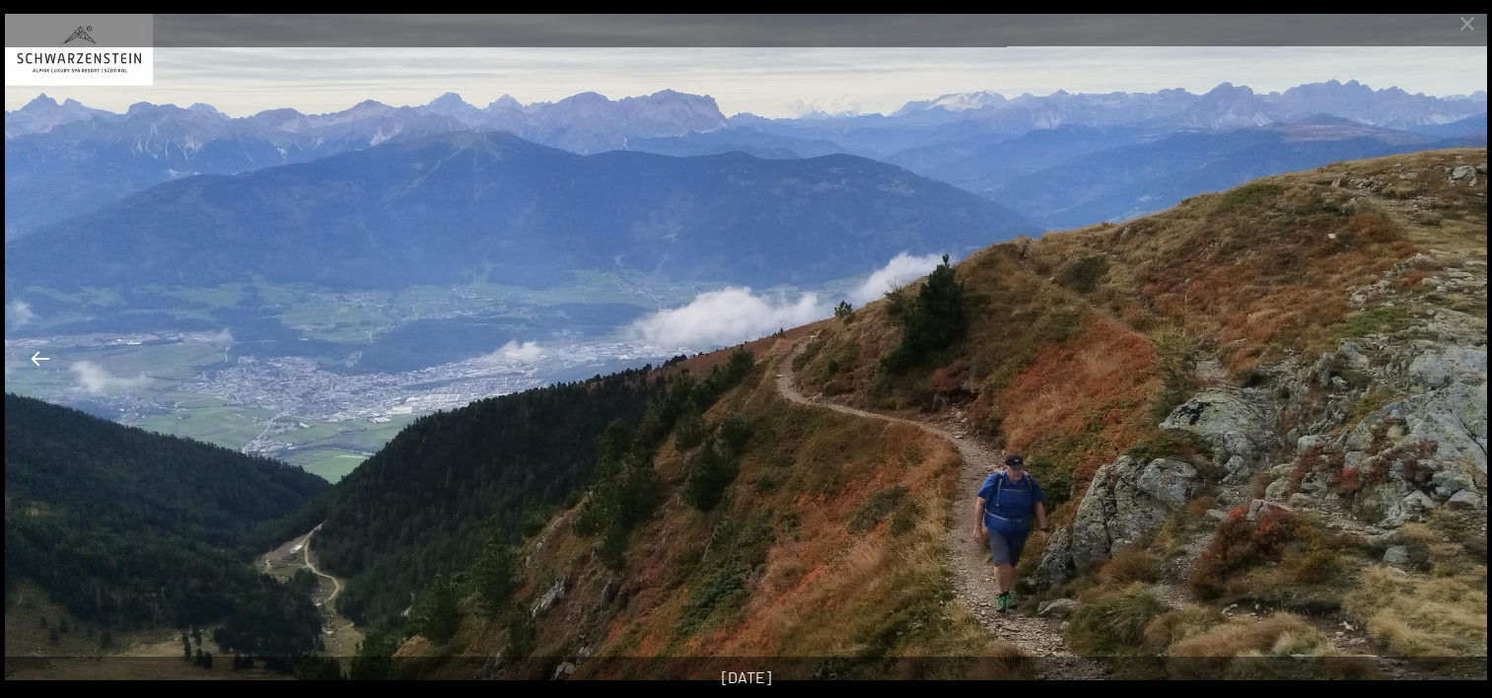
click at [28, 351] on button "Previous slide" at bounding box center [40, 358] width 41 height 38
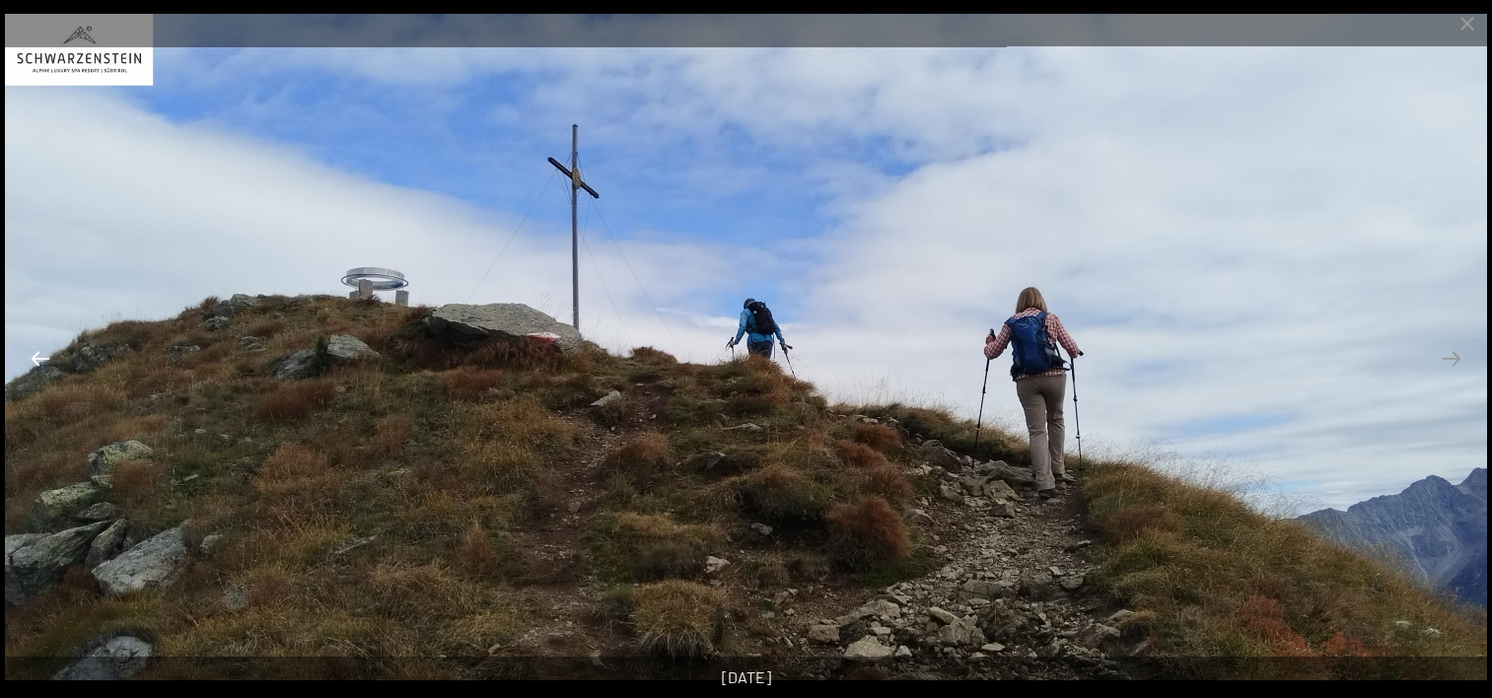
click at [26, 354] on button "Previous slide" at bounding box center [40, 358] width 41 height 38
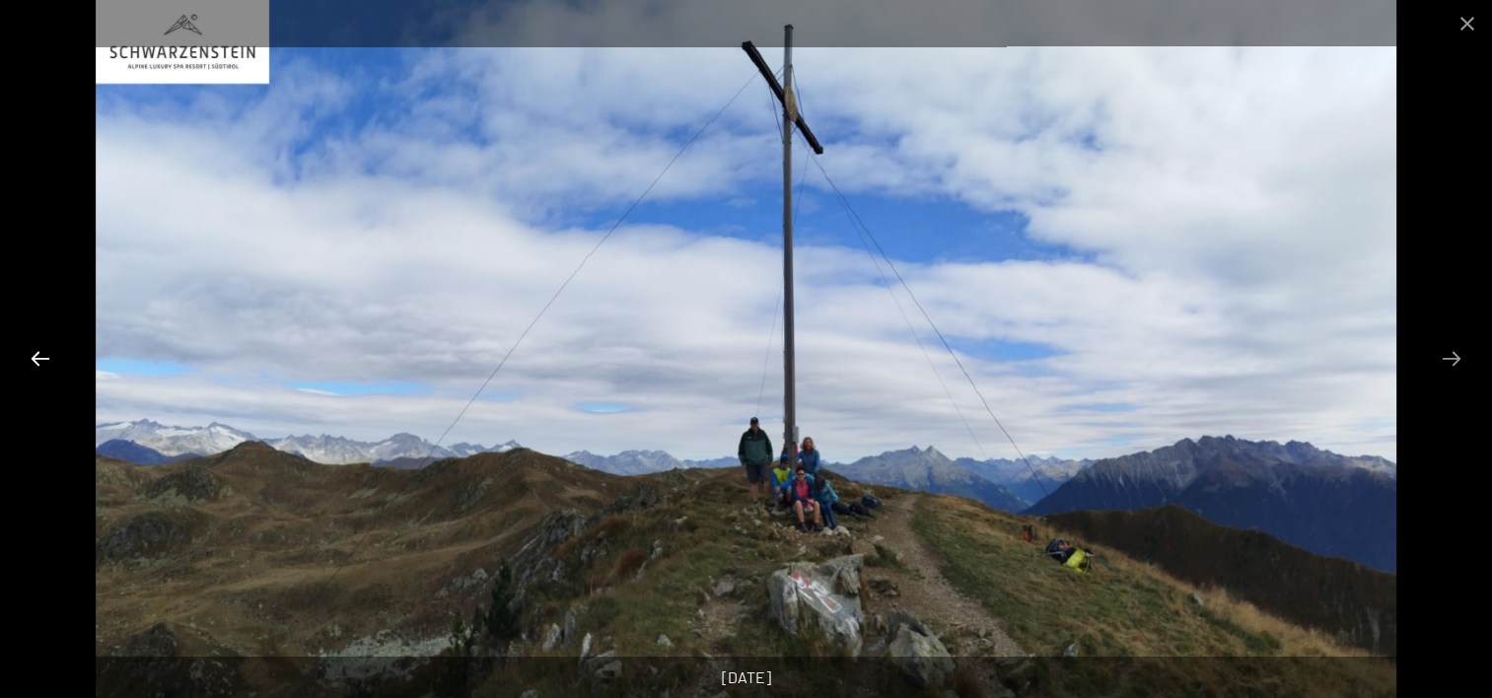
click at [37, 358] on button "Previous slide" at bounding box center [40, 358] width 41 height 38
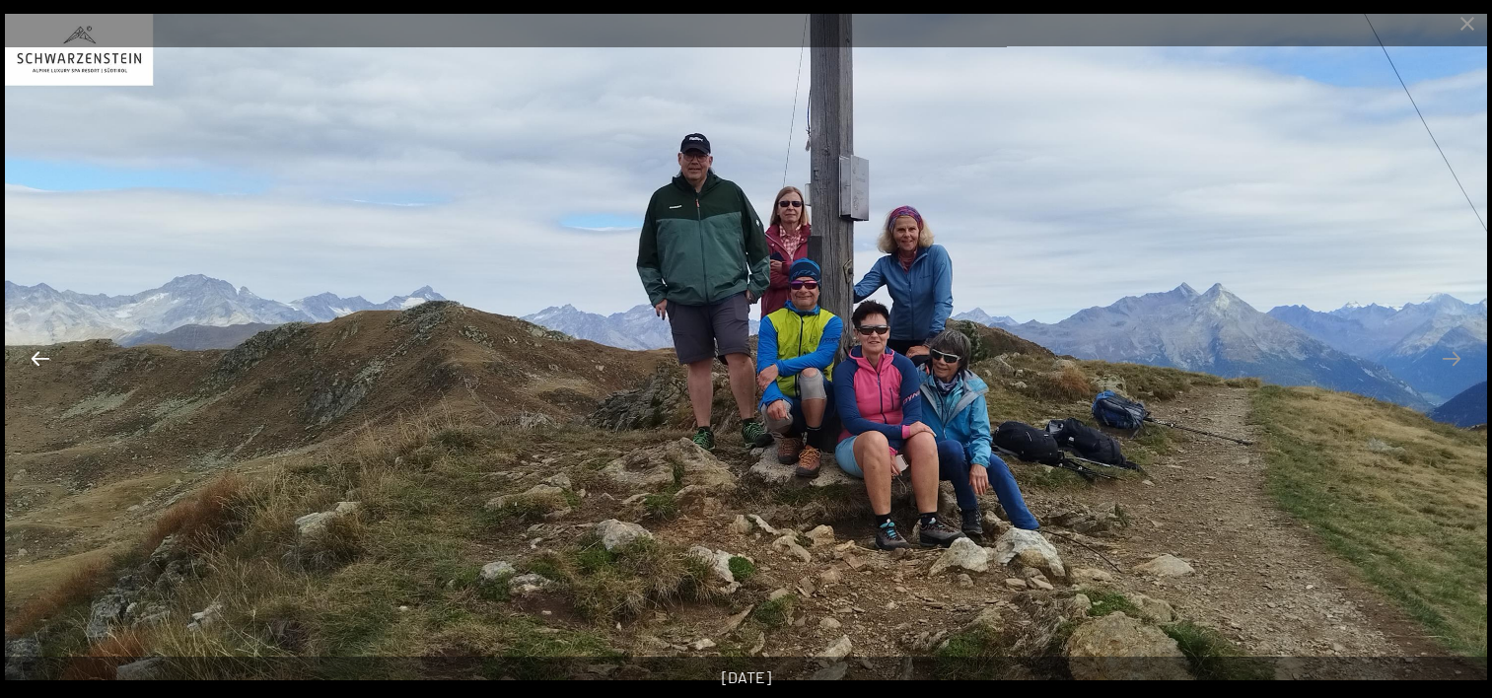
click at [39, 355] on button "Previous slide" at bounding box center [40, 358] width 41 height 38
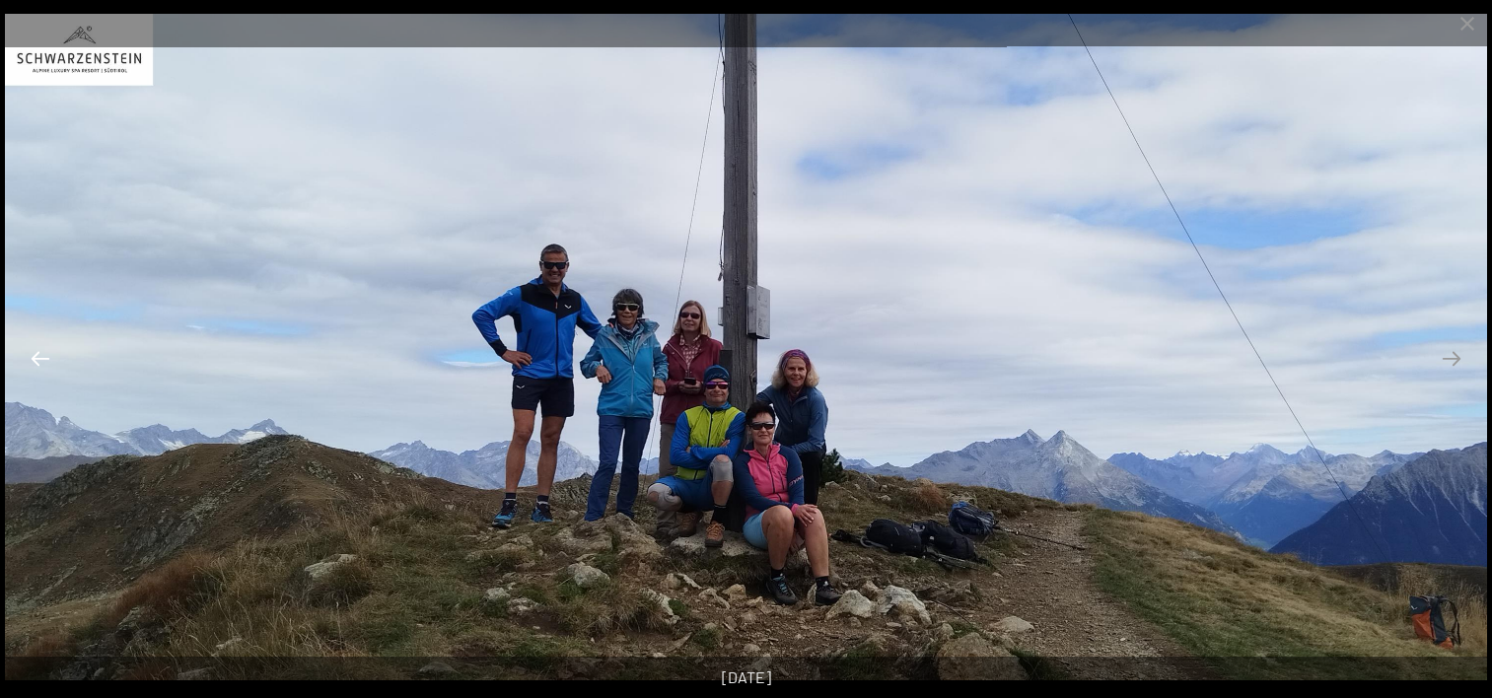
click at [36, 355] on button "Previous slide" at bounding box center [40, 358] width 41 height 38
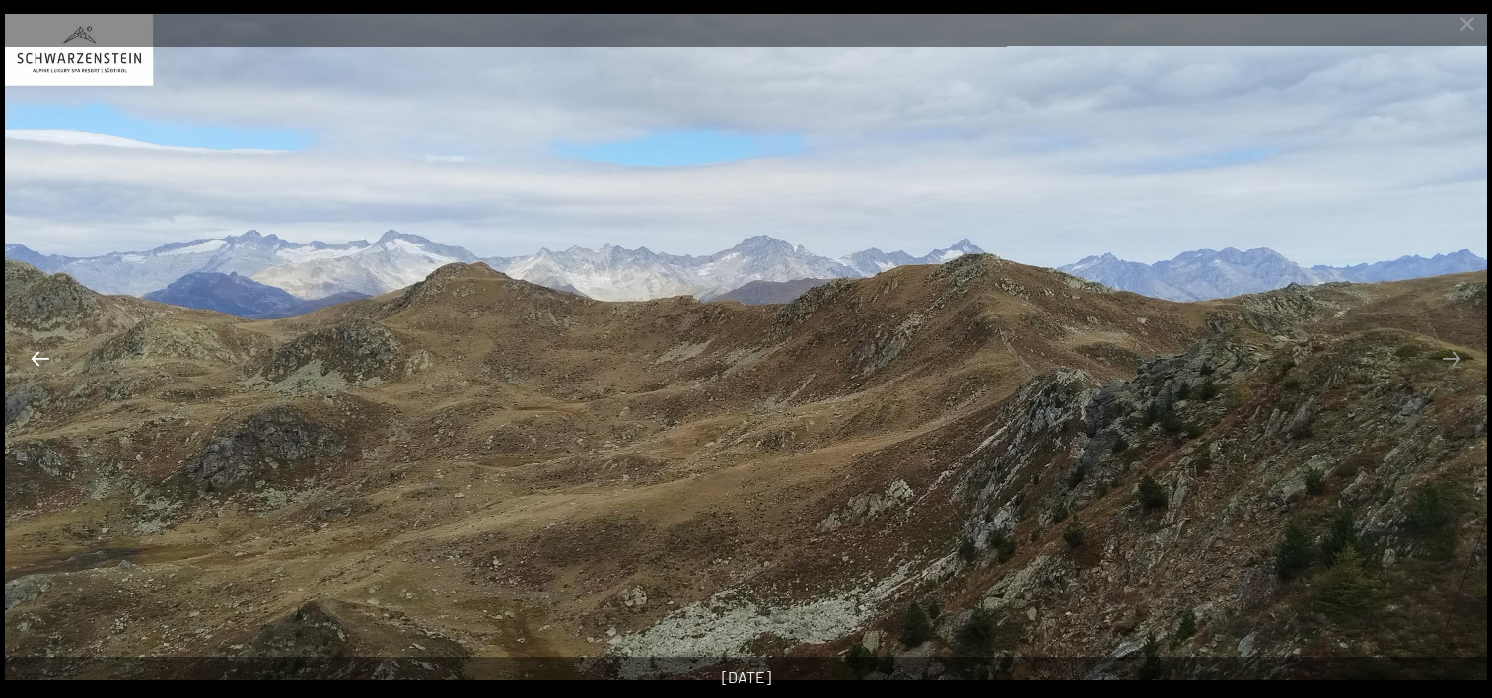
click at [34, 355] on button "Previous slide" at bounding box center [40, 358] width 41 height 38
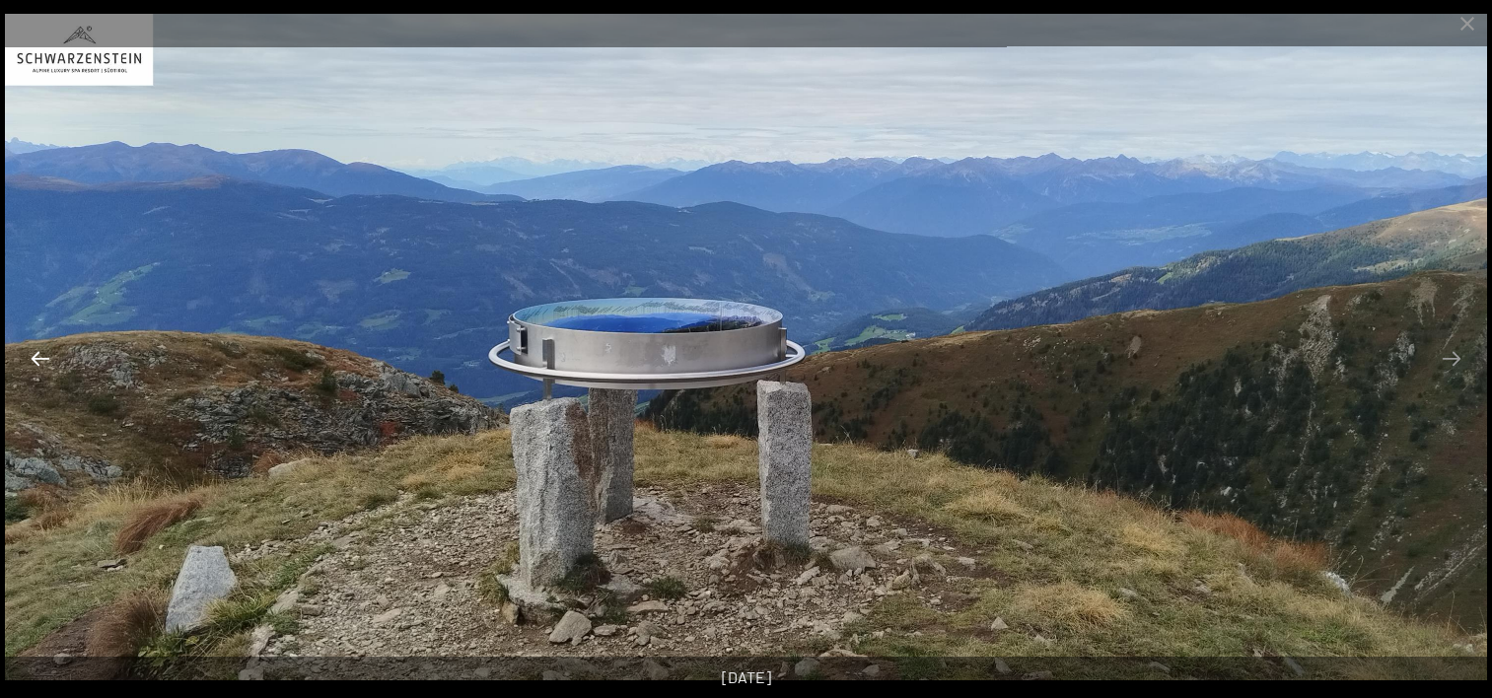
click at [25, 342] on button "Previous slide" at bounding box center [40, 358] width 41 height 38
